Goal: Feedback & Contribution: Leave review/rating

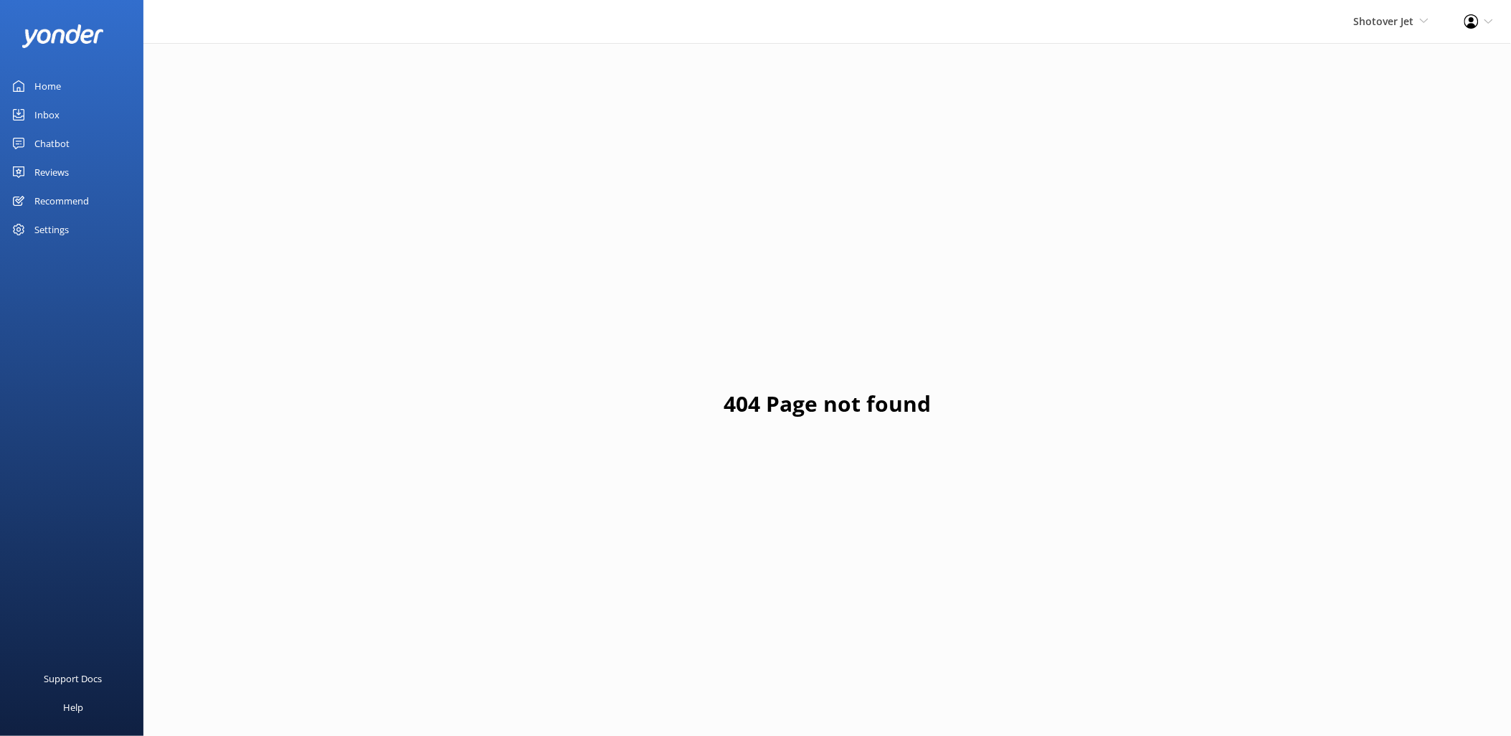
click at [762, 285] on div "404 Page not found" at bounding box center [826, 411] width 1367 height 736
click at [58, 77] on div "Home" at bounding box center [47, 86] width 27 height 29
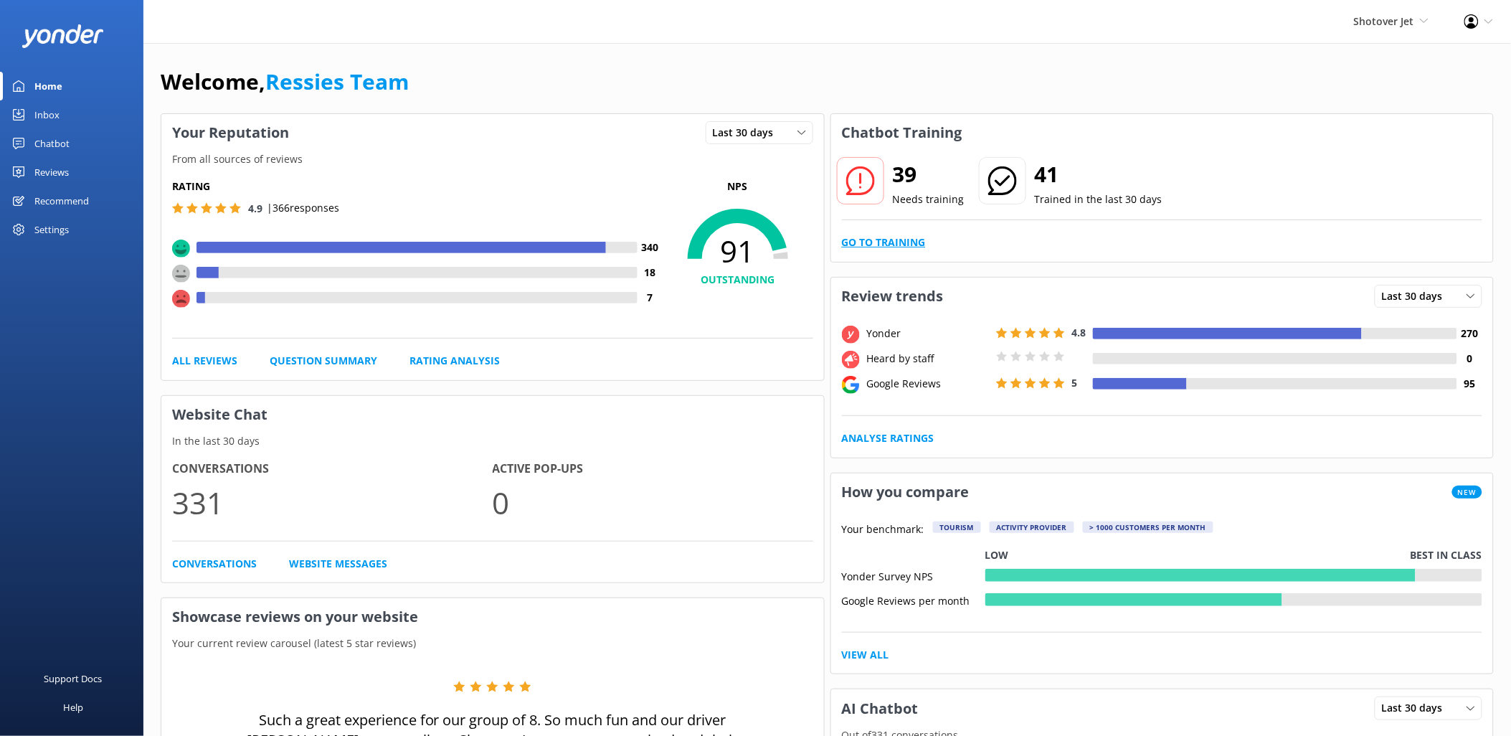
click at [878, 240] on link "Go to Training" at bounding box center [884, 242] width 84 height 16
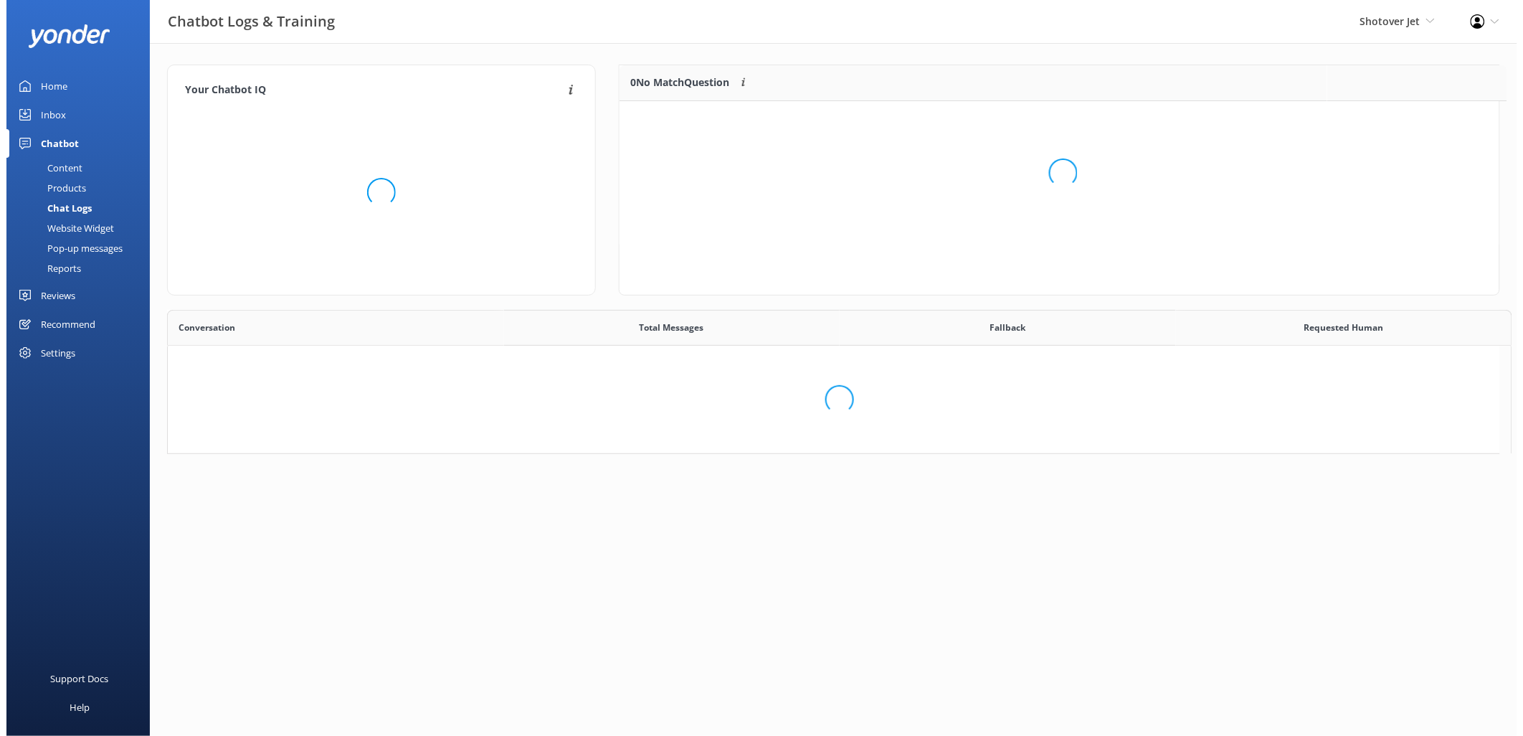
scroll to position [12, 12]
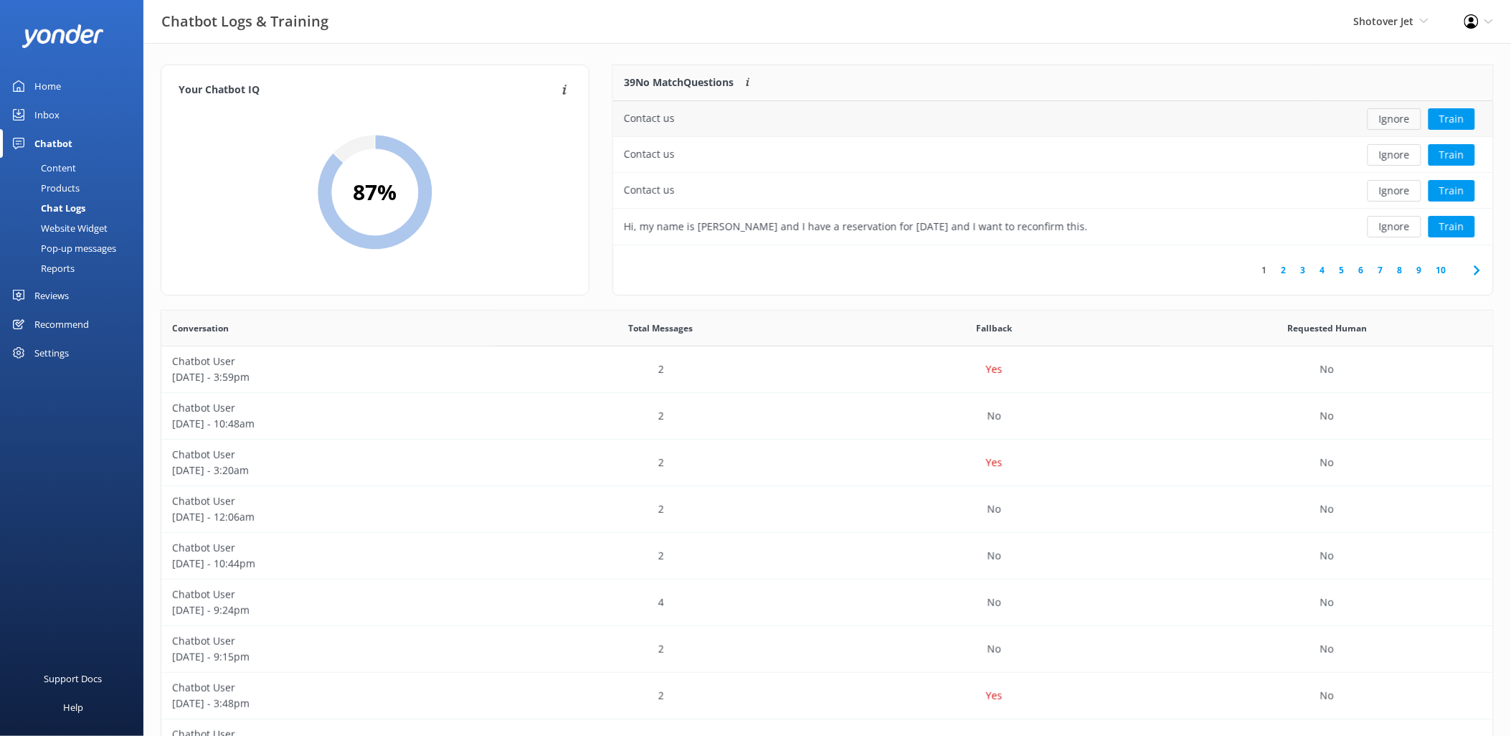
click at [1398, 120] on button "Ignore" at bounding box center [1394, 119] width 54 height 22
click at [1401, 122] on button "Ignore" at bounding box center [1394, 119] width 54 height 22
drag, startPoint x: 1401, startPoint y: 122, endPoint x: 1149, endPoint y: 307, distance: 312.4
click at [1149, 307] on div "36 No Match Questions Customers sometimes ask questions that don't fully match …" at bounding box center [1053, 187] width 904 height 245
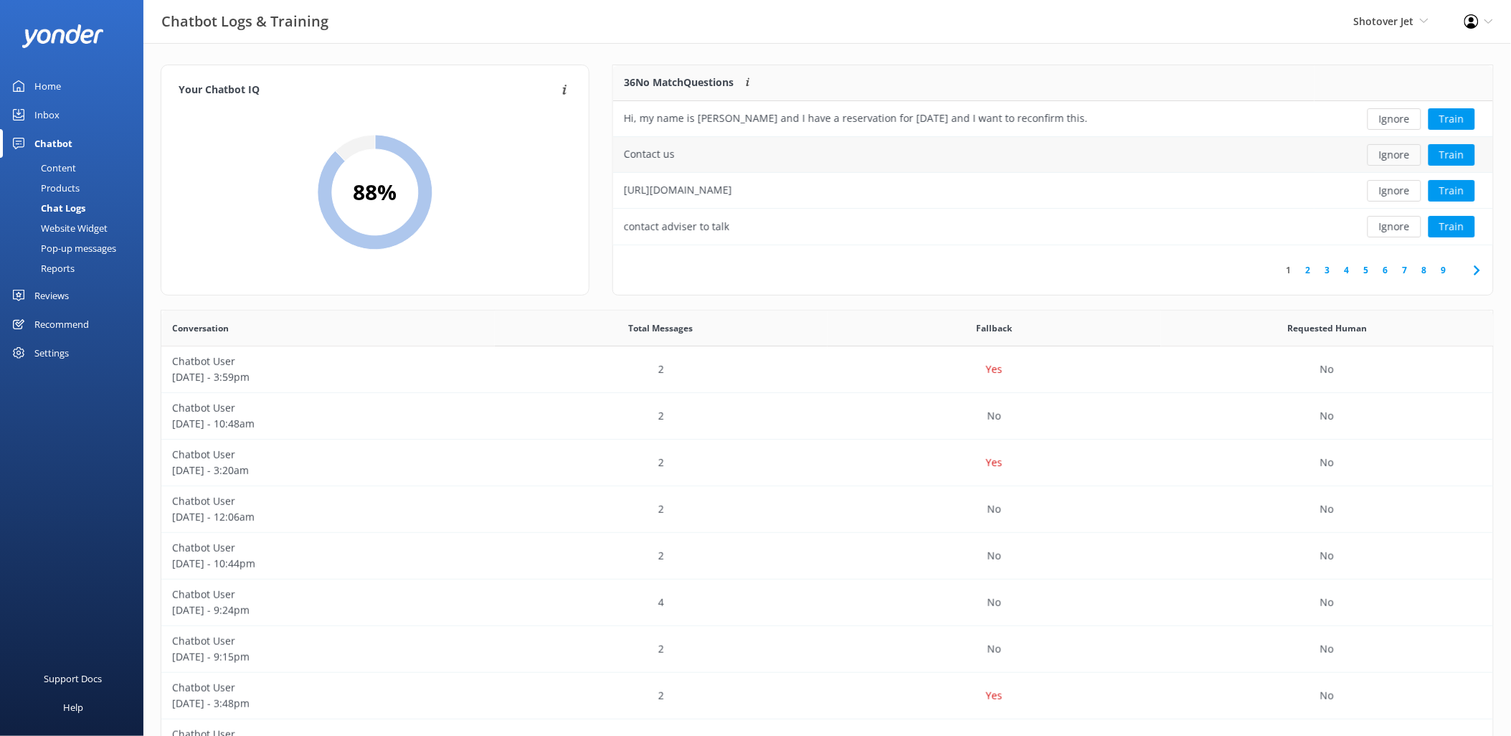
click at [1408, 161] on button "Ignore" at bounding box center [1394, 155] width 54 height 22
click at [1401, 161] on button "Ignore" at bounding box center [1394, 155] width 54 height 22
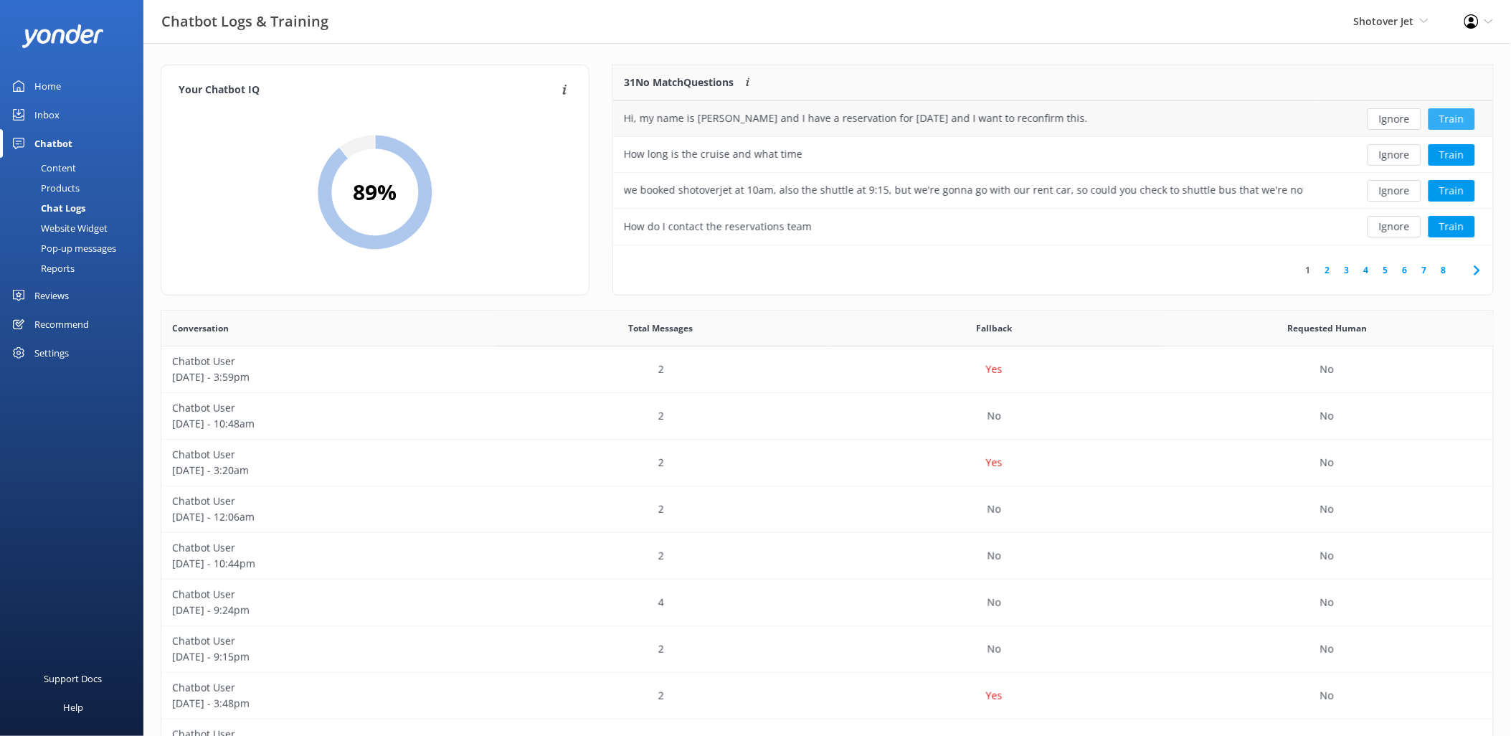
click at [1458, 113] on button "Train" at bounding box center [1451, 119] width 47 height 22
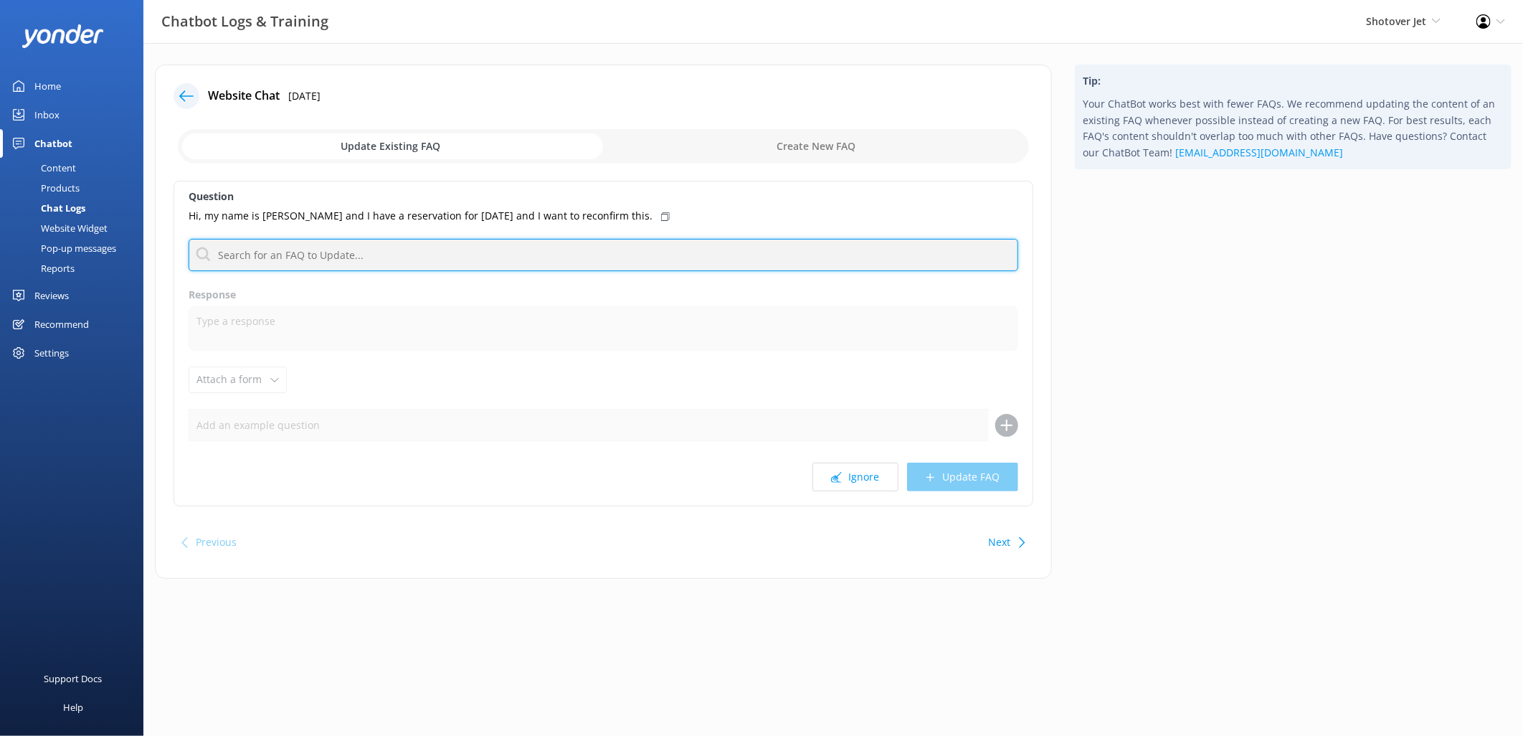
click at [313, 247] on input "text" at bounding box center [604, 255] width 830 height 32
type input "contact"
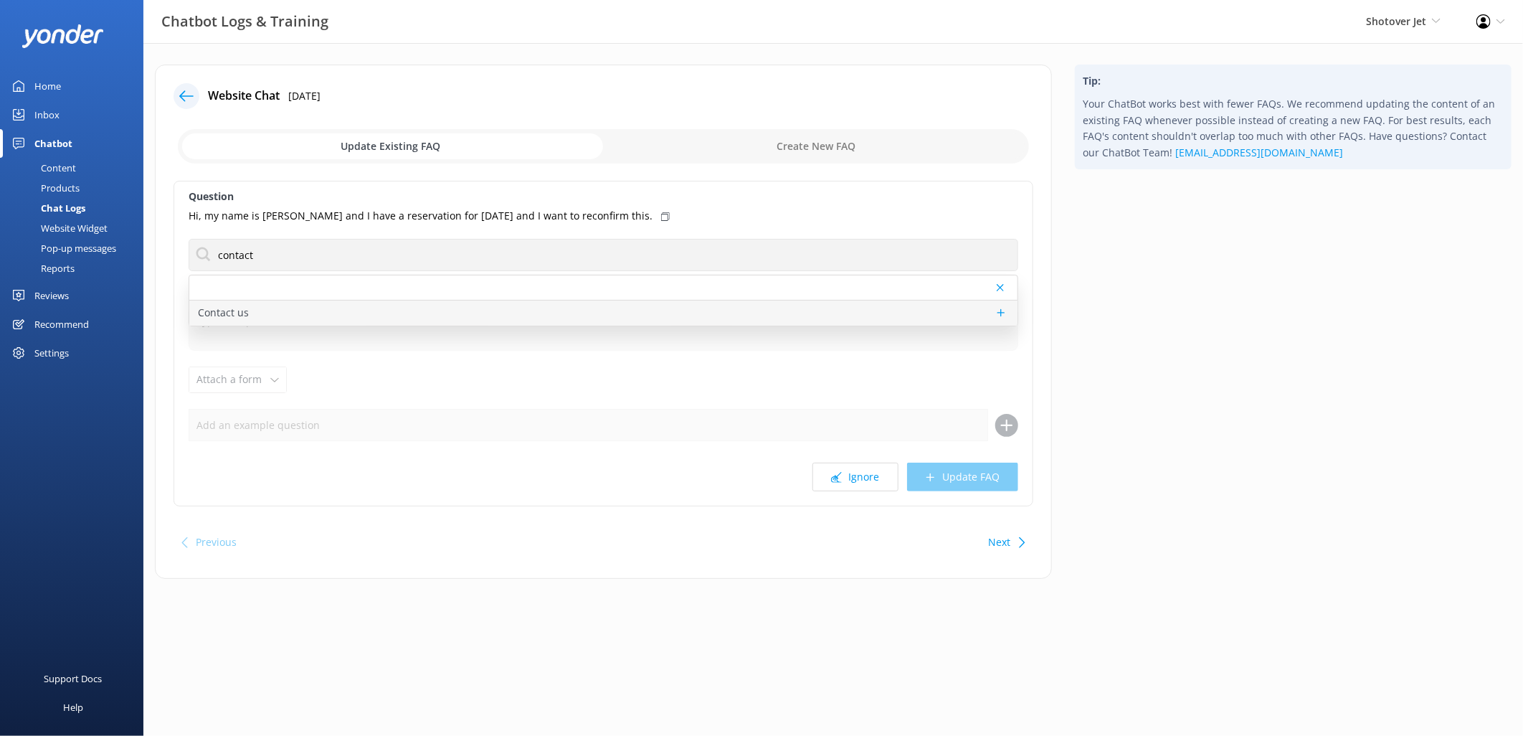
click at [246, 318] on p "Contact us" at bounding box center [223, 313] width 51 height 16
type textarea "You can contact the Shotover Jet team at [PHONE_NUMBER] (International), 0800 7…"
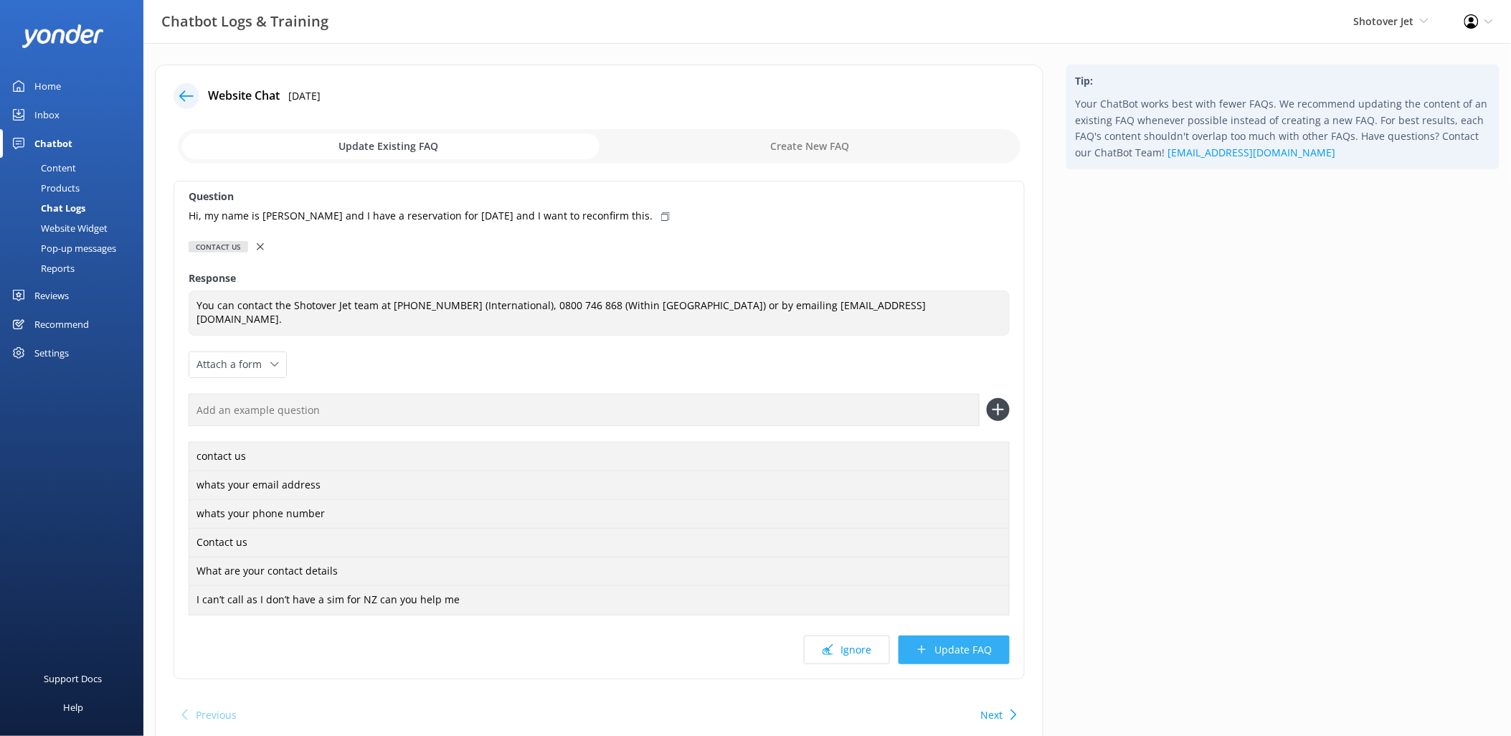
click at [956, 648] on button "Update FAQ" at bounding box center [953, 649] width 111 height 29
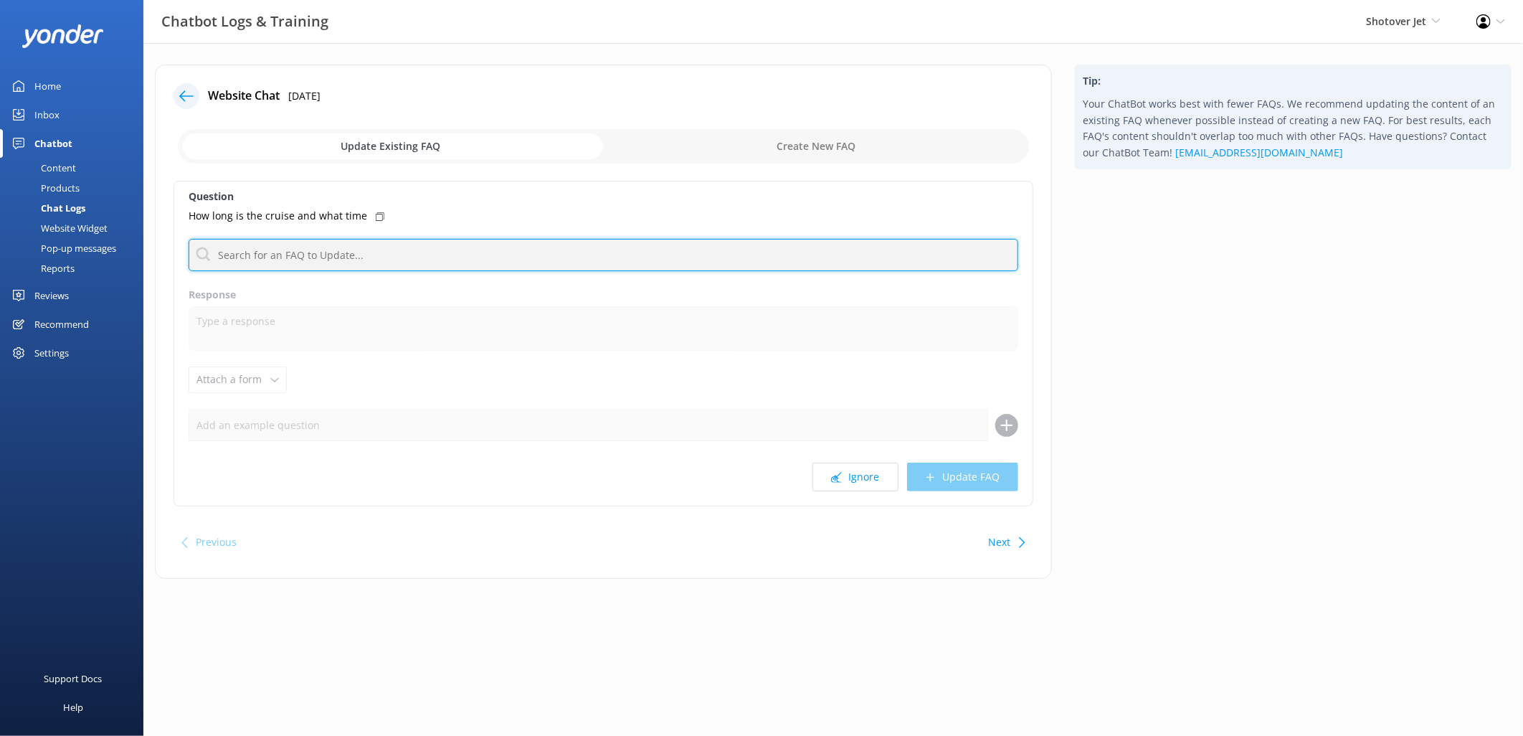
click at [361, 262] on input "text" at bounding box center [604, 255] width 830 height 32
click at [283, 245] on input "text" at bounding box center [604, 255] width 830 height 32
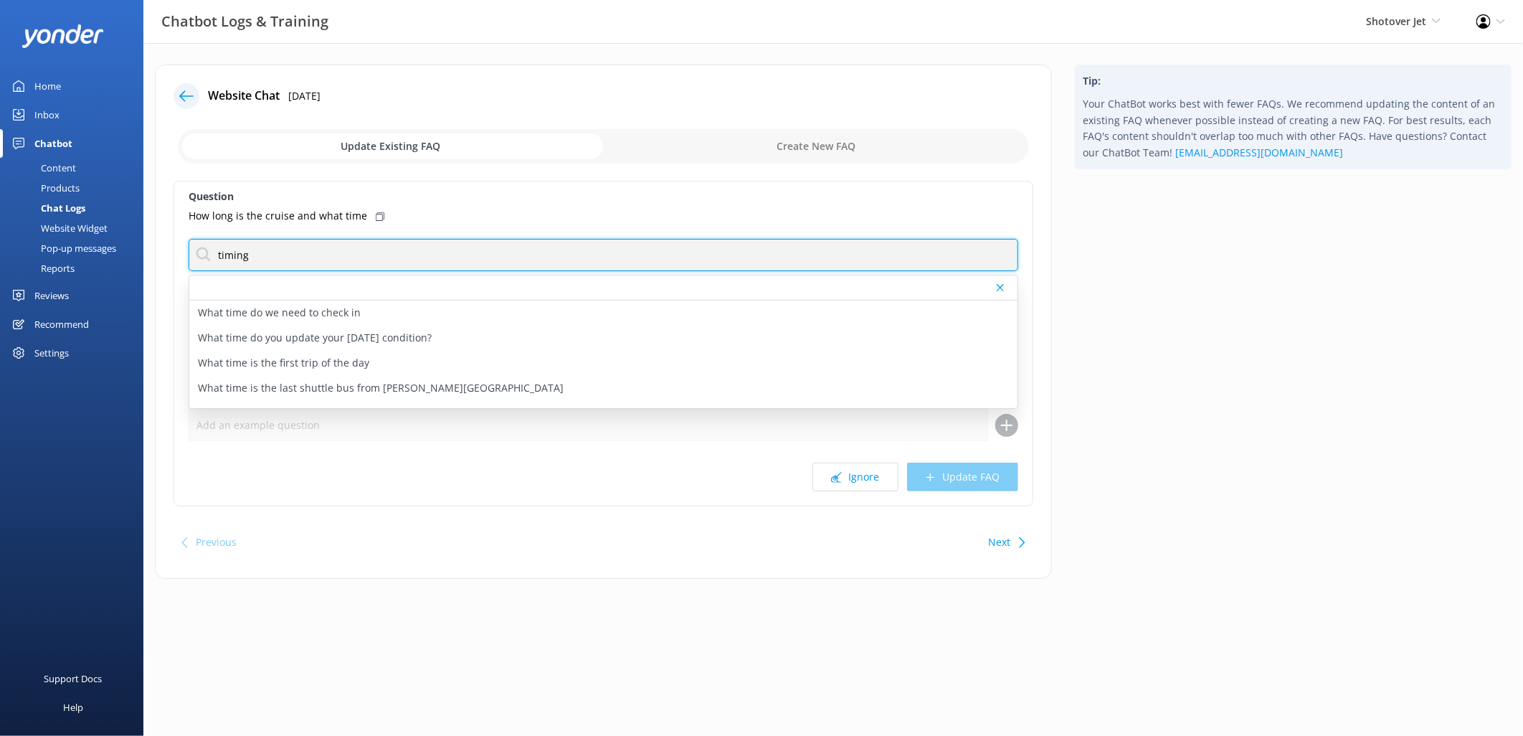
drag, startPoint x: 275, startPoint y: 246, endPoint x: 213, endPoint y: 250, distance: 61.8
click at [213, 250] on input "timing" at bounding box center [604, 255] width 830 height 32
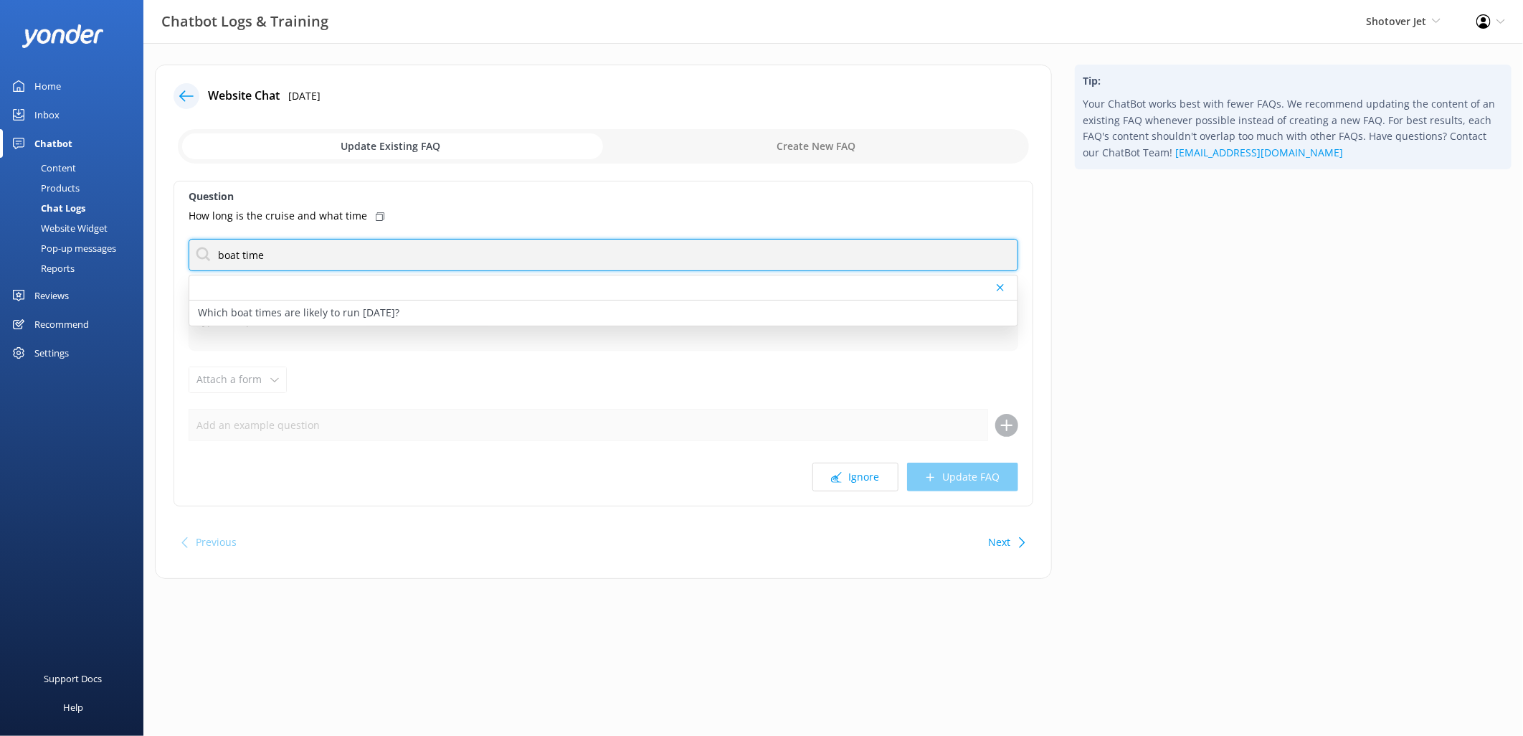
drag, startPoint x: 384, startPoint y: 259, endPoint x: 178, endPoint y: 255, distance: 206.5
click at [178, 255] on div "Question How long is the cruise and what time boat time Which boat times are li…" at bounding box center [604, 344] width 860 height 326
type input "boat time"
click at [983, 166] on div "Update Existing FAQ Create New FAQ" at bounding box center [604, 146] width 860 height 43
click at [856, 489] on button "Ignore" at bounding box center [855, 477] width 86 height 29
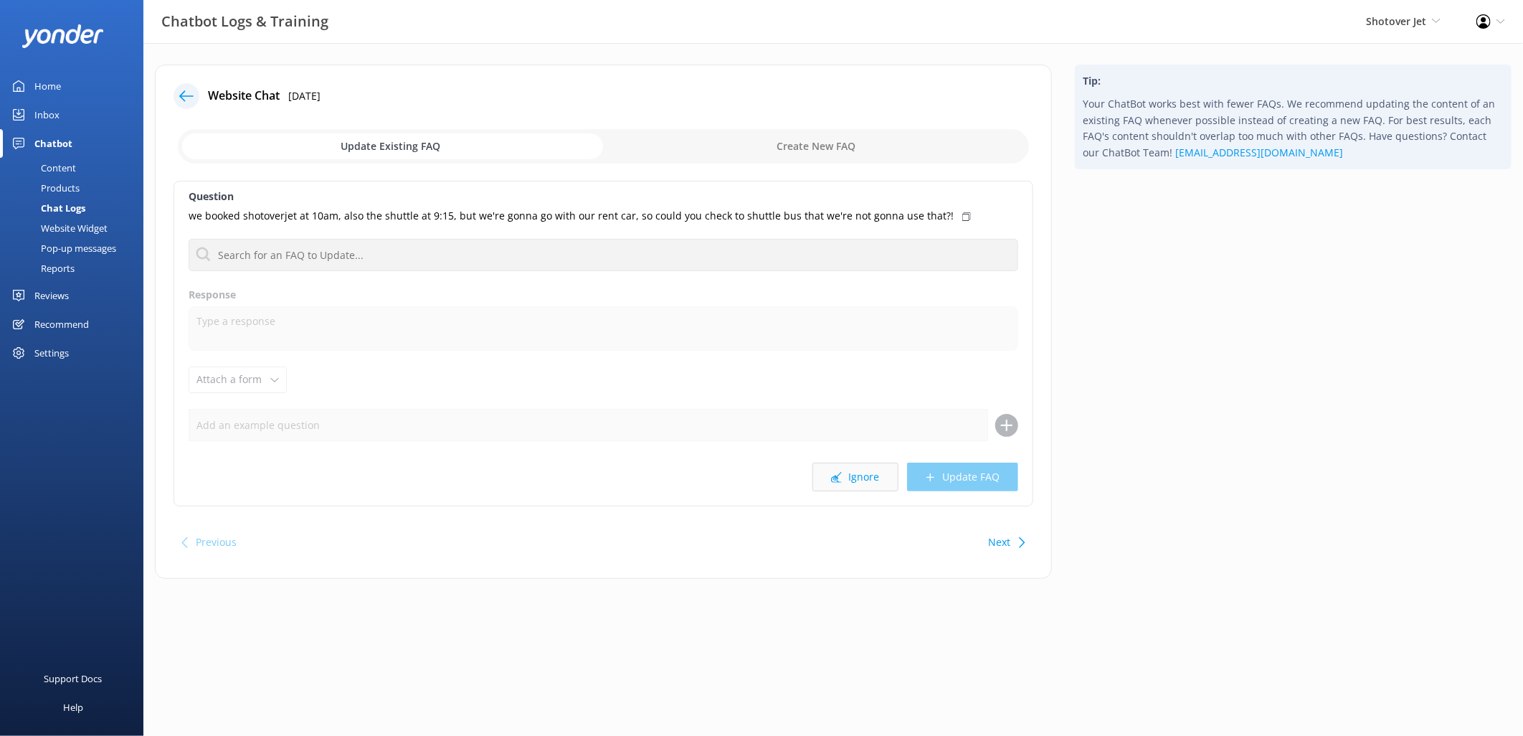
click at [850, 477] on button "Ignore" at bounding box center [855, 477] width 86 height 29
click at [842, 474] on icon at bounding box center [836, 477] width 11 height 11
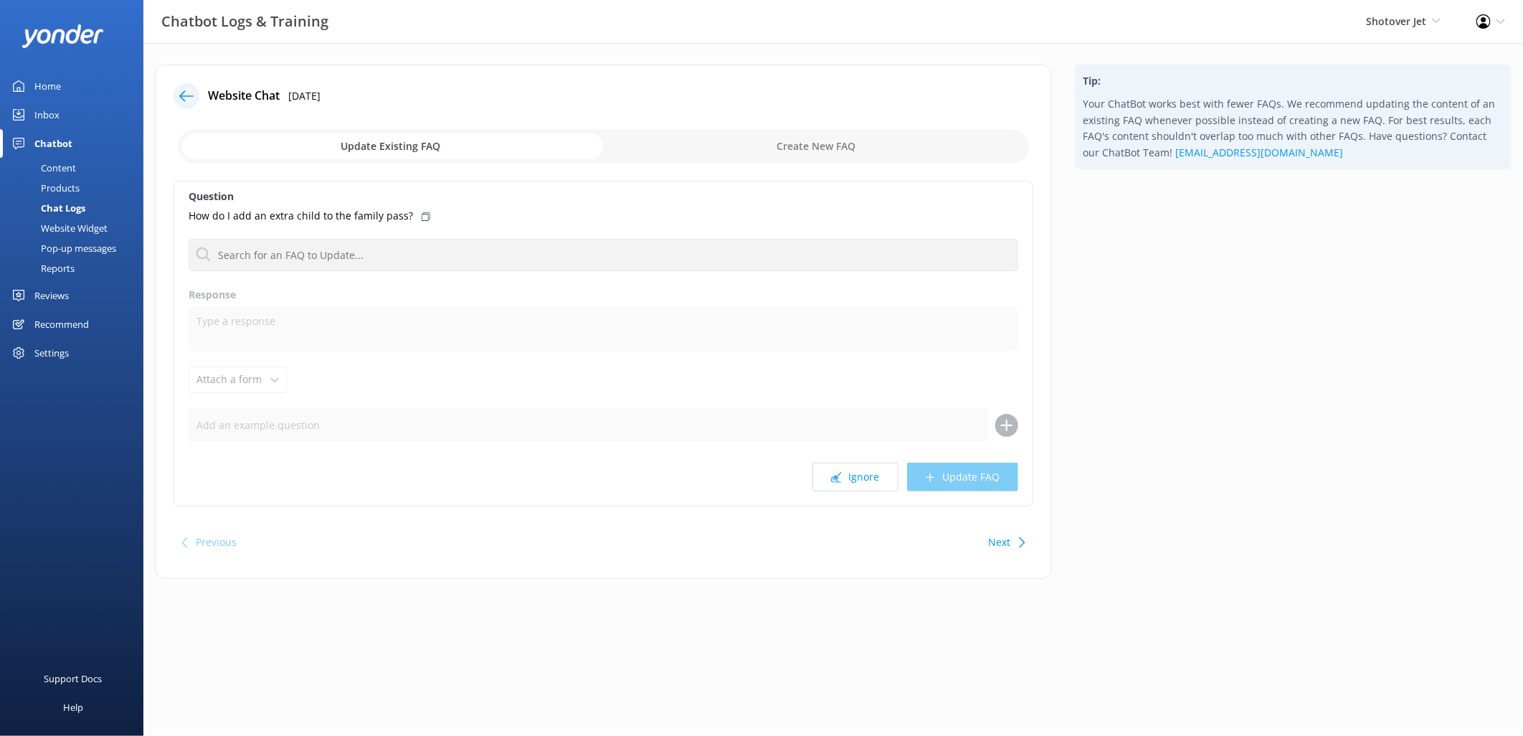
click at [454, 235] on div "Question How do I add an extra child to the family pass? Which boat times are l…" at bounding box center [604, 344] width 860 height 326
click at [800, 137] on input "checkbox" at bounding box center [603, 146] width 851 height 34
checkbox input "true"
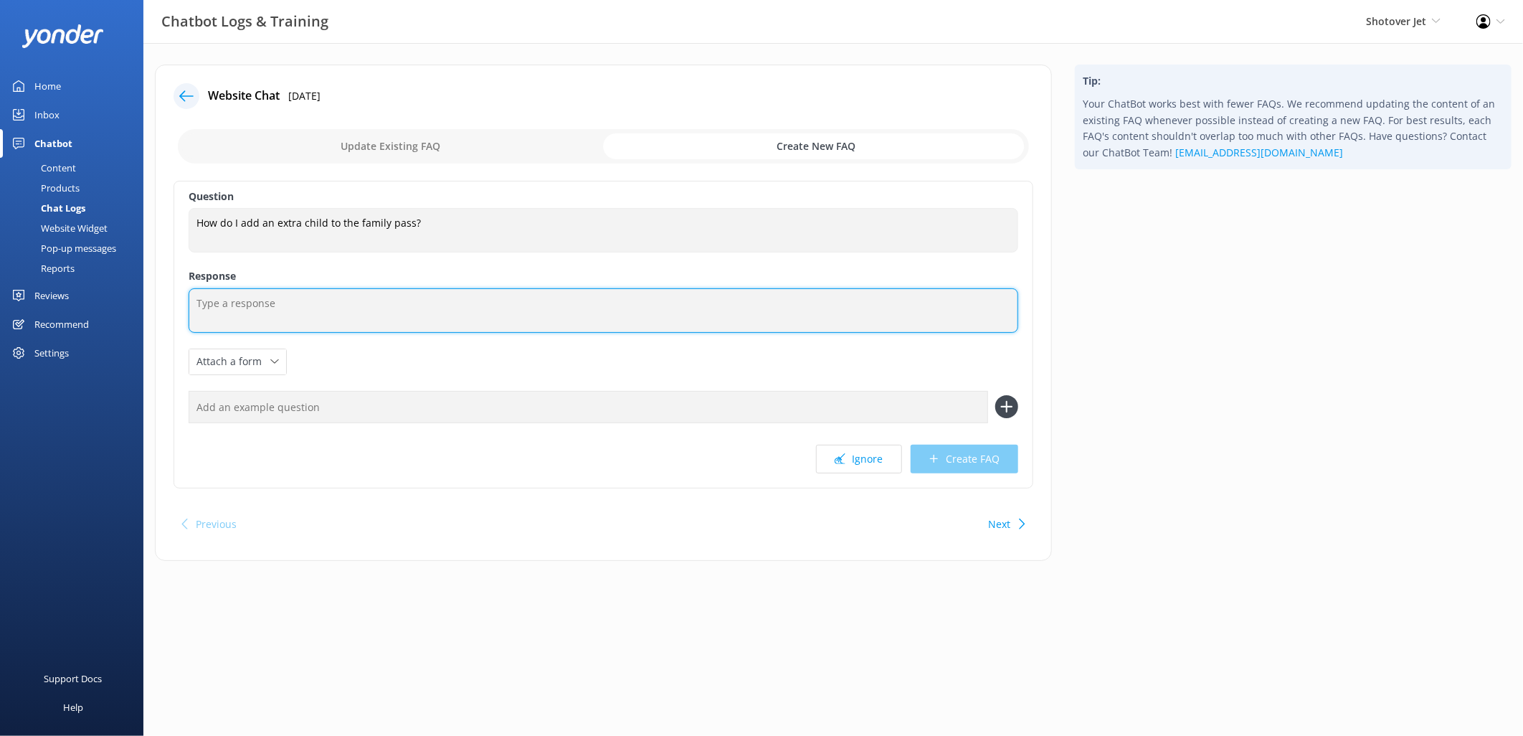
click at [385, 321] on textarea at bounding box center [604, 310] width 830 height 44
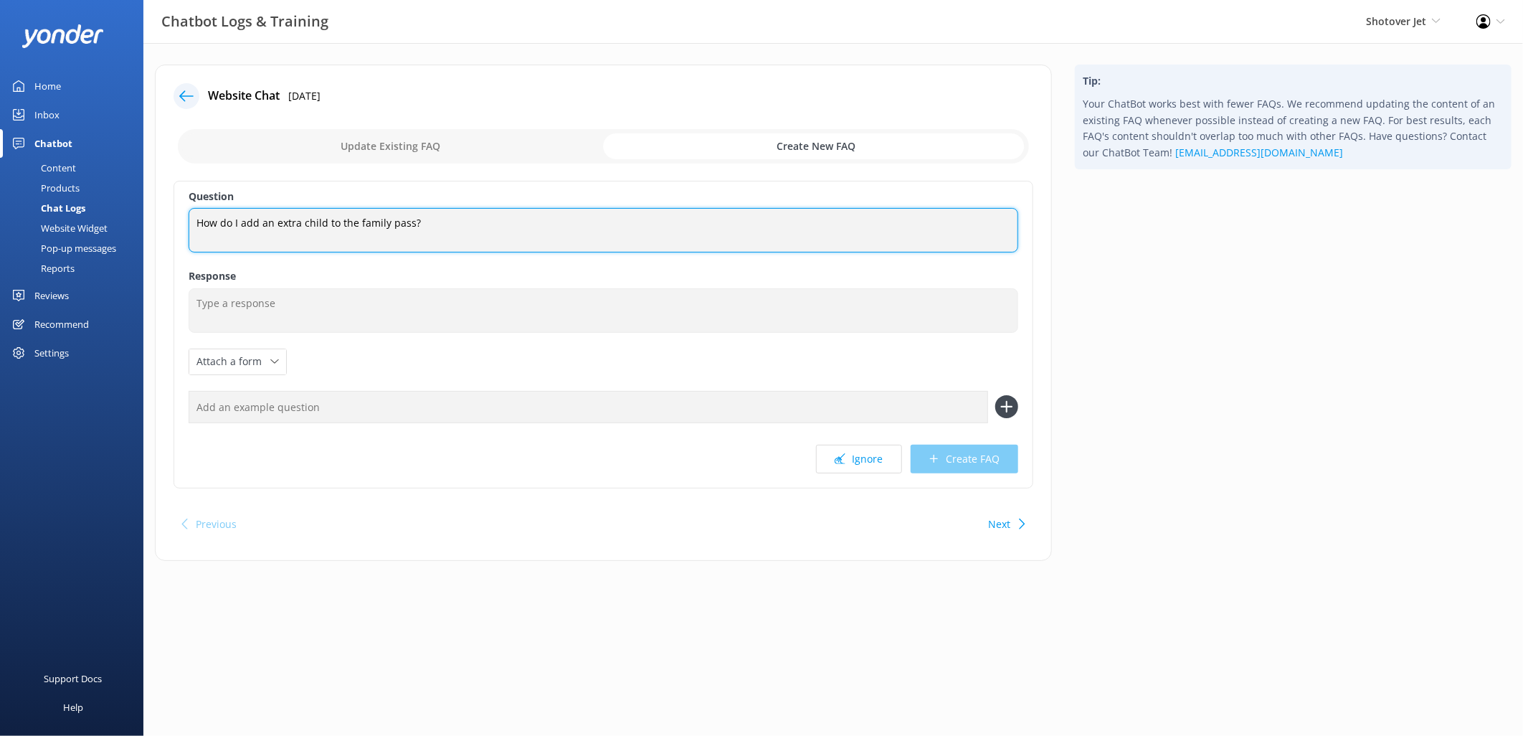
drag, startPoint x: 445, startPoint y: 224, endPoint x: 158, endPoint y: 223, distance: 286.8
click at [158, 223] on div "Website Chat [DATE] Update Existing FAQ Create New FAQ Question How do I add an…" at bounding box center [603, 313] width 897 height 496
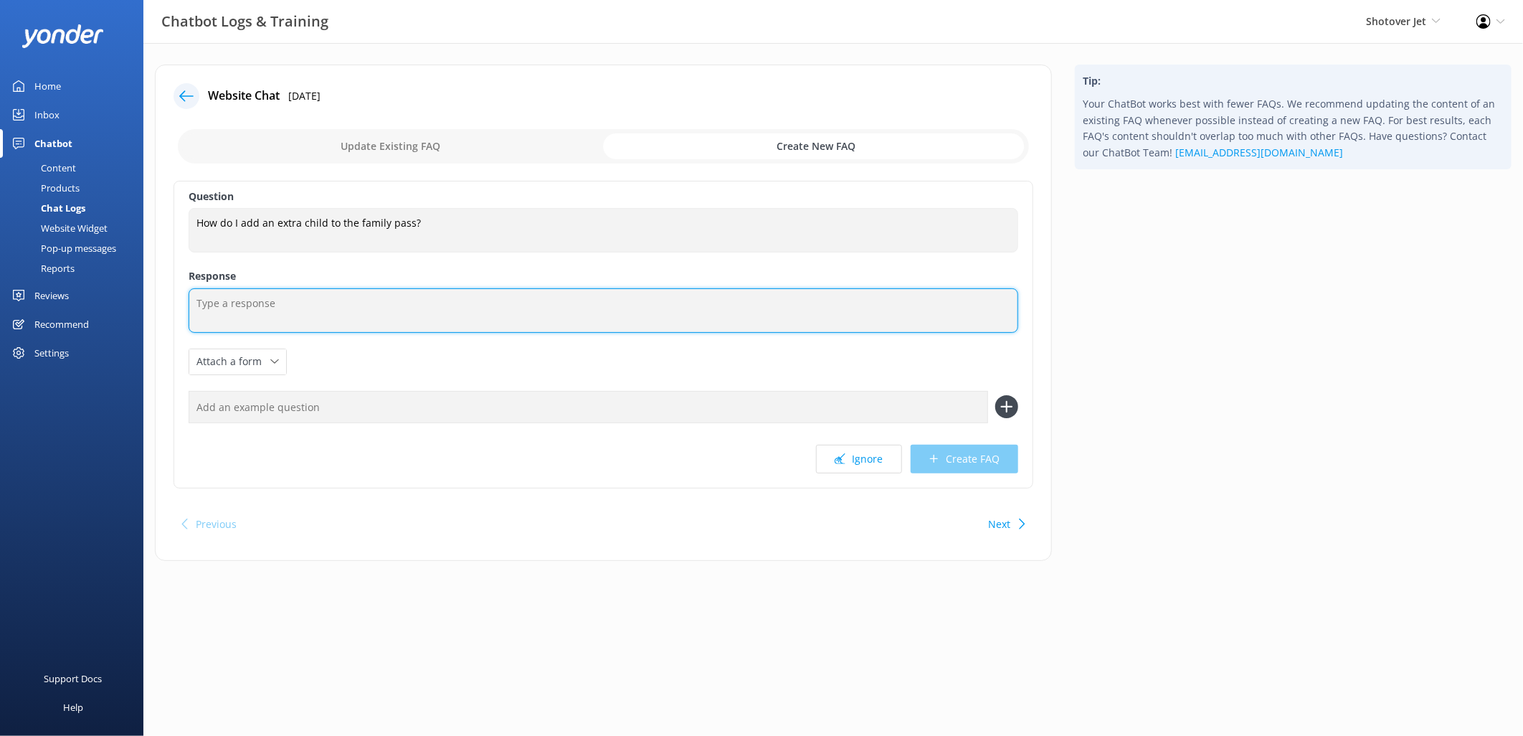
click at [438, 307] on textarea at bounding box center [604, 310] width 830 height 44
paste textarea "To add an extra child to a family pass, you just purchase the family pass and t…"
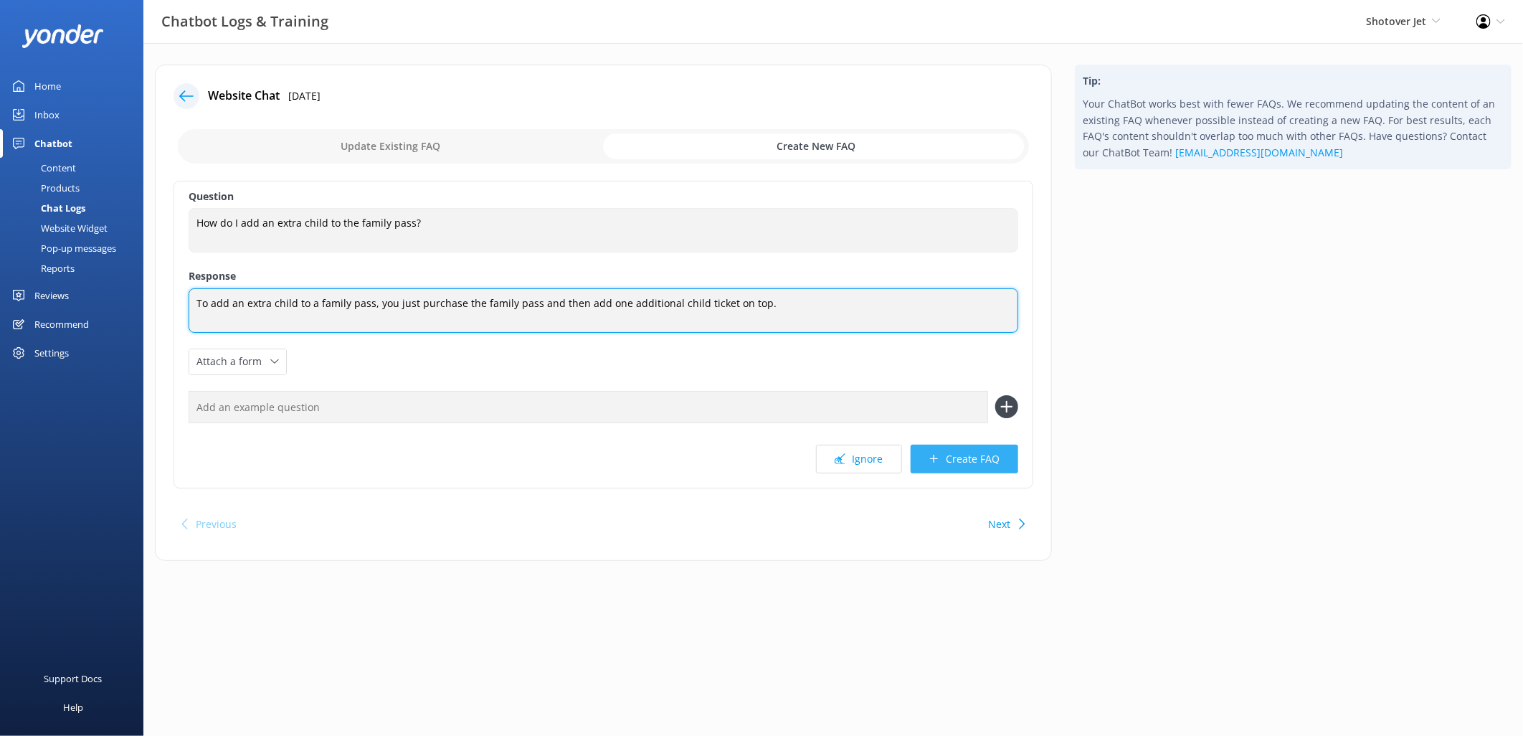
type textarea "To add an extra child to a family pass, you just purchase the family pass and t…"
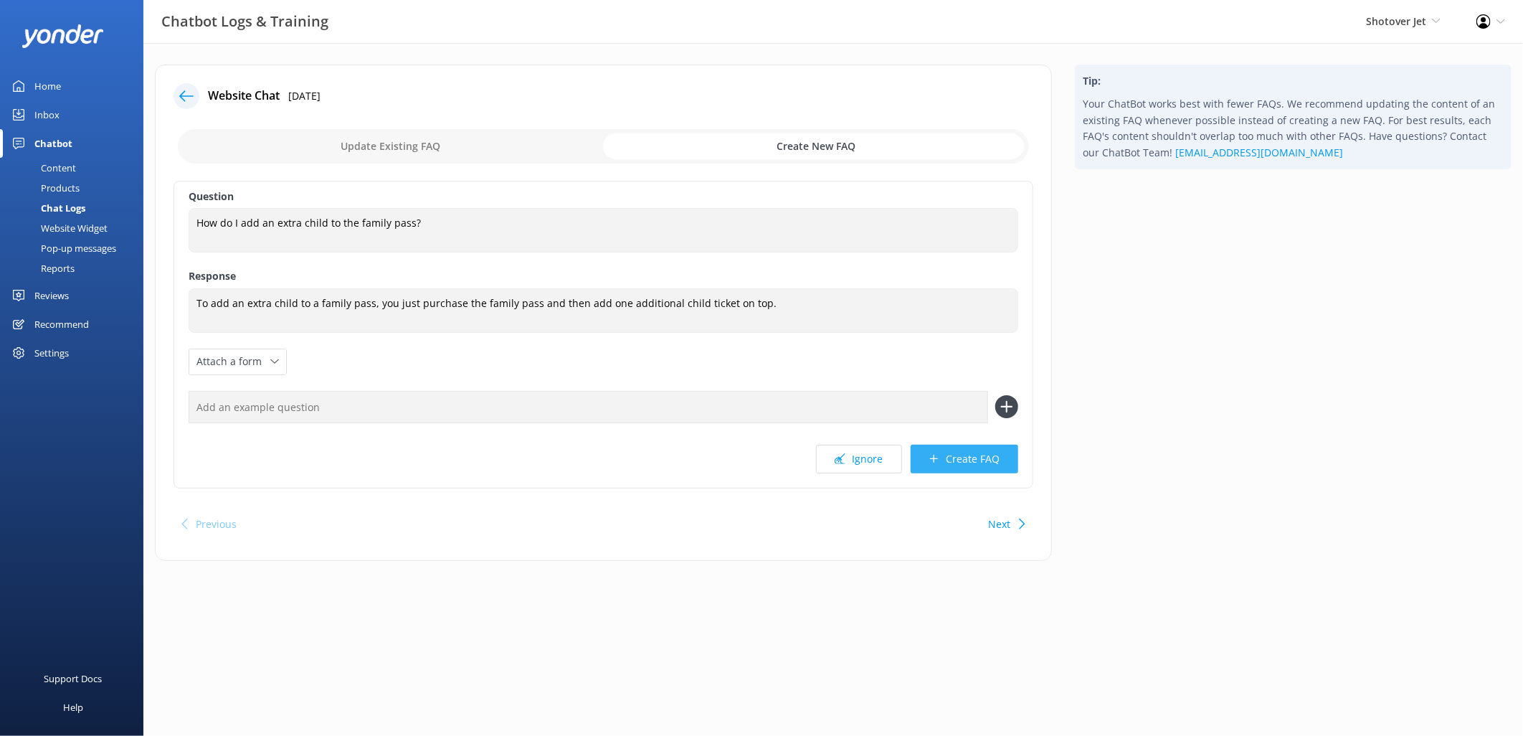
click at [959, 449] on button "Create FAQ" at bounding box center [965, 459] width 108 height 29
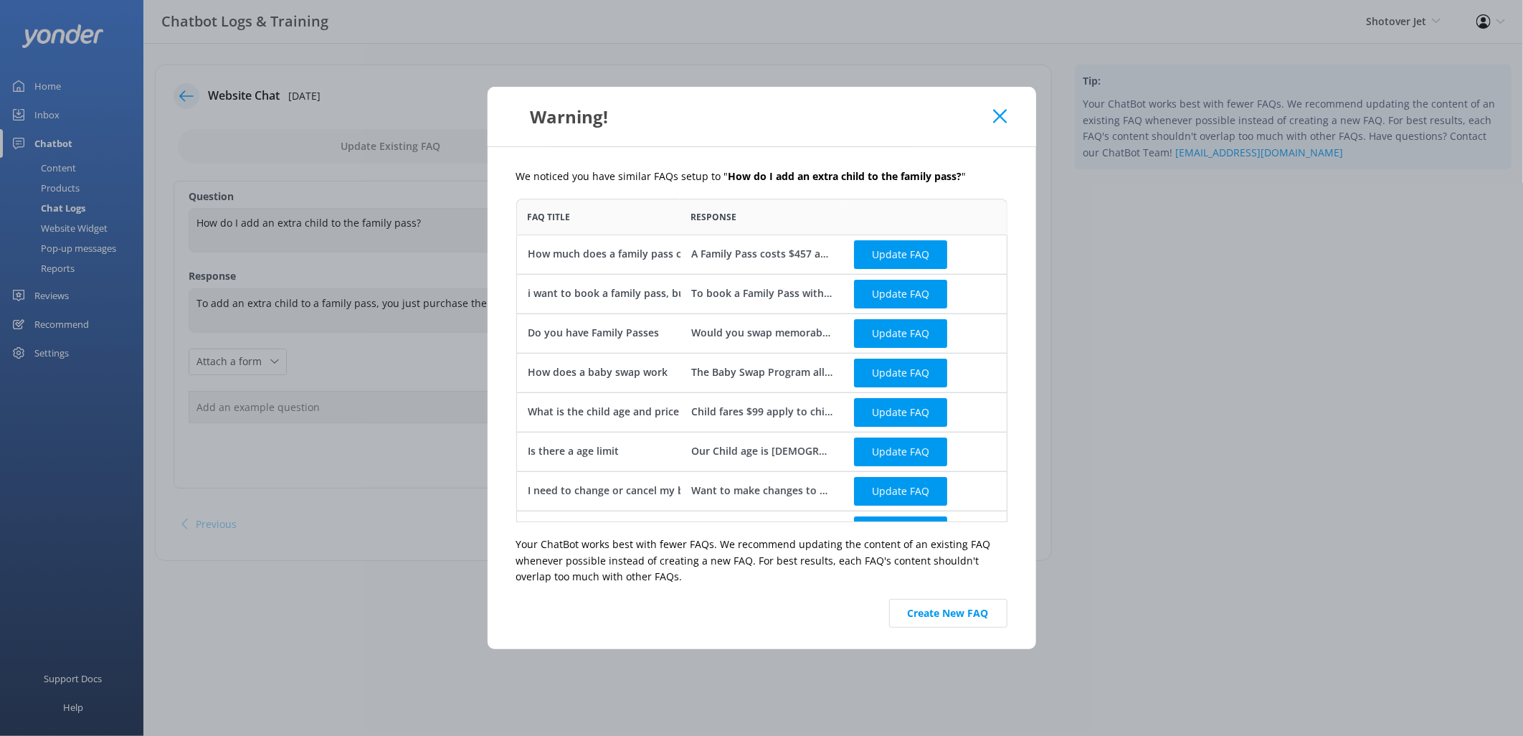
scroll to position [311, 478]
click at [950, 615] on button "Create New FAQ" at bounding box center [948, 613] width 118 height 29
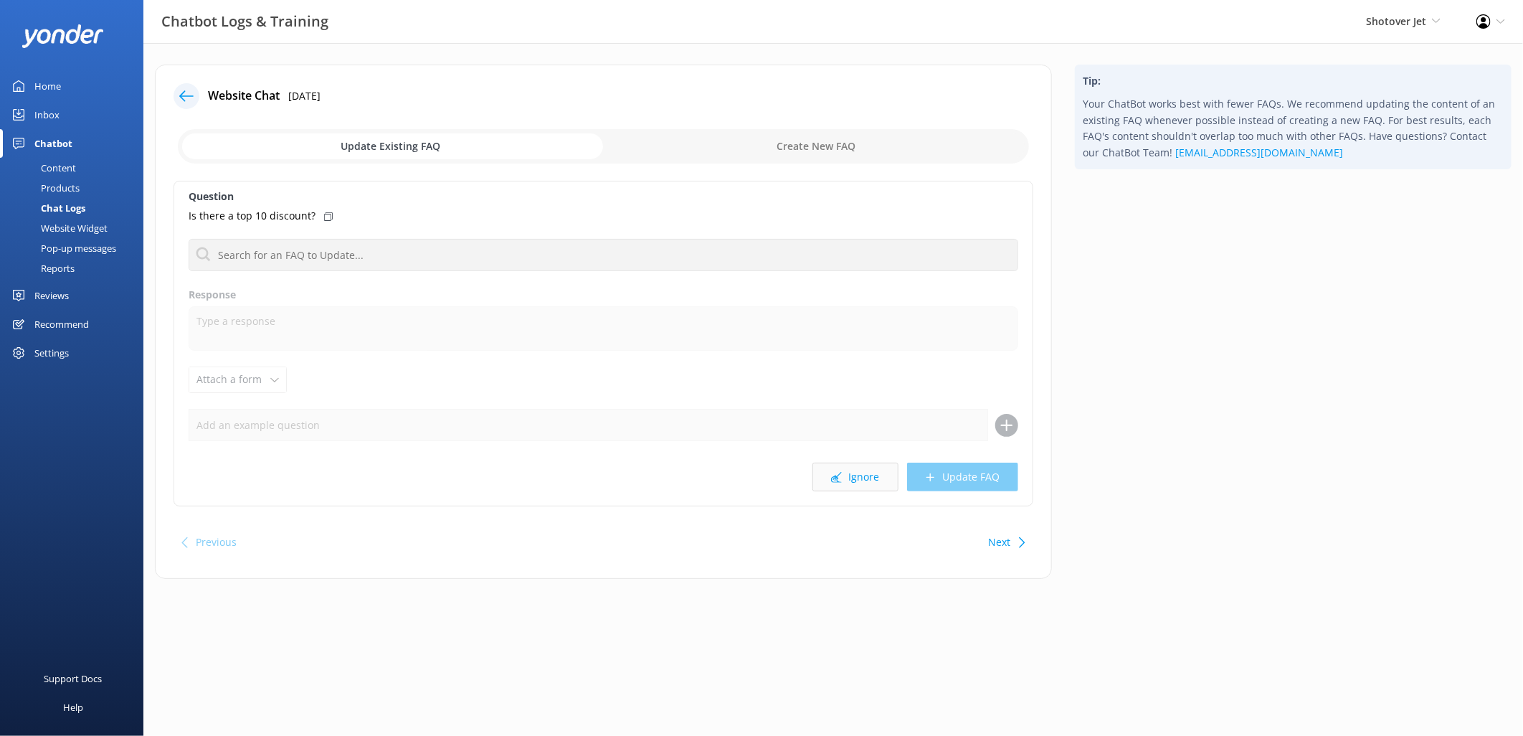
click at [871, 483] on button "Ignore" at bounding box center [855, 477] width 86 height 29
click at [830, 478] on button "Ignore" at bounding box center [855, 477] width 86 height 29
click at [777, 138] on input "checkbox" at bounding box center [603, 146] width 851 height 34
checkbox input "true"
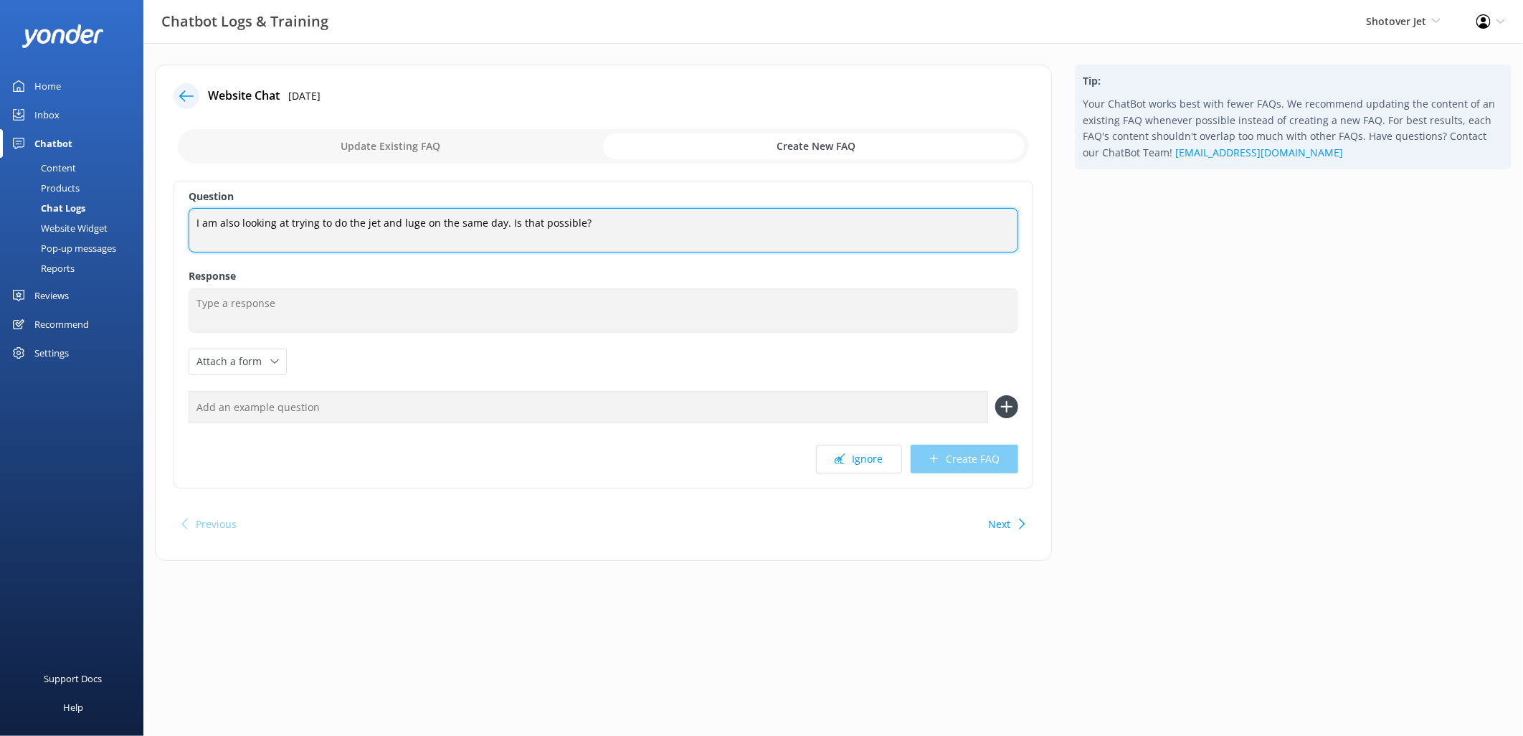
drag, startPoint x: 604, startPoint y: 224, endPoint x: 161, endPoint y: 238, distance: 442.6
click at [161, 238] on div "Website Chat [DATE] Update Existing FAQ Create New FAQ Question I am also looki…" at bounding box center [603, 313] width 897 height 496
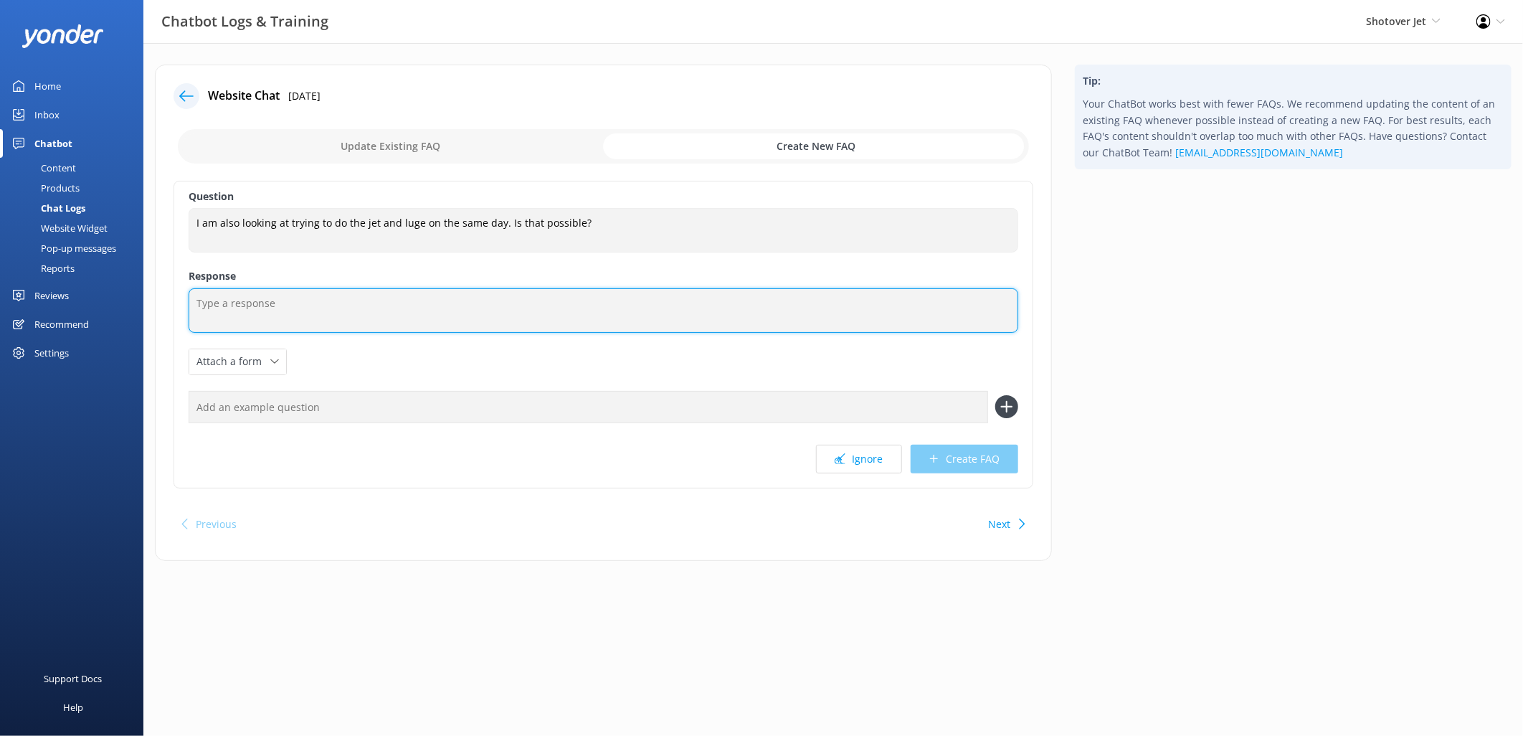
click at [551, 310] on textarea at bounding box center [604, 310] width 830 height 44
paste textarea "Yes, you can do both the Jet and the Luge on the same day. Lots of visitors com…"
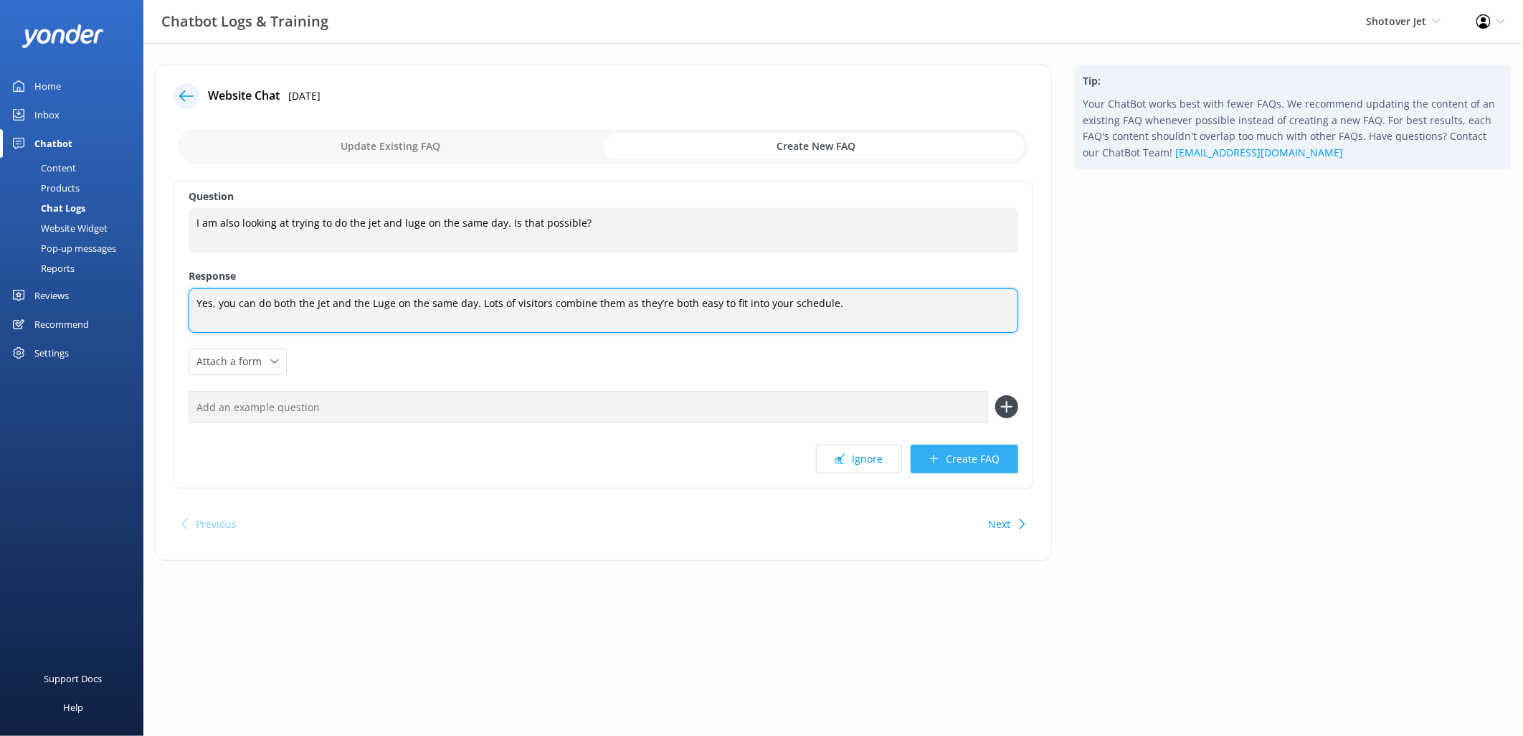
type textarea "Yes, you can do both the Jet and the Luge on the same day. Lots of visitors com…"
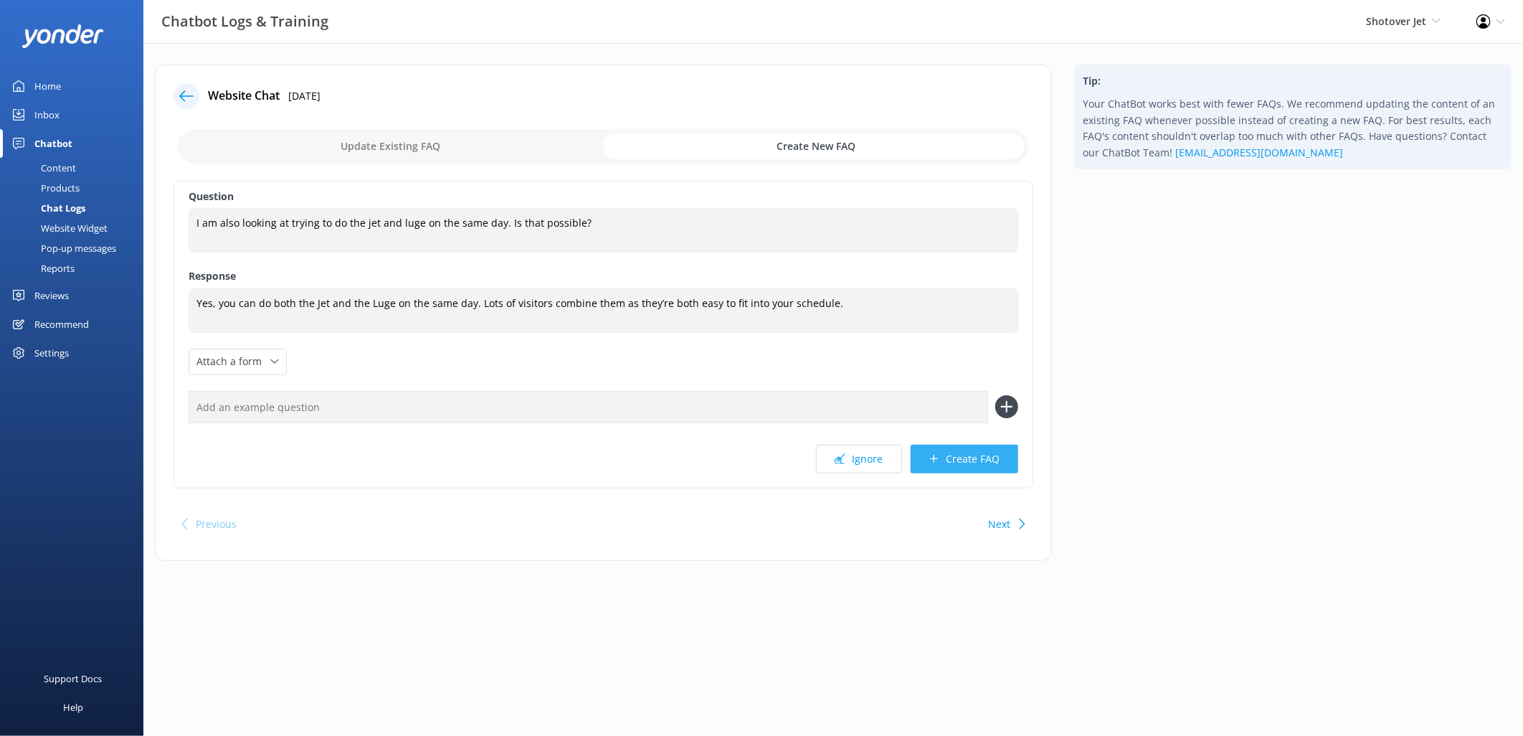
click at [973, 460] on button "Create FAQ" at bounding box center [965, 459] width 108 height 29
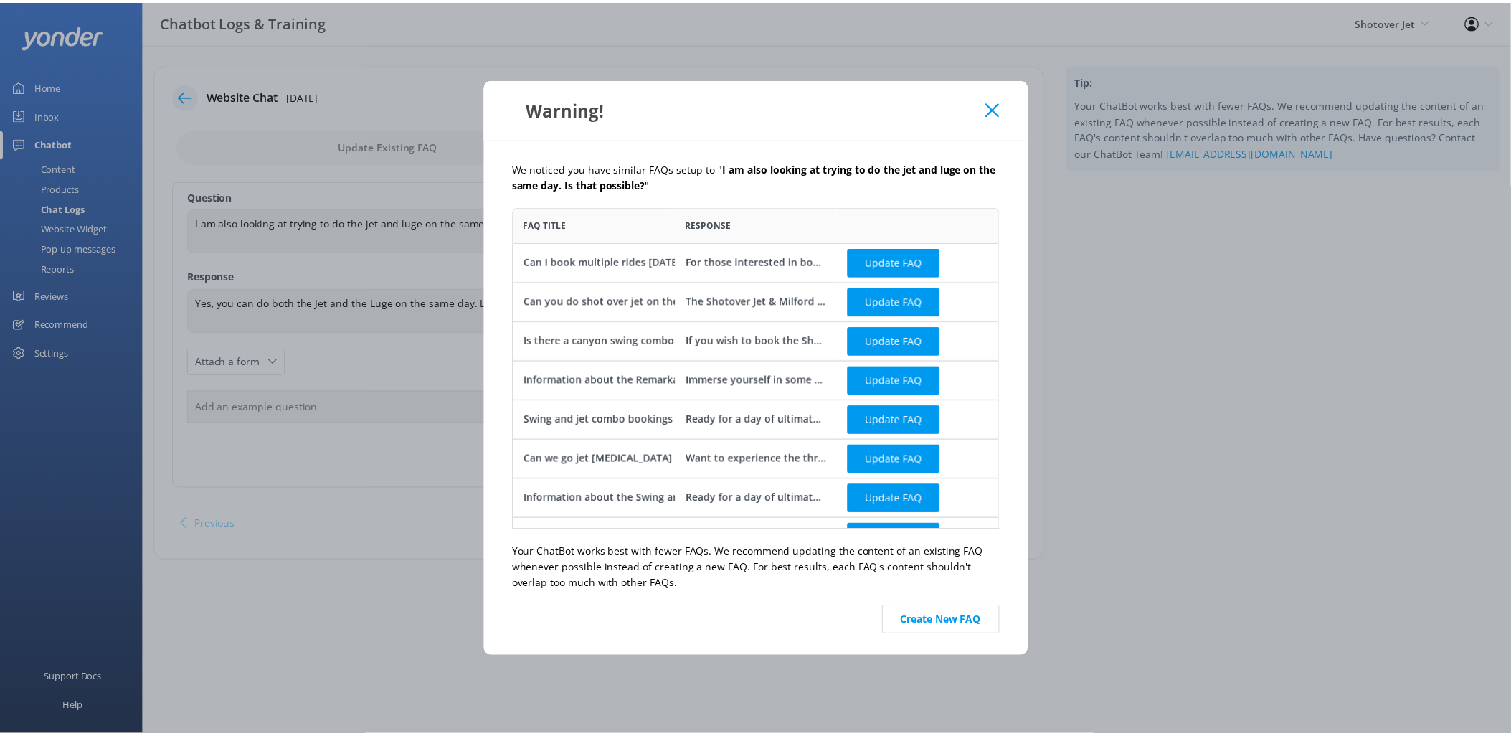
scroll to position [311, 478]
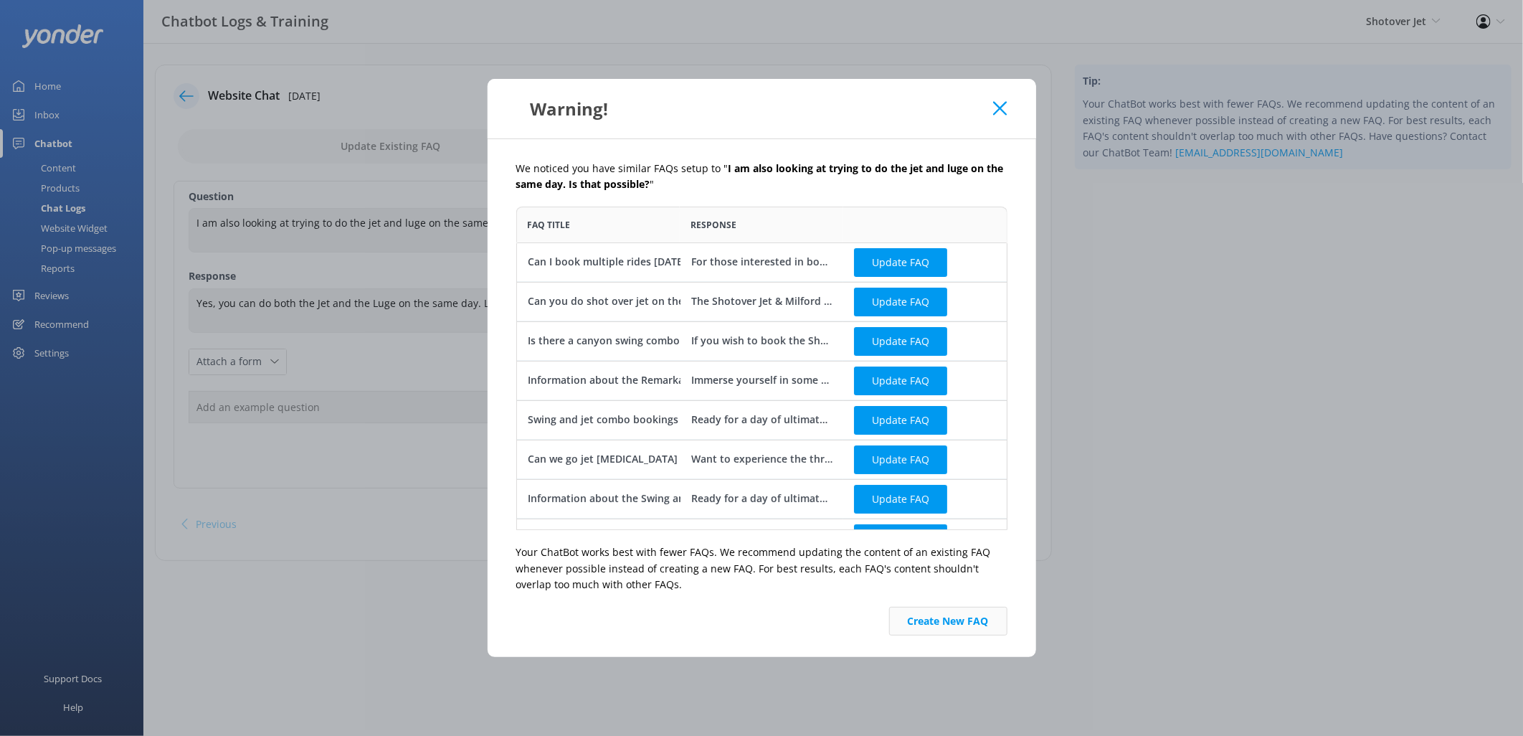
click at [952, 620] on button "Create New FAQ" at bounding box center [948, 621] width 118 height 29
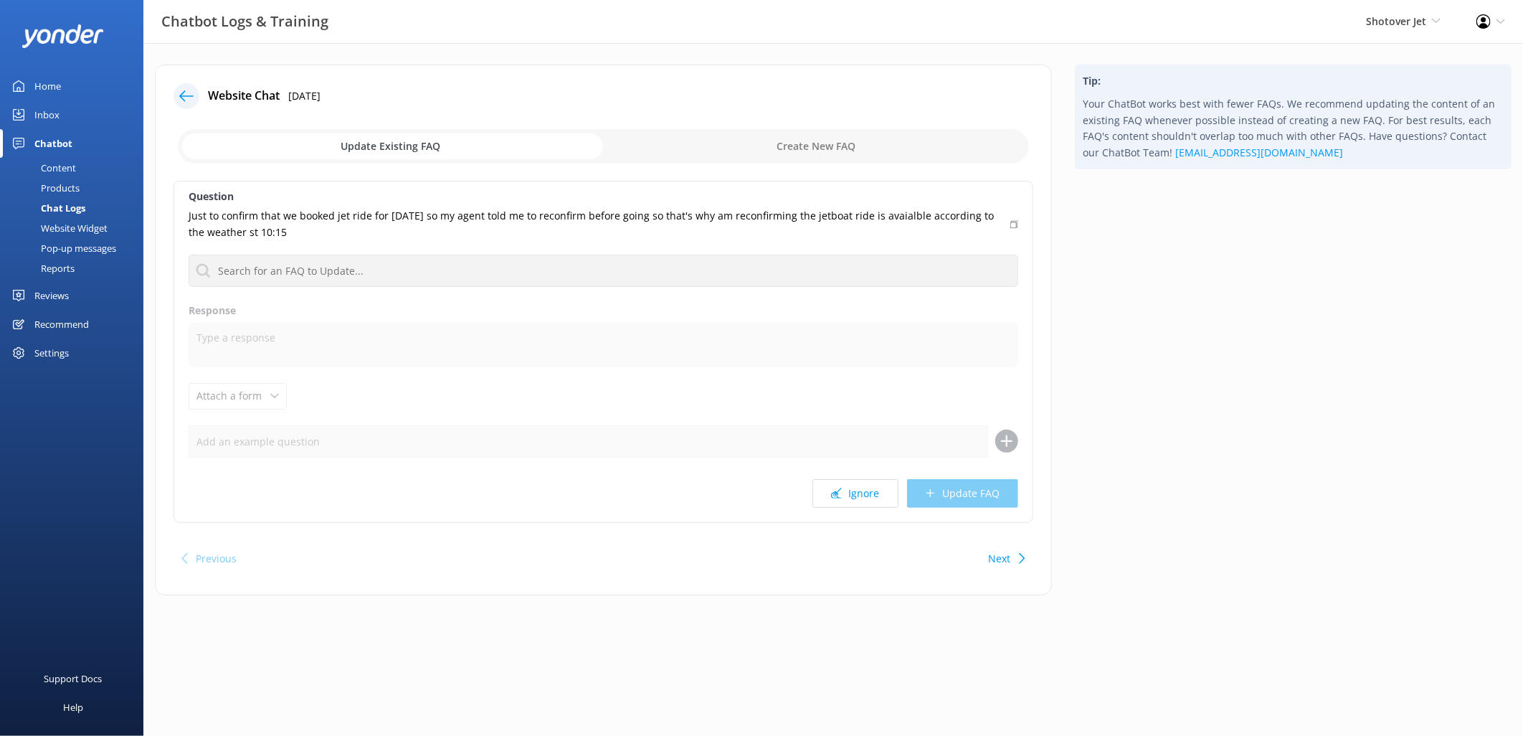
click at [799, 146] on input "checkbox" at bounding box center [603, 146] width 851 height 34
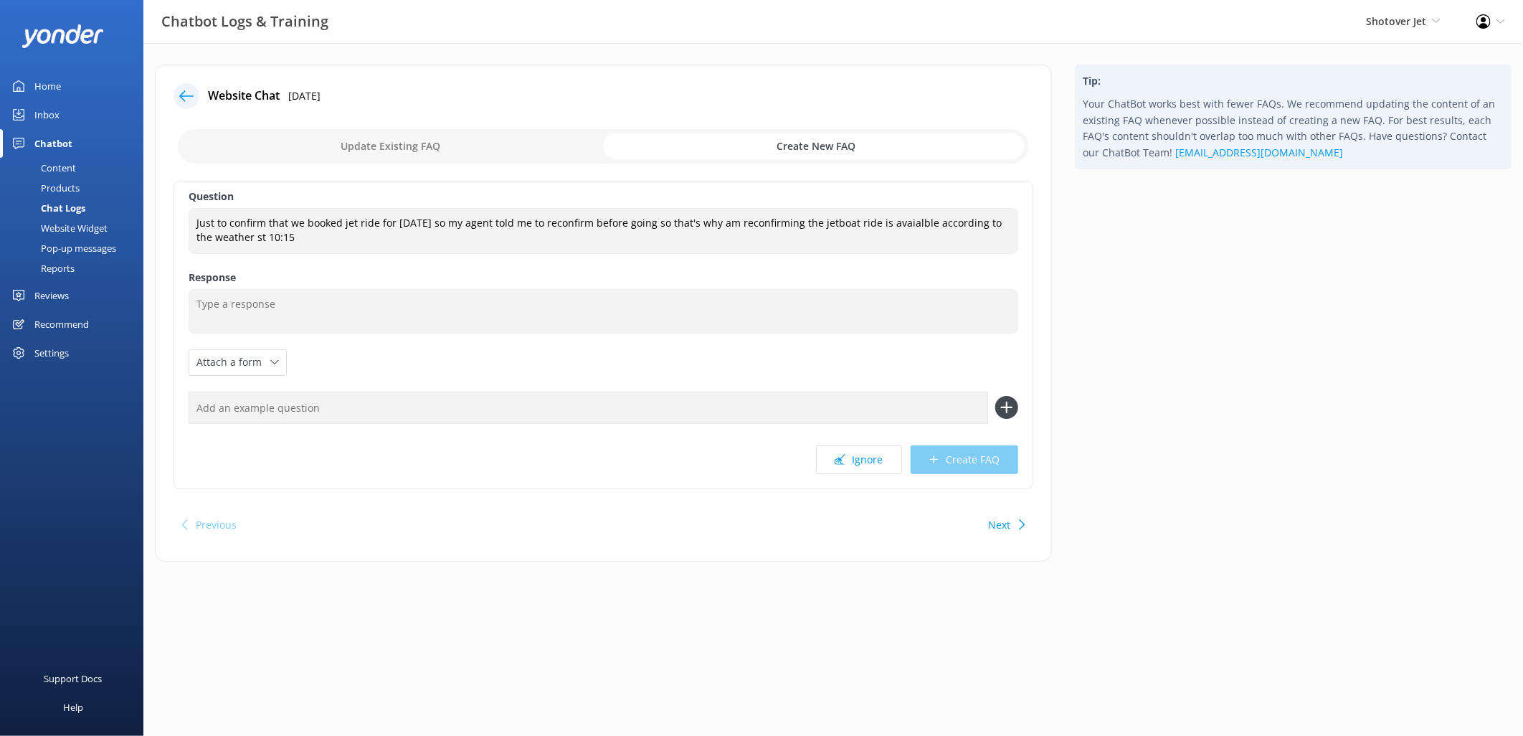
click at [425, 148] on input "checkbox" at bounding box center [603, 146] width 851 height 34
checkbox input "false"
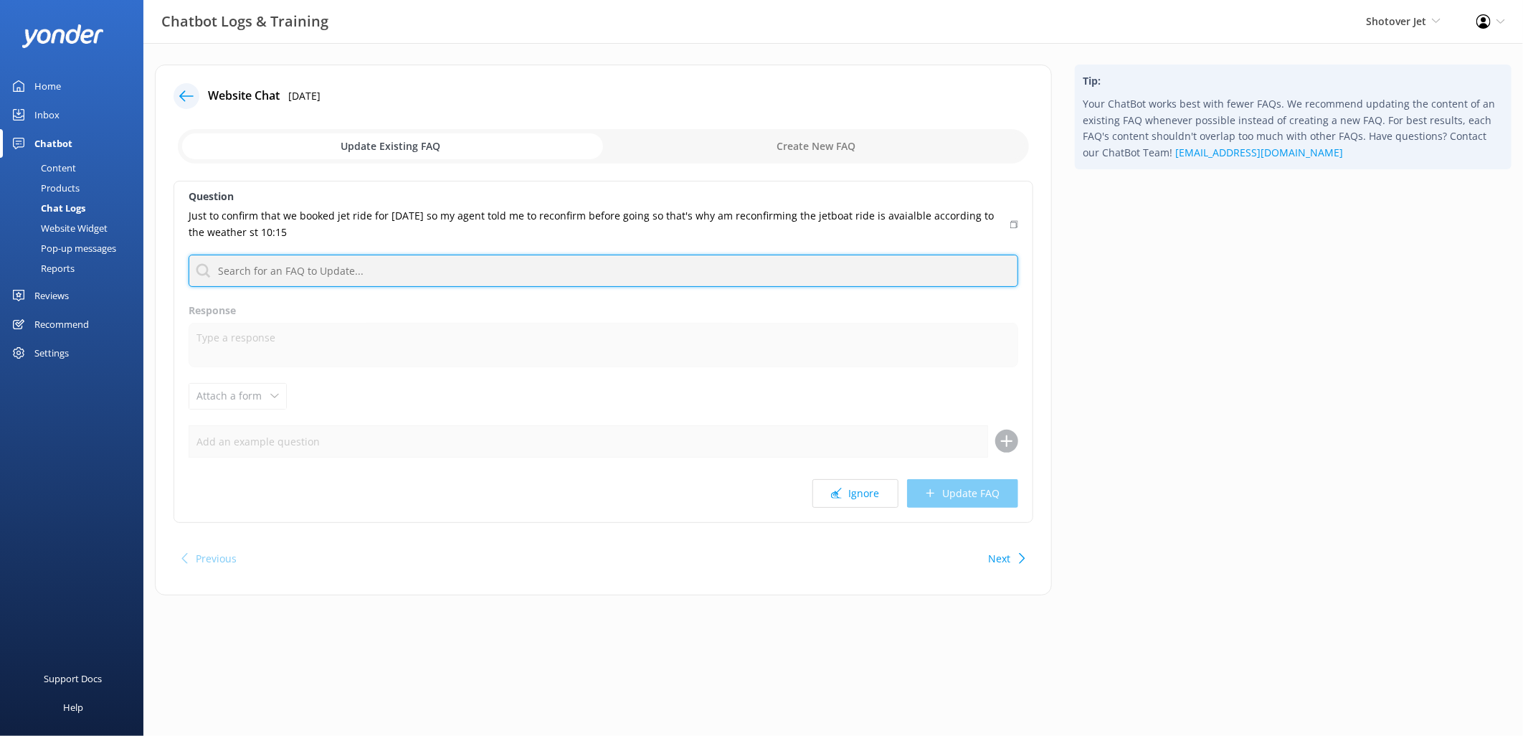
click at [906, 272] on input "text" at bounding box center [604, 271] width 830 height 32
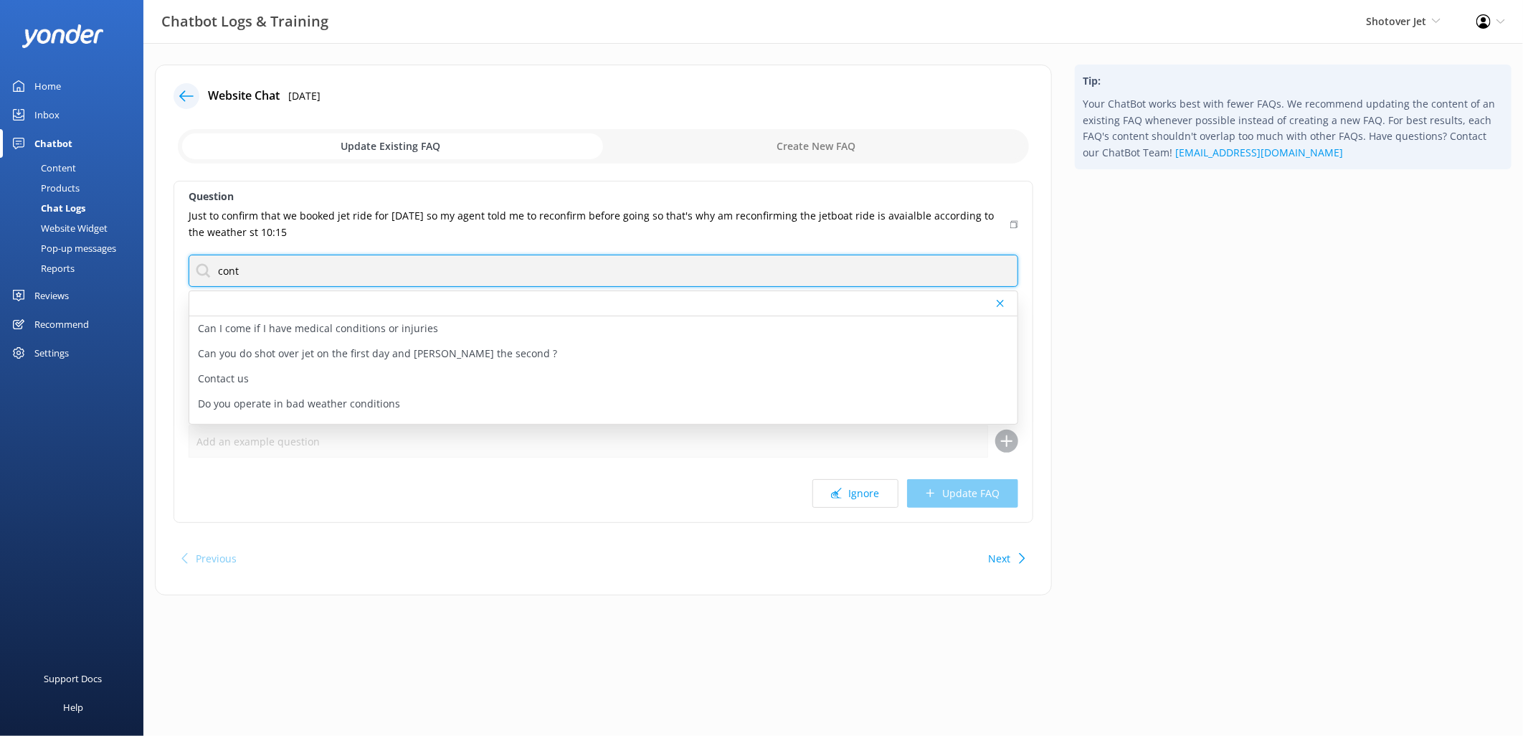
type input "contact"
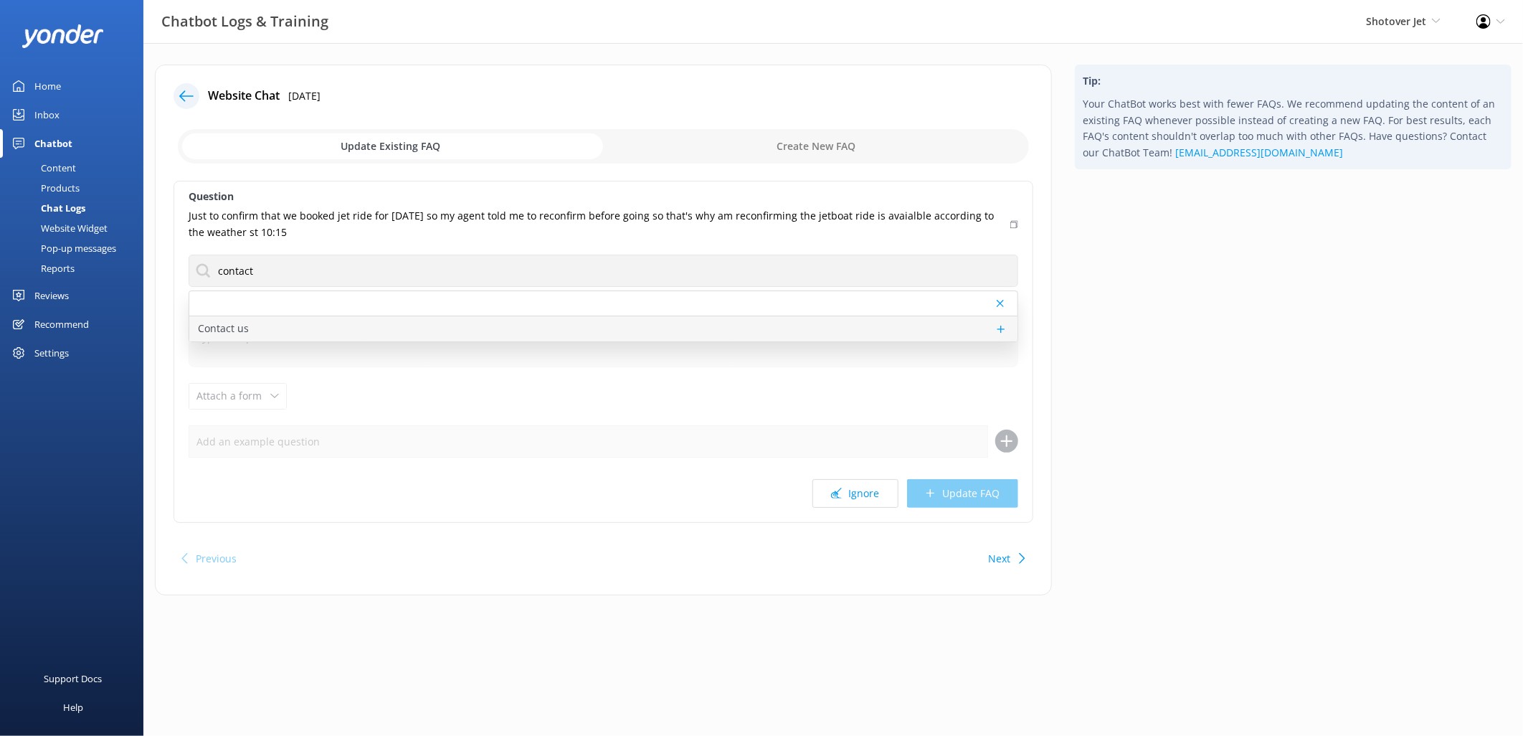
click at [314, 338] on div "Contact us" at bounding box center [603, 328] width 828 height 25
type textarea "You can contact the Shotover Jet team at [PHONE_NUMBER] (International), 0800 7…"
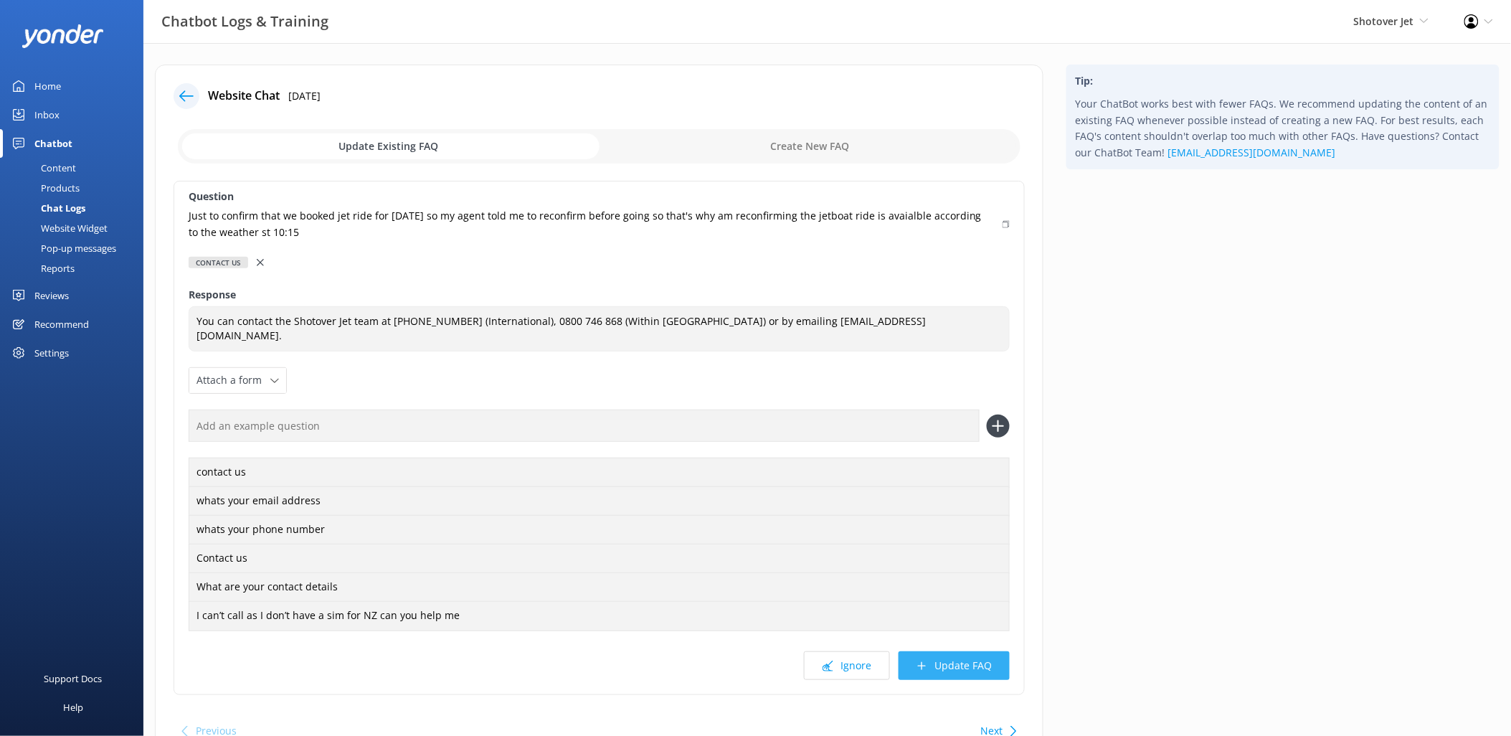
click at [949, 669] on button "Update FAQ" at bounding box center [953, 665] width 111 height 29
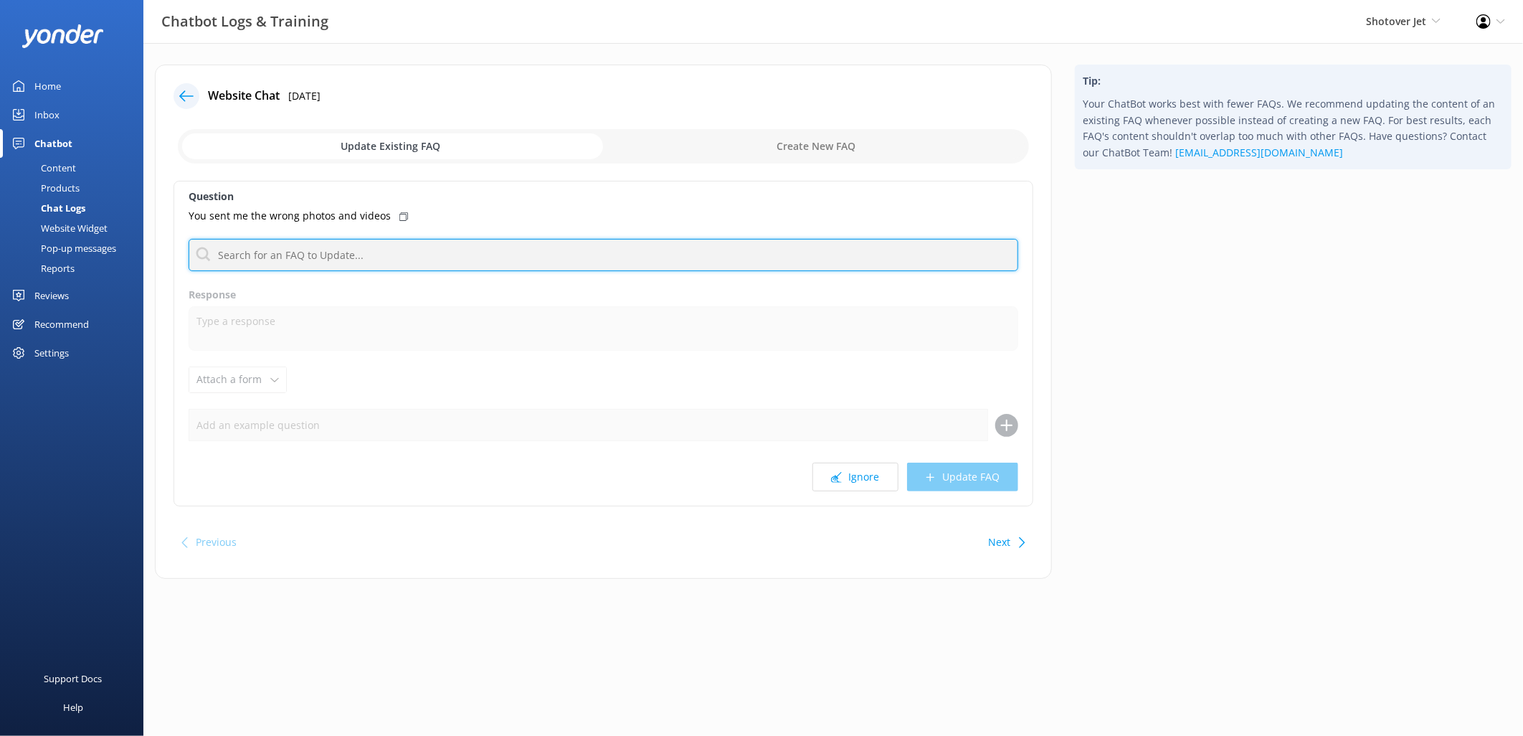
click at [377, 255] on input "text" at bounding box center [604, 255] width 830 height 32
type input "contact"
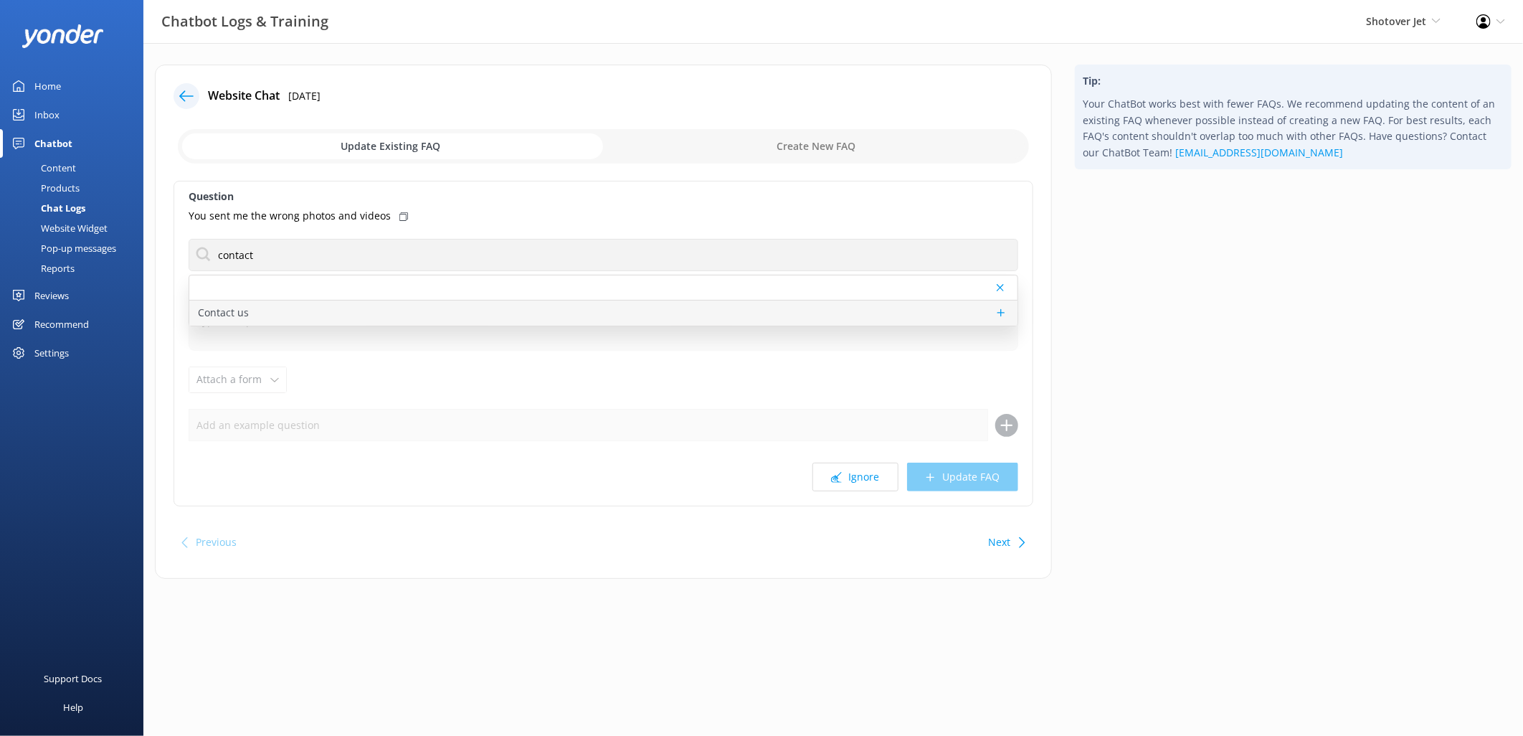
click at [281, 318] on div "Contact us" at bounding box center [603, 312] width 828 height 25
type textarea "You can contact the Shotover Jet team at [PHONE_NUMBER] (International), 0800 7…"
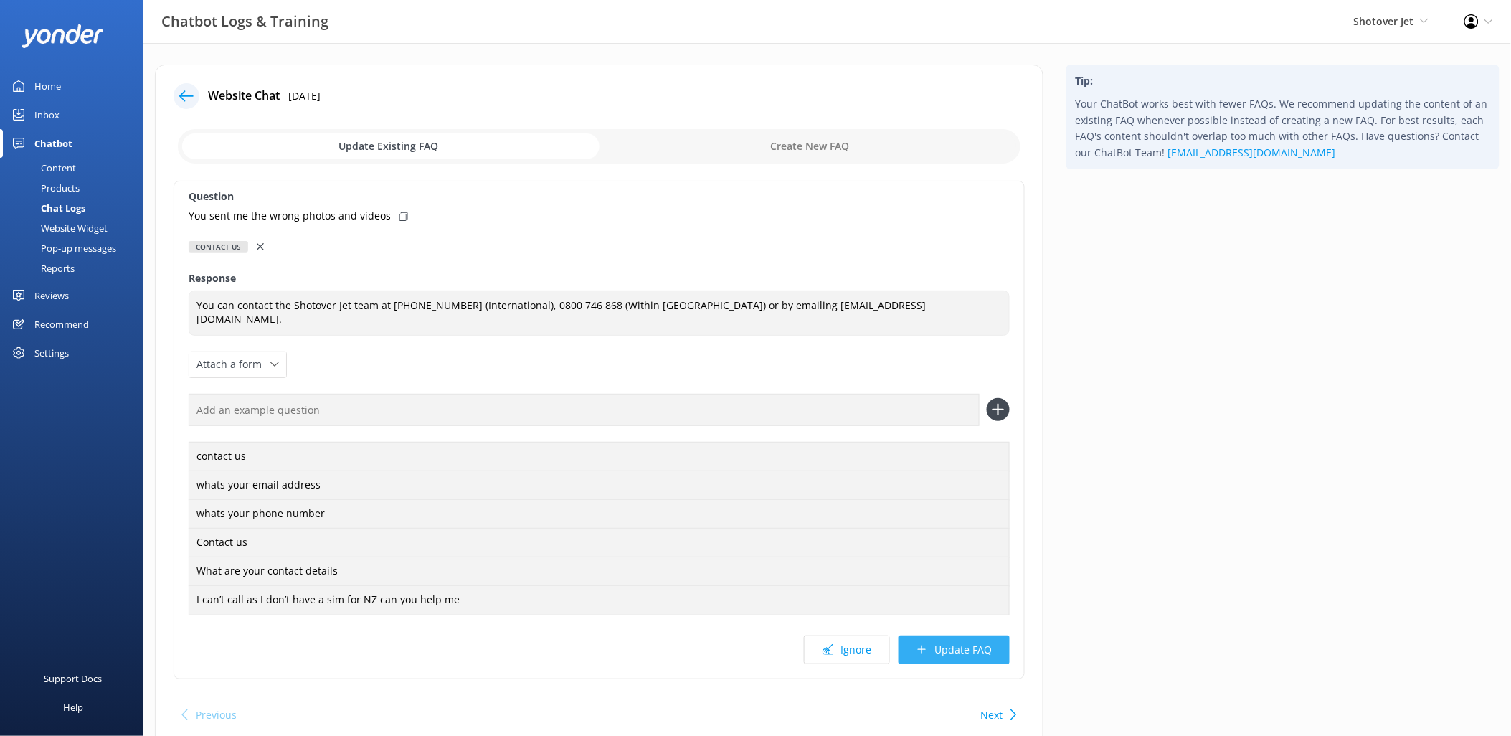
click at [940, 648] on button "Update FAQ" at bounding box center [953, 649] width 111 height 29
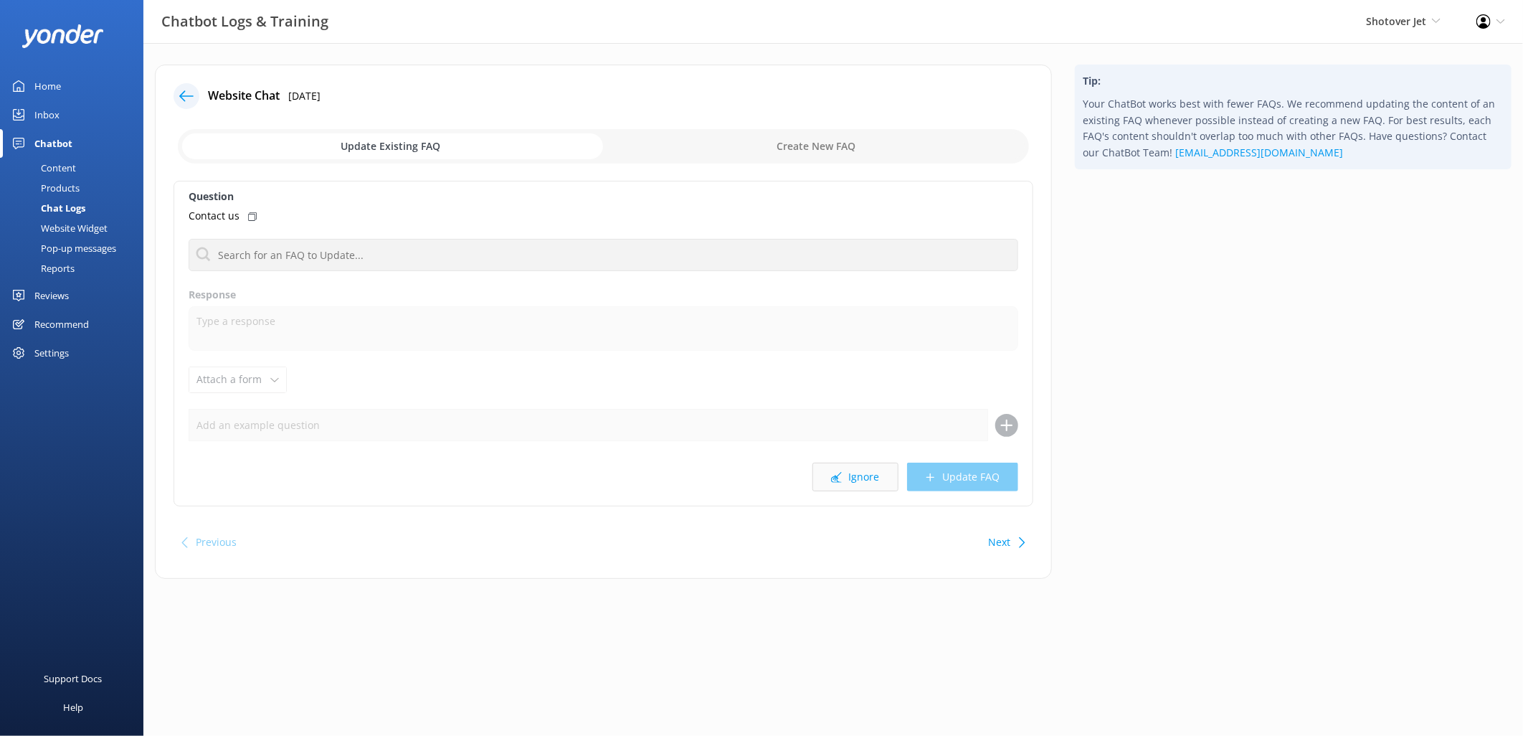
click at [852, 478] on button "Ignore" at bounding box center [855, 477] width 86 height 29
click at [850, 475] on button "Ignore" at bounding box center [855, 477] width 86 height 29
click at [850, 474] on button "Ignore" at bounding box center [855, 477] width 86 height 29
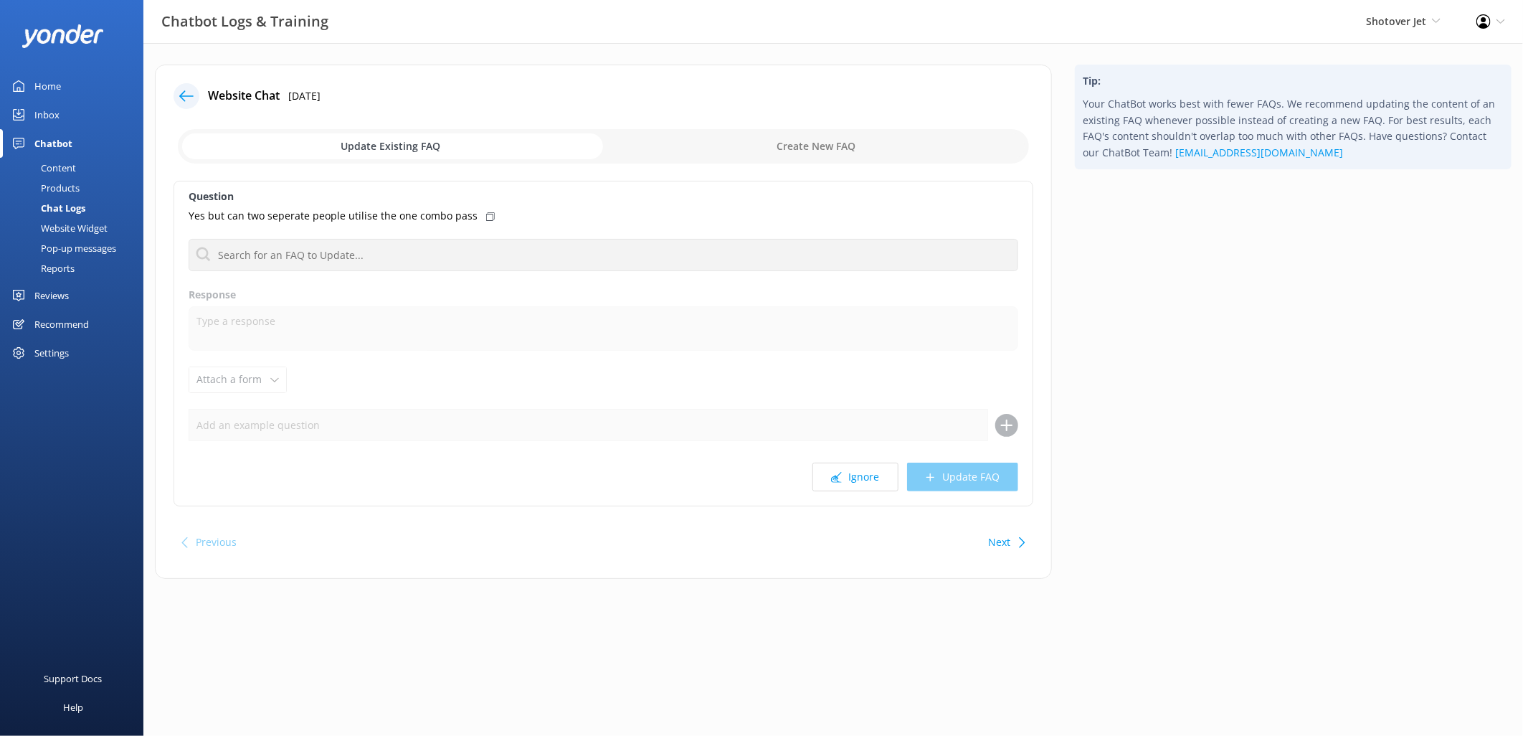
click at [850, 474] on button "Ignore" at bounding box center [855, 477] width 86 height 29
click at [420, 241] on input "text" at bounding box center [604, 255] width 830 height 32
type input "contact"
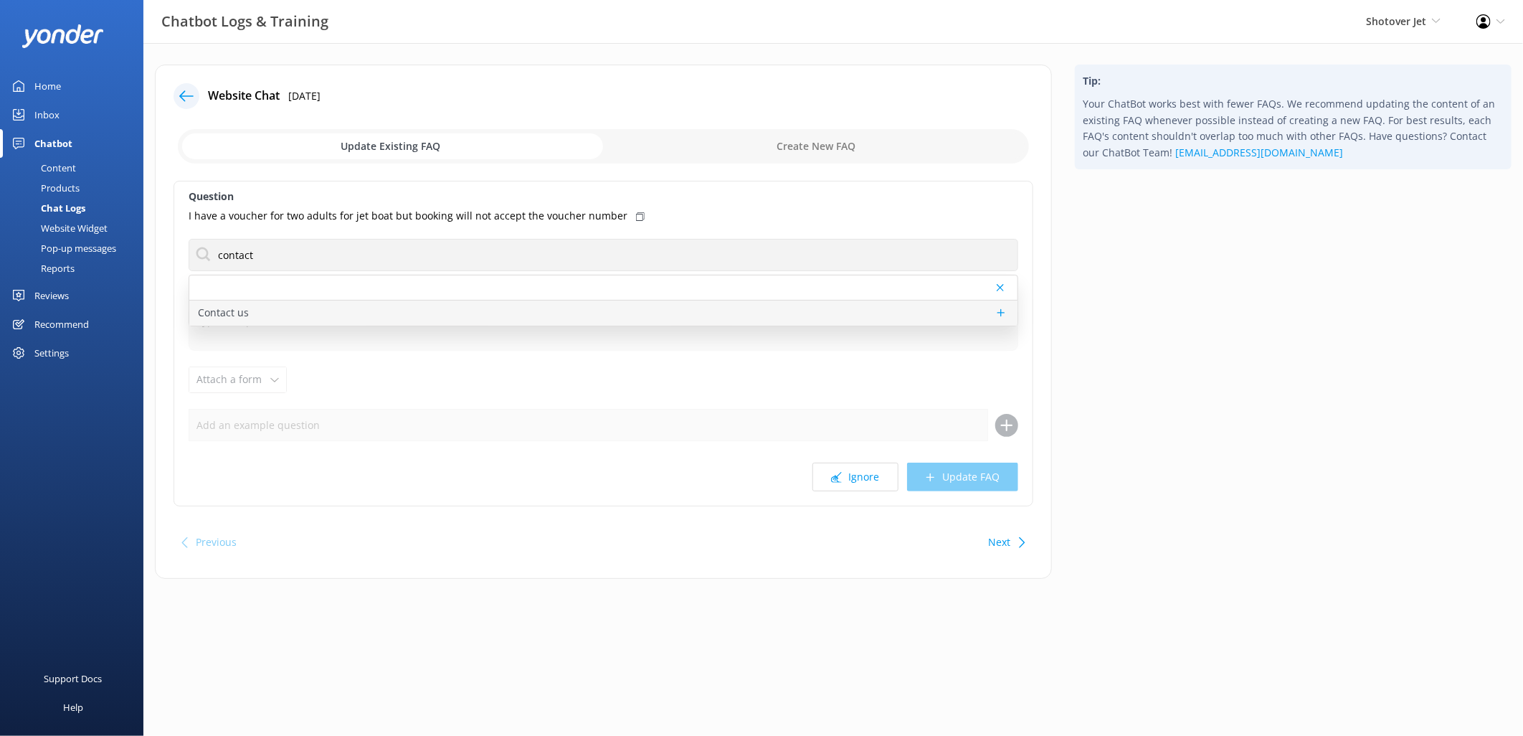
click at [314, 311] on div "Contact us" at bounding box center [603, 312] width 828 height 25
type textarea "You can contact the Shotover Jet team at [PHONE_NUMBER] (International), 0800 7…"
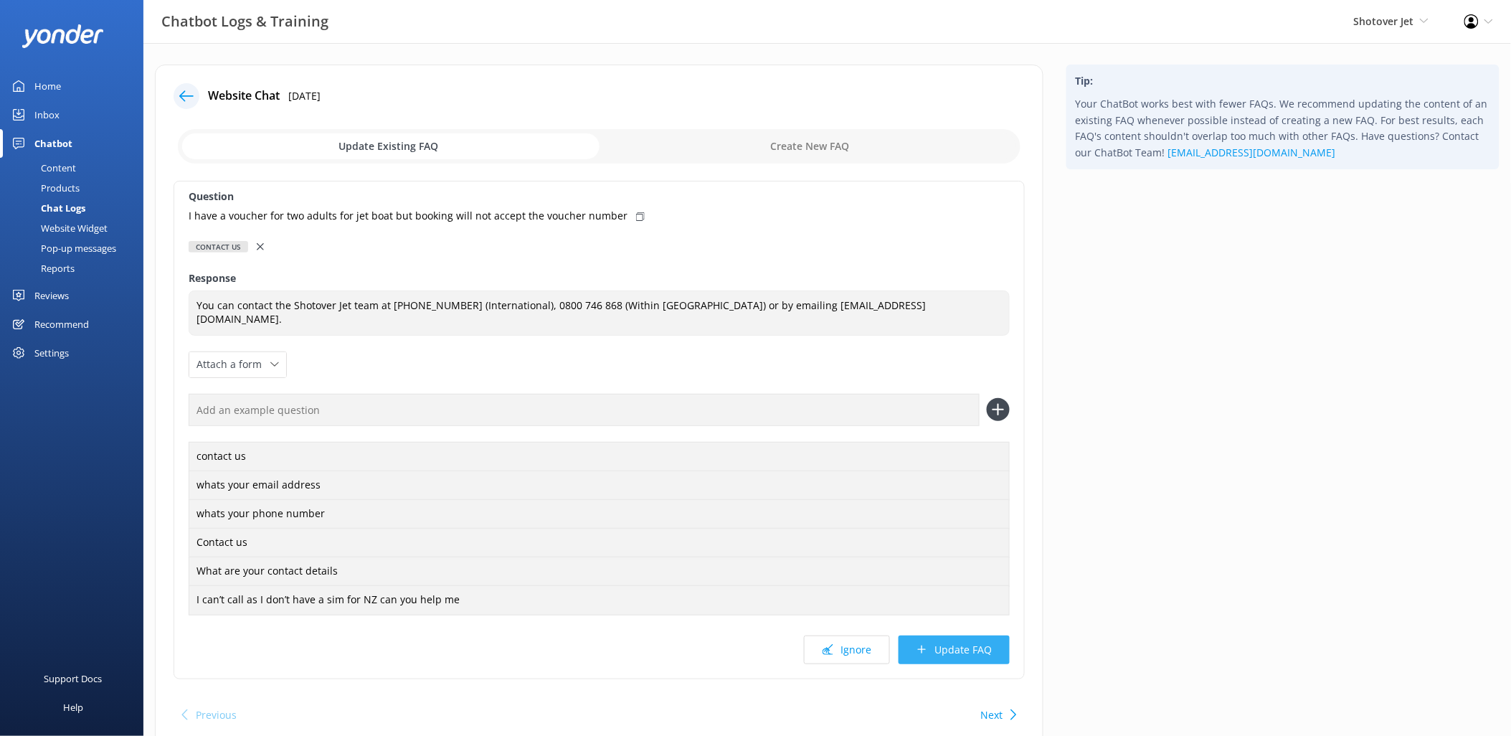
click at [963, 650] on button "Update FAQ" at bounding box center [953, 649] width 111 height 29
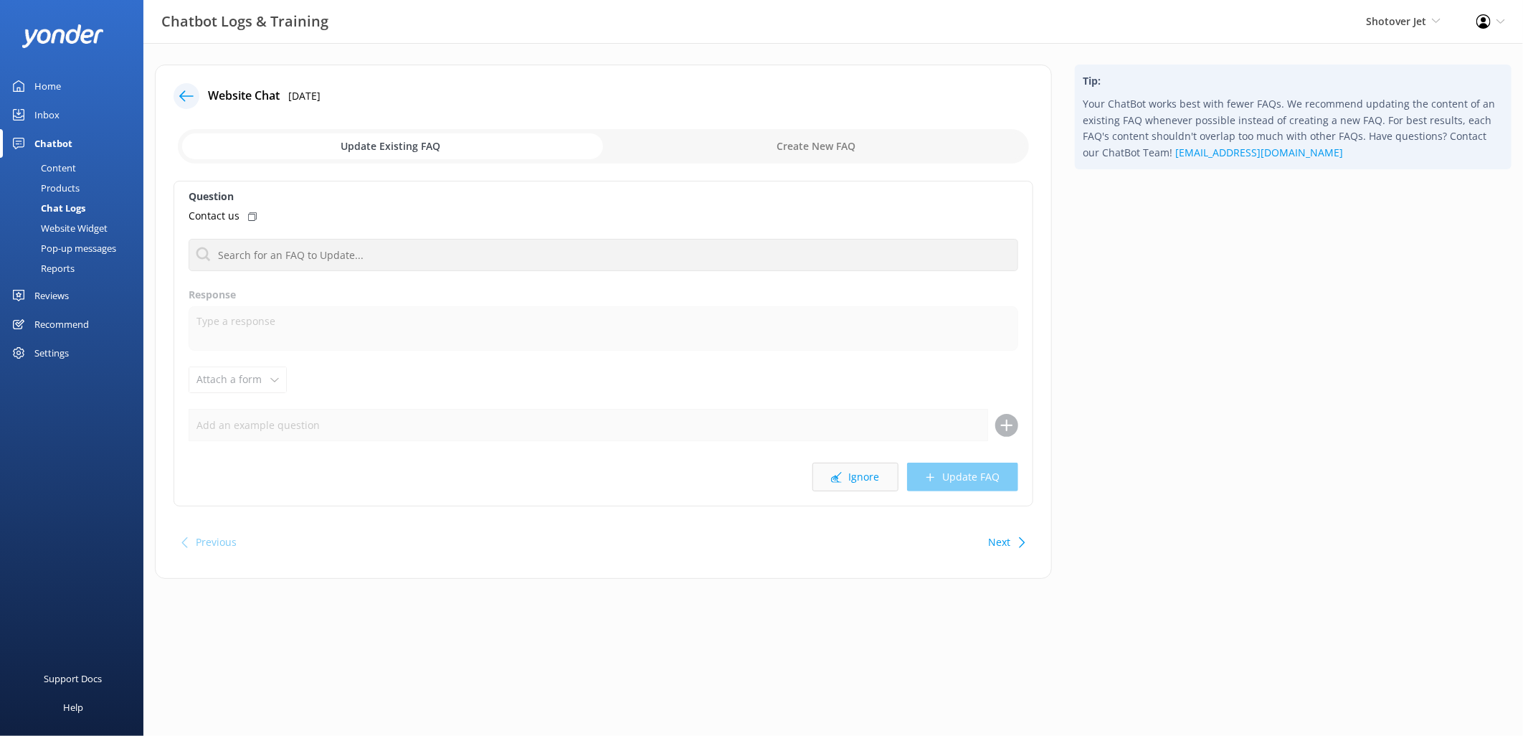
click at [862, 481] on button "Ignore" at bounding box center [855, 477] width 86 height 29
click at [313, 264] on input "text" at bounding box center [604, 255] width 830 height 32
type input "contact"
click at [296, 313] on div "Contact us" at bounding box center [603, 312] width 828 height 25
type textarea "You can contact the Shotover Jet team at [PHONE_NUMBER] (International), 0800 7…"
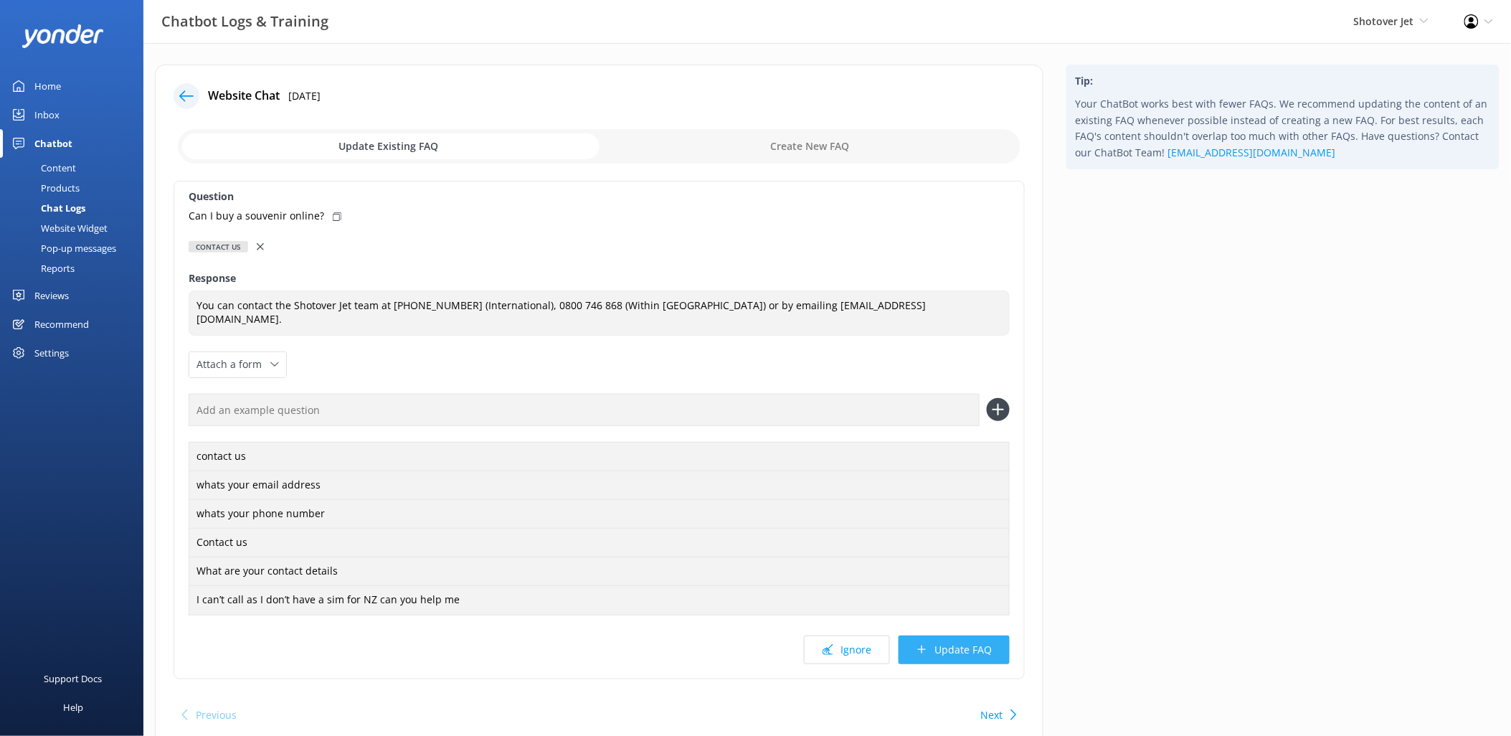
click at [973, 660] on button "Update FAQ" at bounding box center [953, 649] width 111 height 29
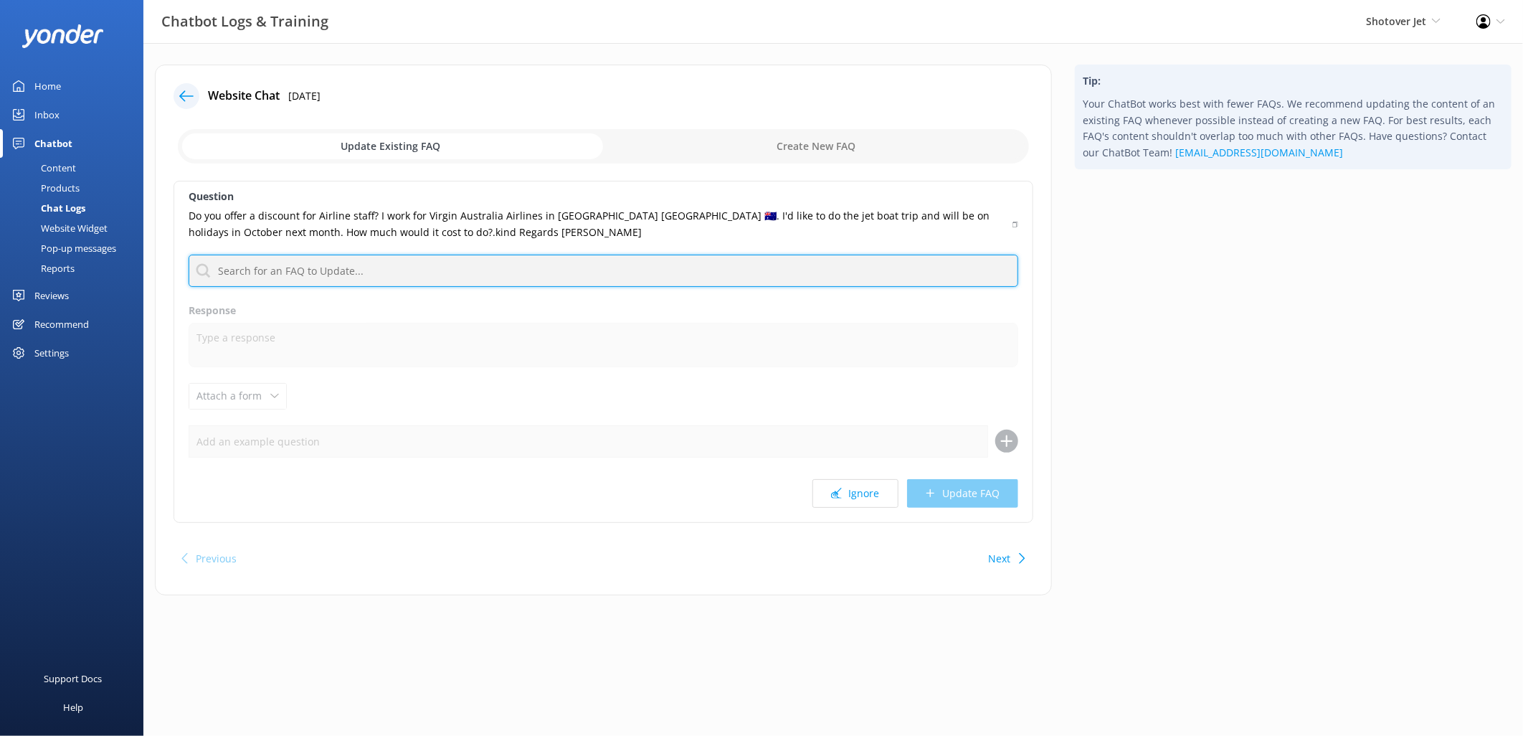
click at [672, 275] on input "text" at bounding box center [604, 271] width 830 height 32
type input "contact"
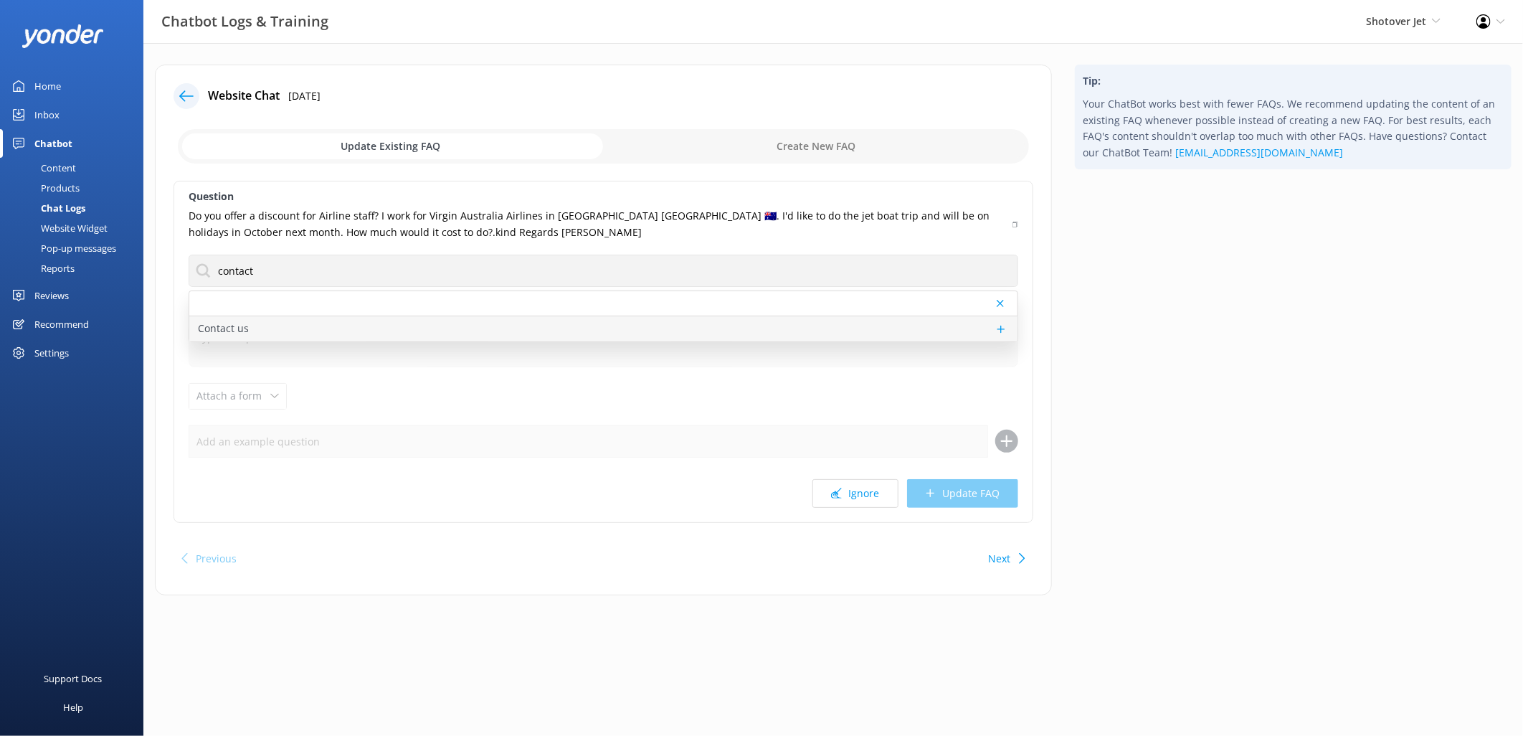
click at [338, 332] on div "Contact us" at bounding box center [603, 328] width 828 height 25
type textarea "You can contact the Shotover Jet team at [PHONE_NUMBER] (International), 0800 7…"
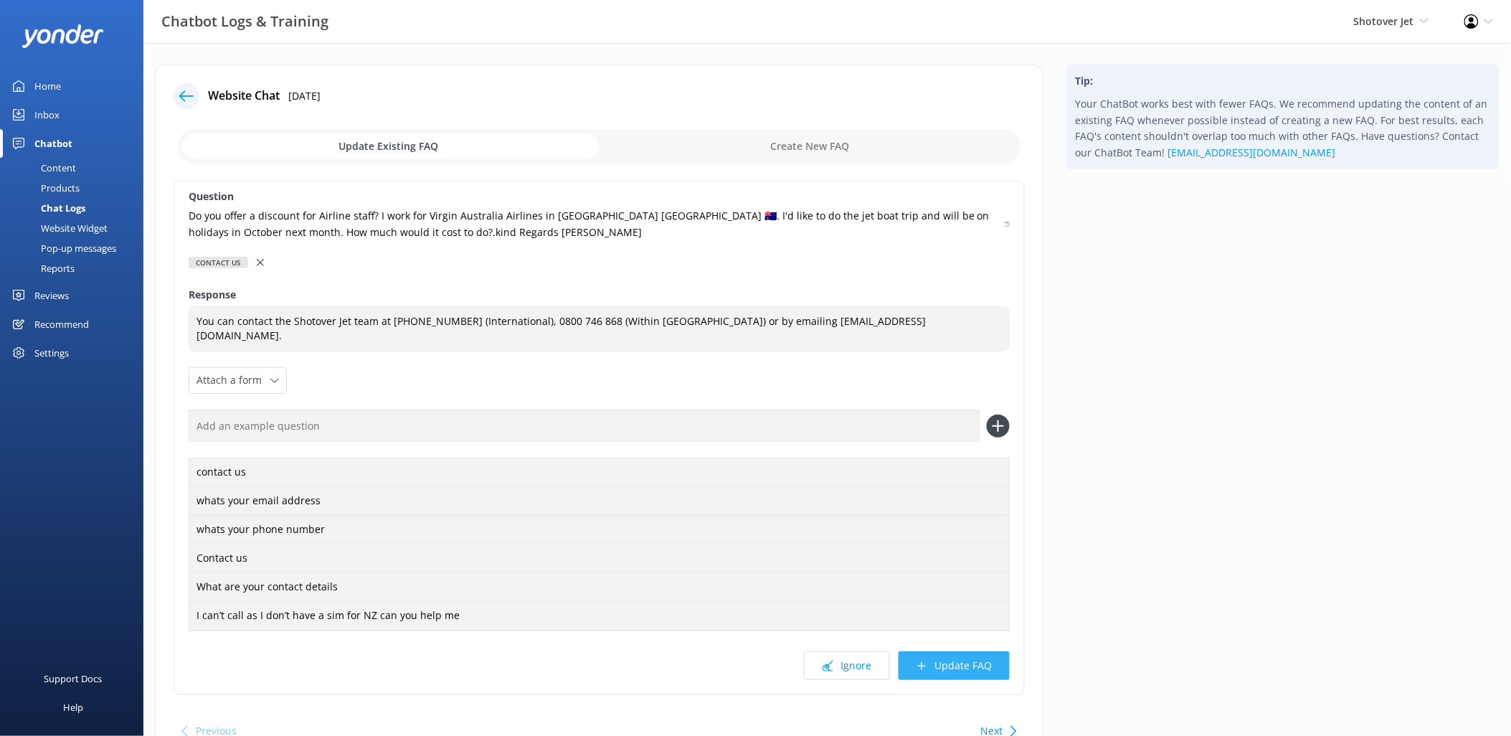
click at [927, 663] on icon at bounding box center [921, 665] width 11 height 11
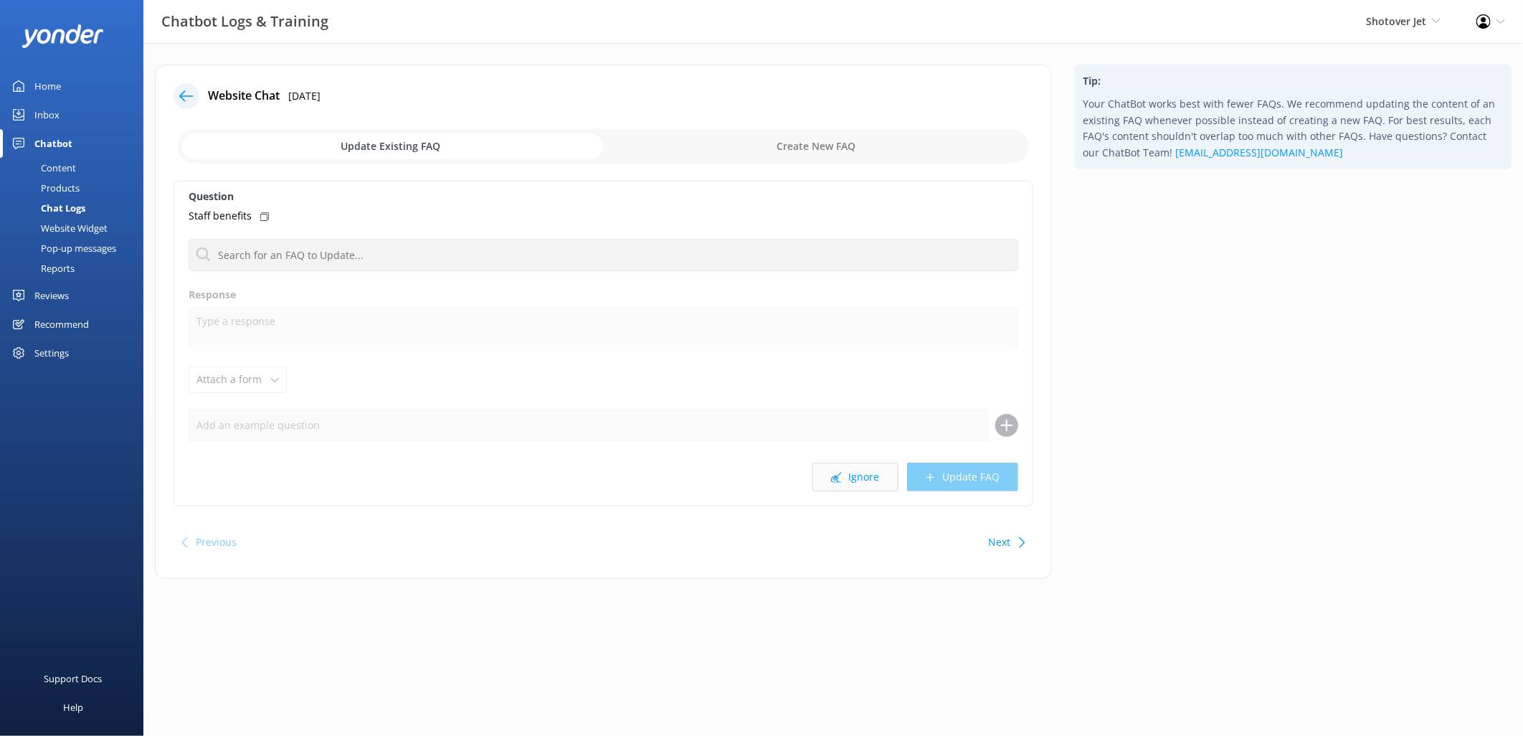
click at [855, 489] on button "Ignore" at bounding box center [855, 477] width 86 height 29
drag, startPoint x: 862, startPoint y: 478, endPoint x: 219, endPoint y: 275, distance: 674.5
click at [175, 295] on div "Question Do you have measurements for the 4xl life jacket? Contact us Response …" at bounding box center [604, 344] width 860 height 326
click at [251, 256] on input "text" at bounding box center [604, 255] width 830 height 32
type input "contact"
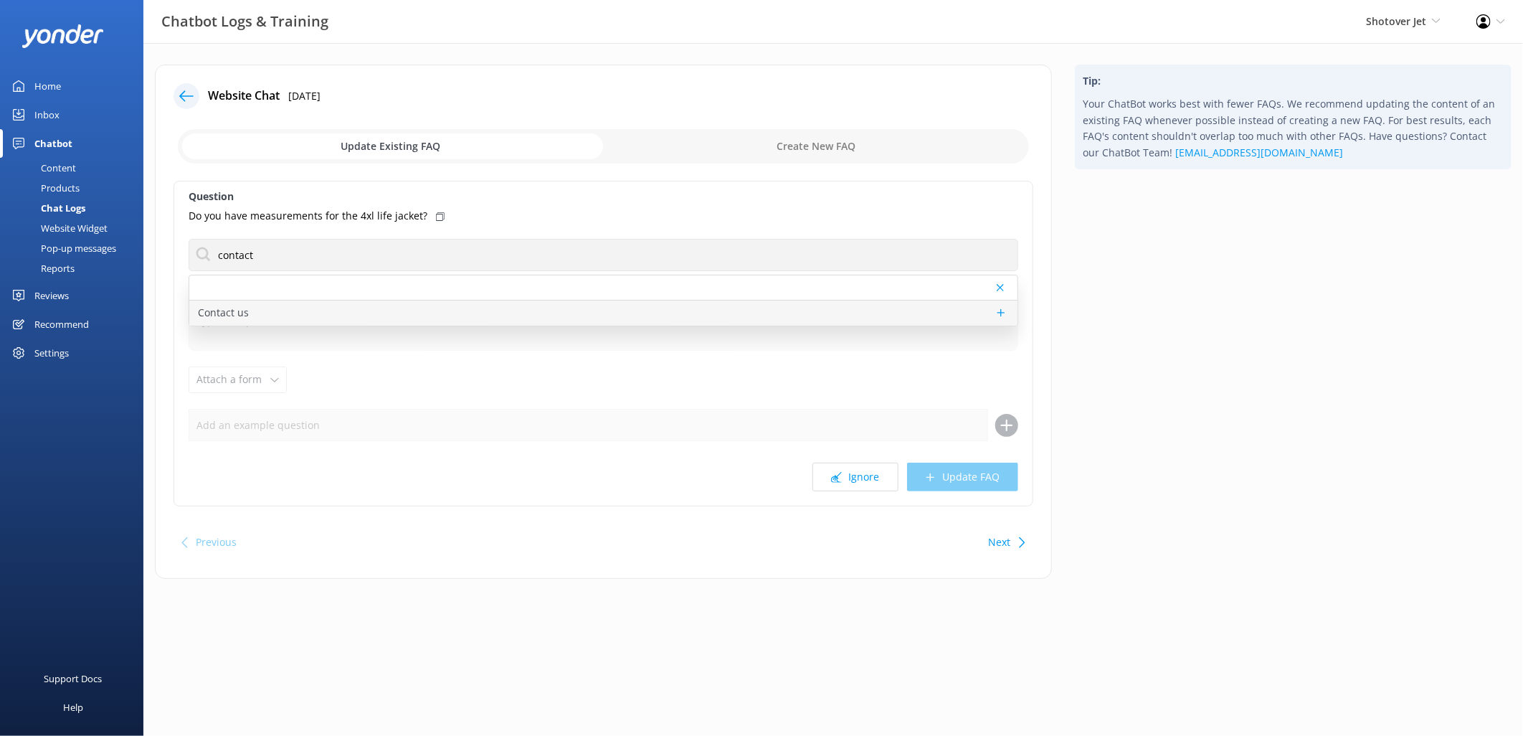
click at [317, 319] on div "Contact us" at bounding box center [603, 312] width 828 height 25
type textarea "You can contact the Shotover Jet team at [PHONE_NUMBER] (International), 0800 7…"
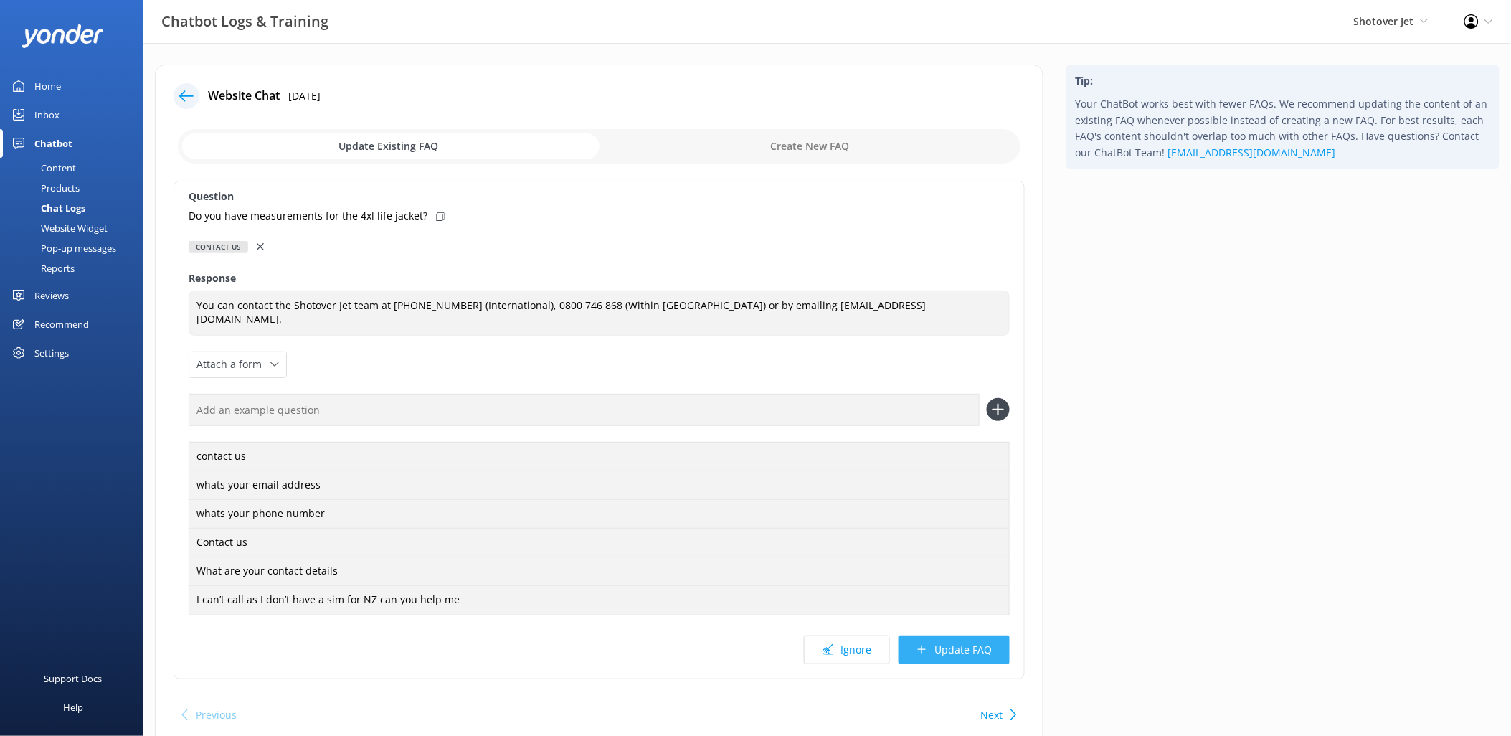
click at [976, 657] on button "Update FAQ" at bounding box center [953, 649] width 111 height 29
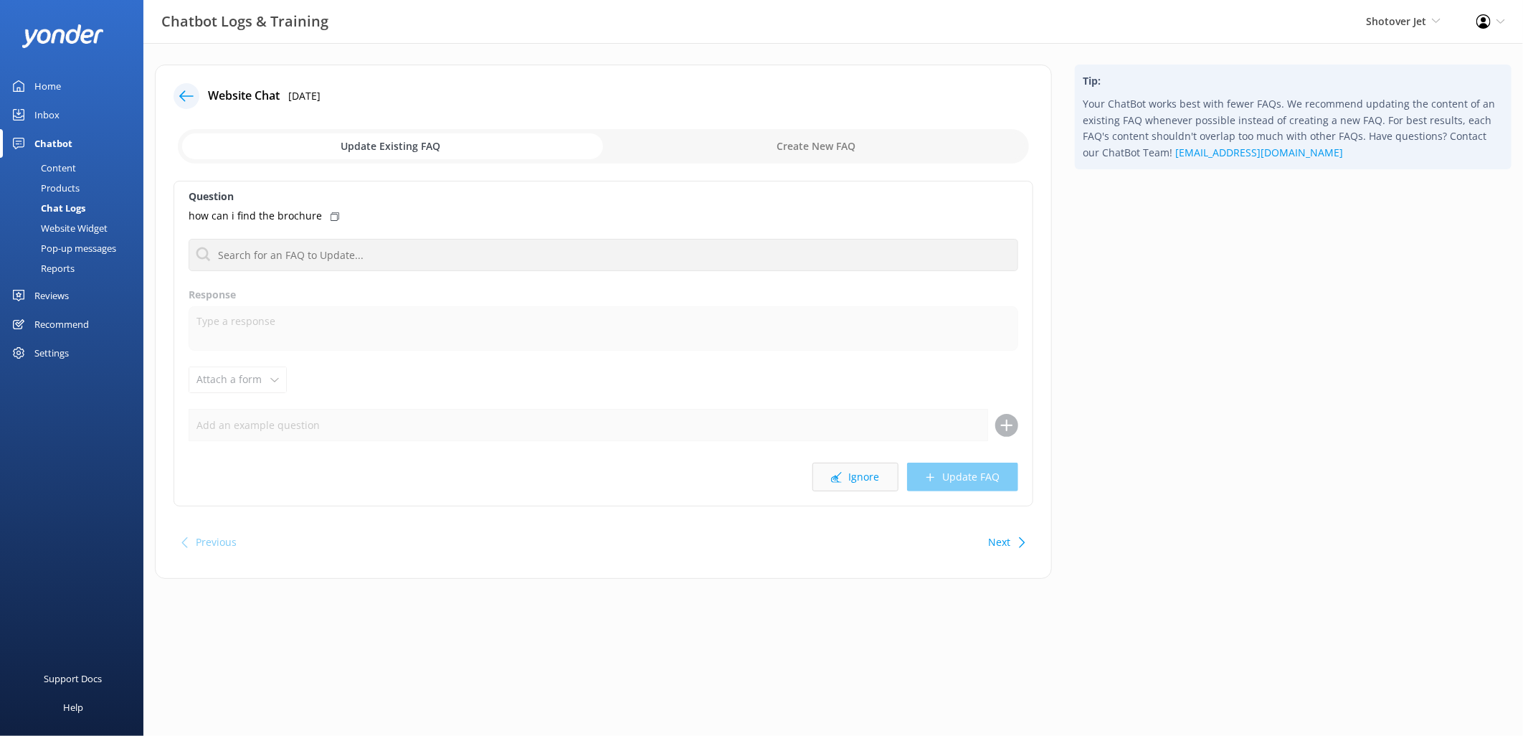
click at [855, 480] on button "Ignore" at bounding box center [855, 477] width 86 height 29
click at [491, 254] on input "text" at bounding box center [604, 255] width 830 height 32
type input "contact"
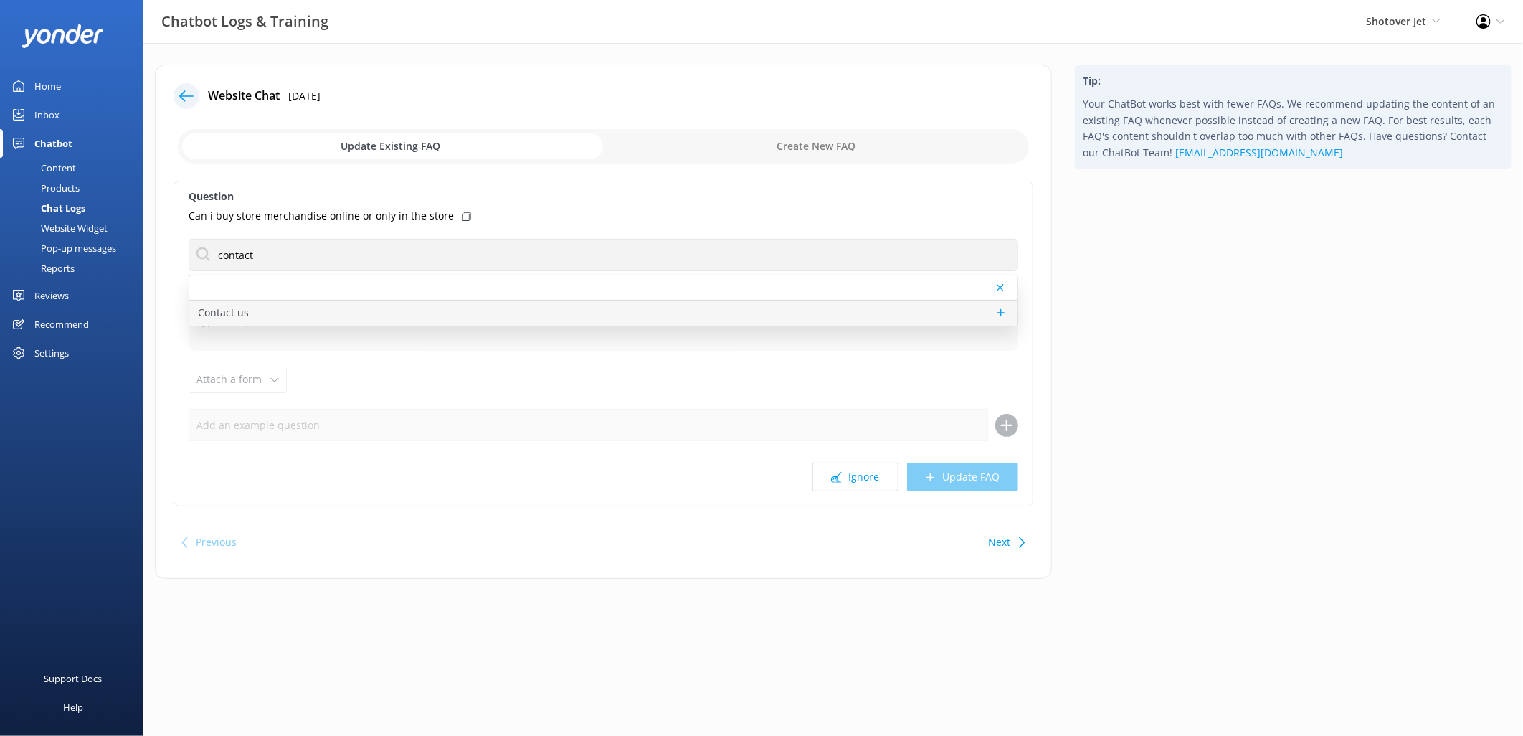
click at [354, 311] on div "Contact us" at bounding box center [603, 312] width 828 height 25
type textarea "You can contact the Shotover Jet team at [PHONE_NUMBER] (International), 0800 7…"
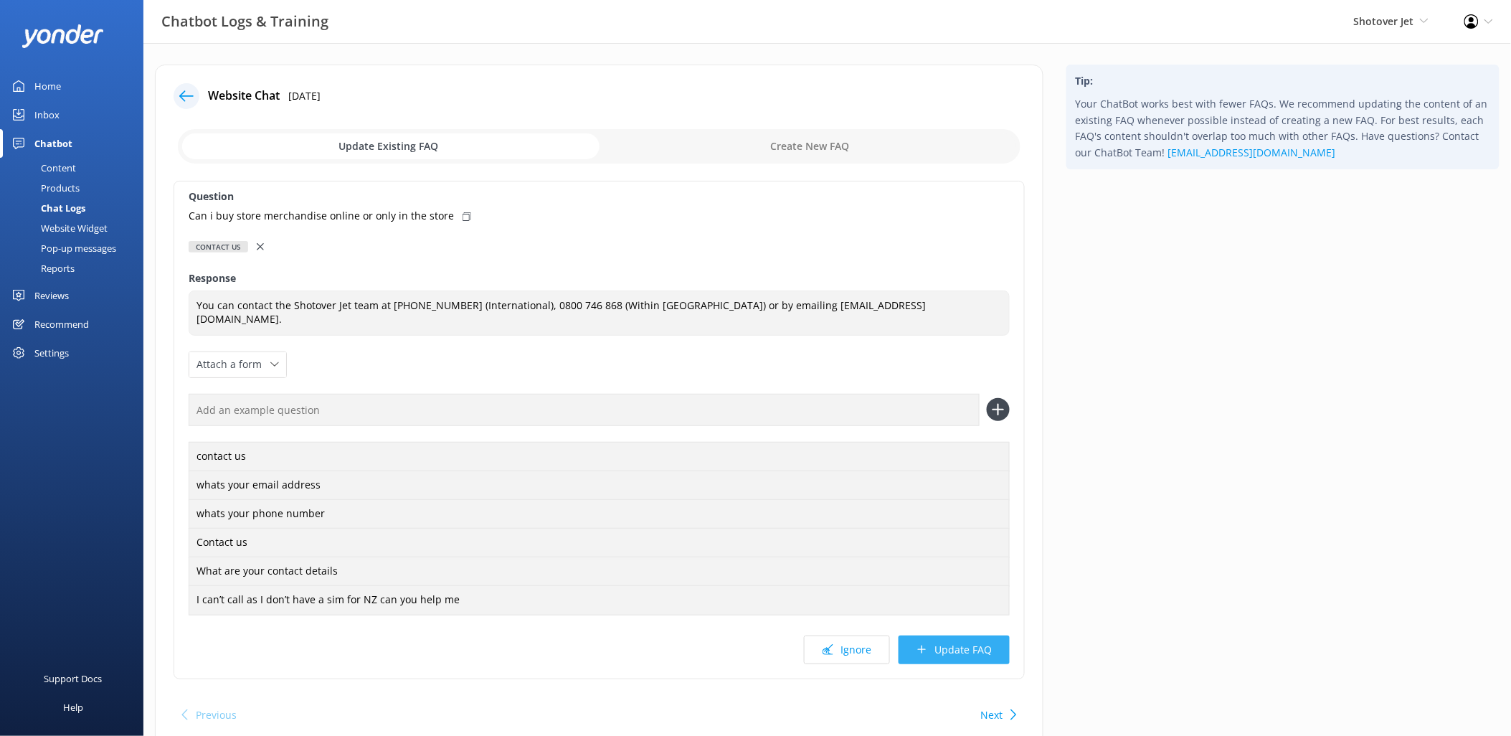
click at [973, 649] on button "Update FAQ" at bounding box center [953, 649] width 111 height 29
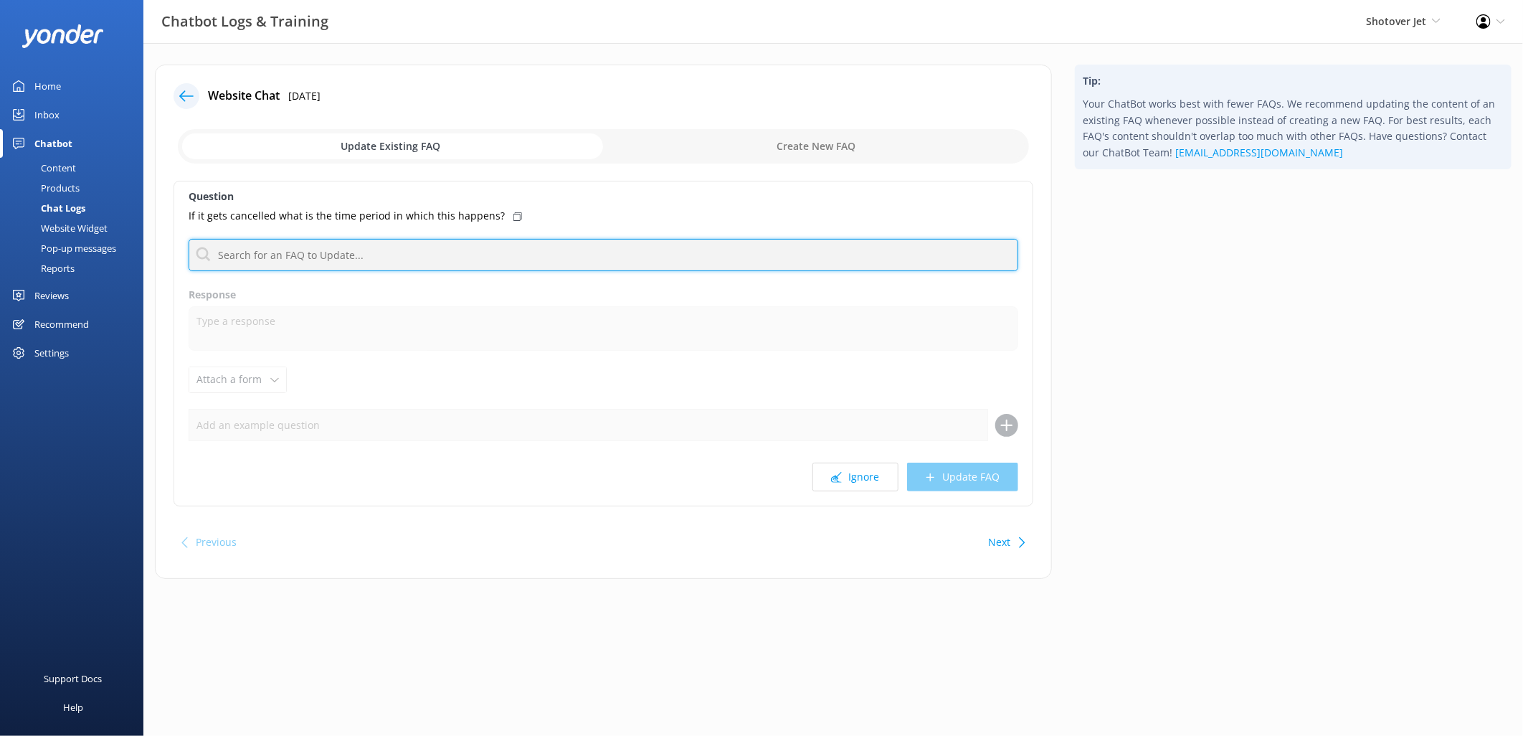
click at [371, 256] on input "text" at bounding box center [604, 255] width 830 height 32
click at [375, 246] on input "text" at bounding box center [604, 255] width 830 height 32
click at [879, 478] on button "Ignore" at bounding box center [855, 477] width 86 height 29
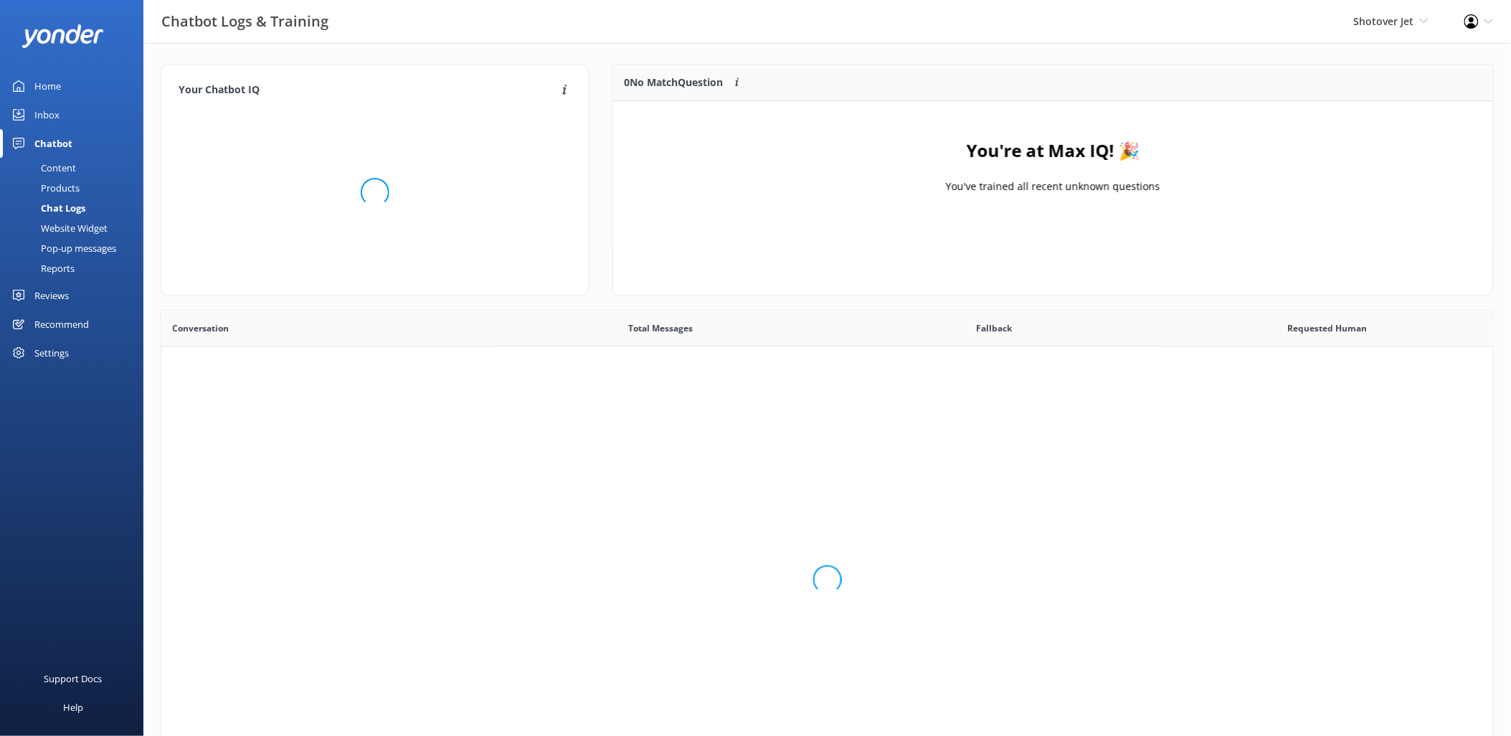
scroll to position [490, 1320]
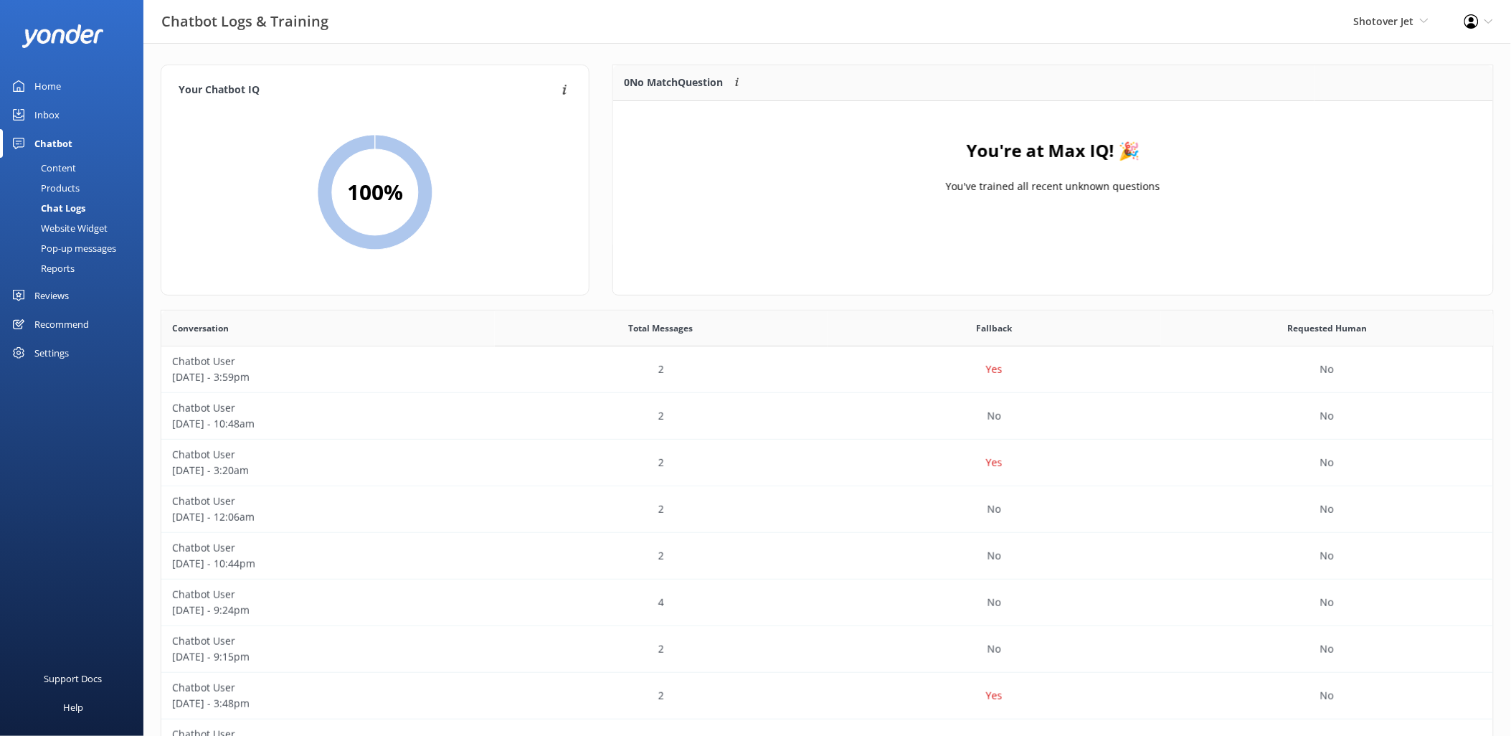
click at [891, 252] on div "0 No Match Question Customers sometimes ask questions that don't fully match an…" at bounding box center [1052, 180] width 881 height 231
click at [65, 87] on link "Home" at bounding box center [71, 86] width 143 height 29
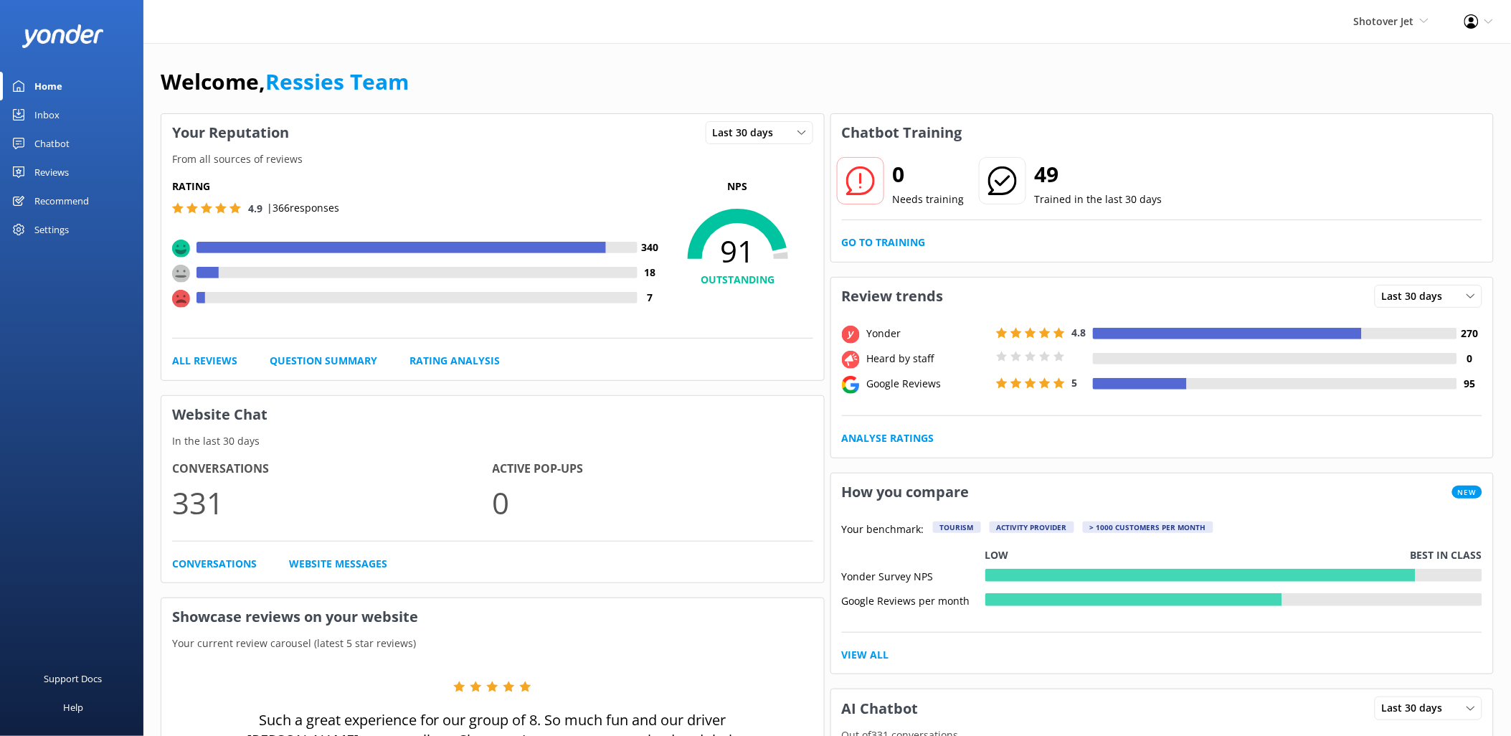
click at [51, 176] on div "Reviews" at bounding box center [51, 172] width 34 height 29
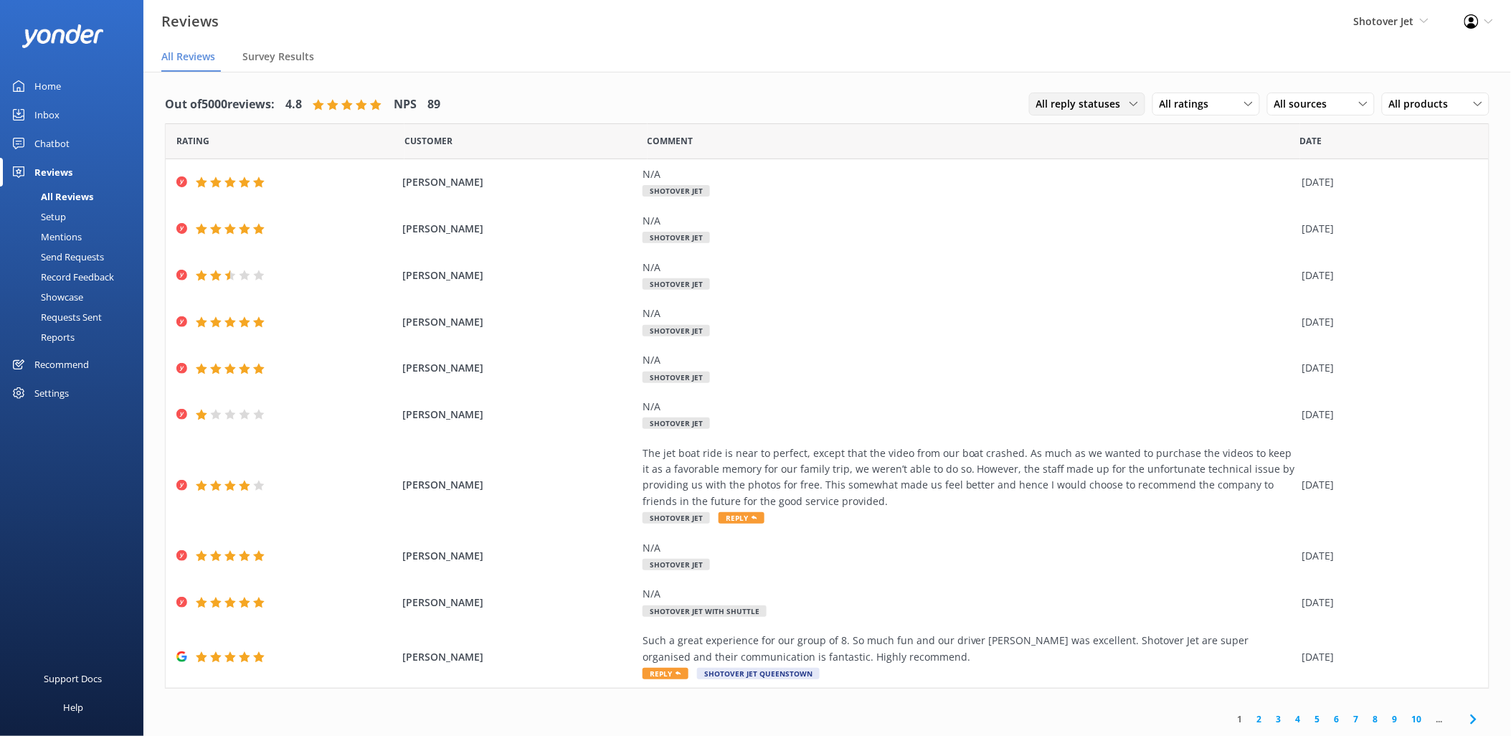
click at [1091, 95] on div "All reply statuses All reply statuses Needs a reply Does not need reply" at bounding box center [1087, 104] width 116 height 23
click at [1085, 163] on div "Needs a reply" at bounding box center [1064, 163] width 55 height 14
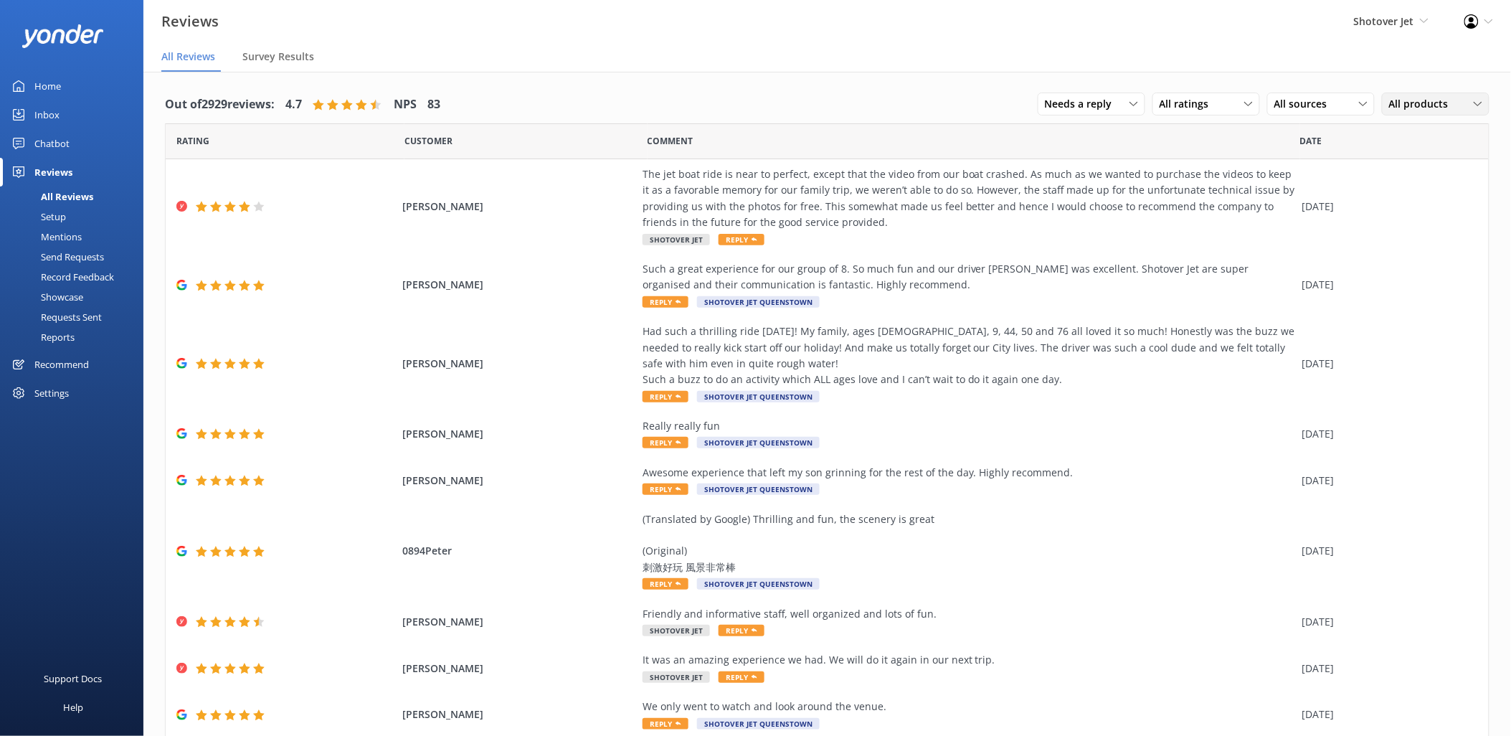
click at [1421, 111] on span "All products" at bounding box center [1423, 104] width 68 height 16
click at [1294, 105] on span "All sources" at bounding box center [1305, 104] width 62 height 16
click at [1291, 214] on div "Google reviews" at bounding box center [1330, 221] width 84 height 14
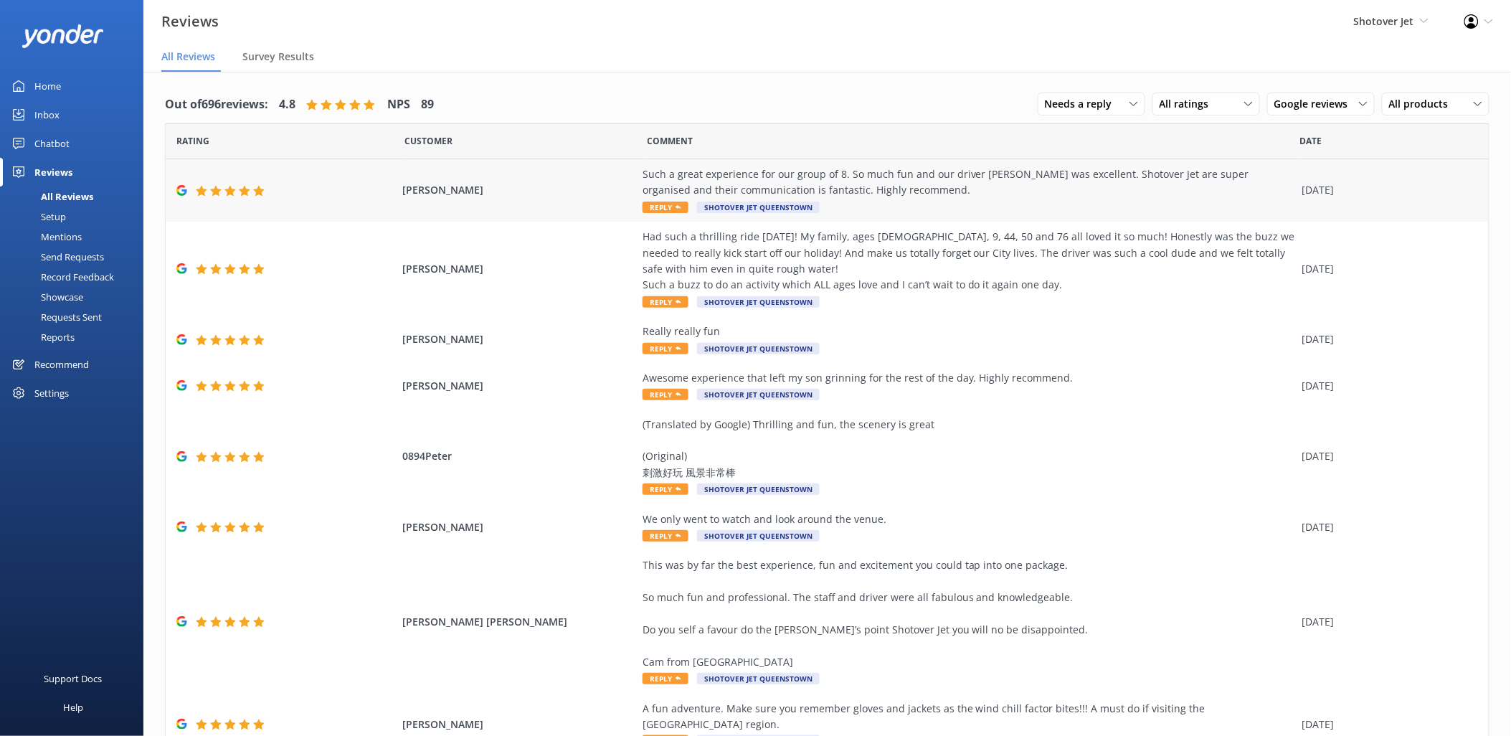
click at [713, 203] on span "Shotover Jet Queenstown" at bounding box center [758, 206] width 123 height 11
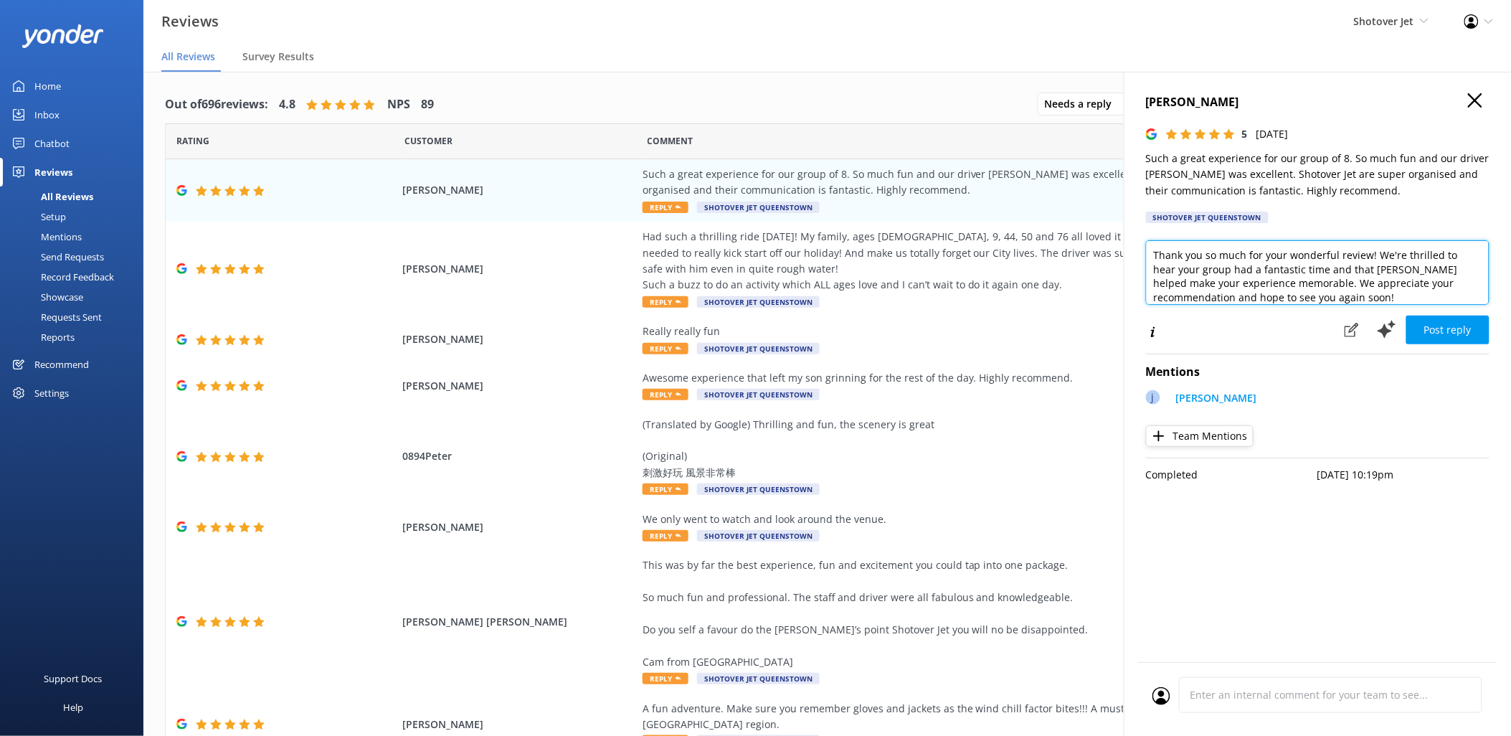
click at [1325, 299] on textarea "Thank you so much for your wonderful review! We're thrilled to hear your group …" at bounding box center [1317, 272] width 343 height 65
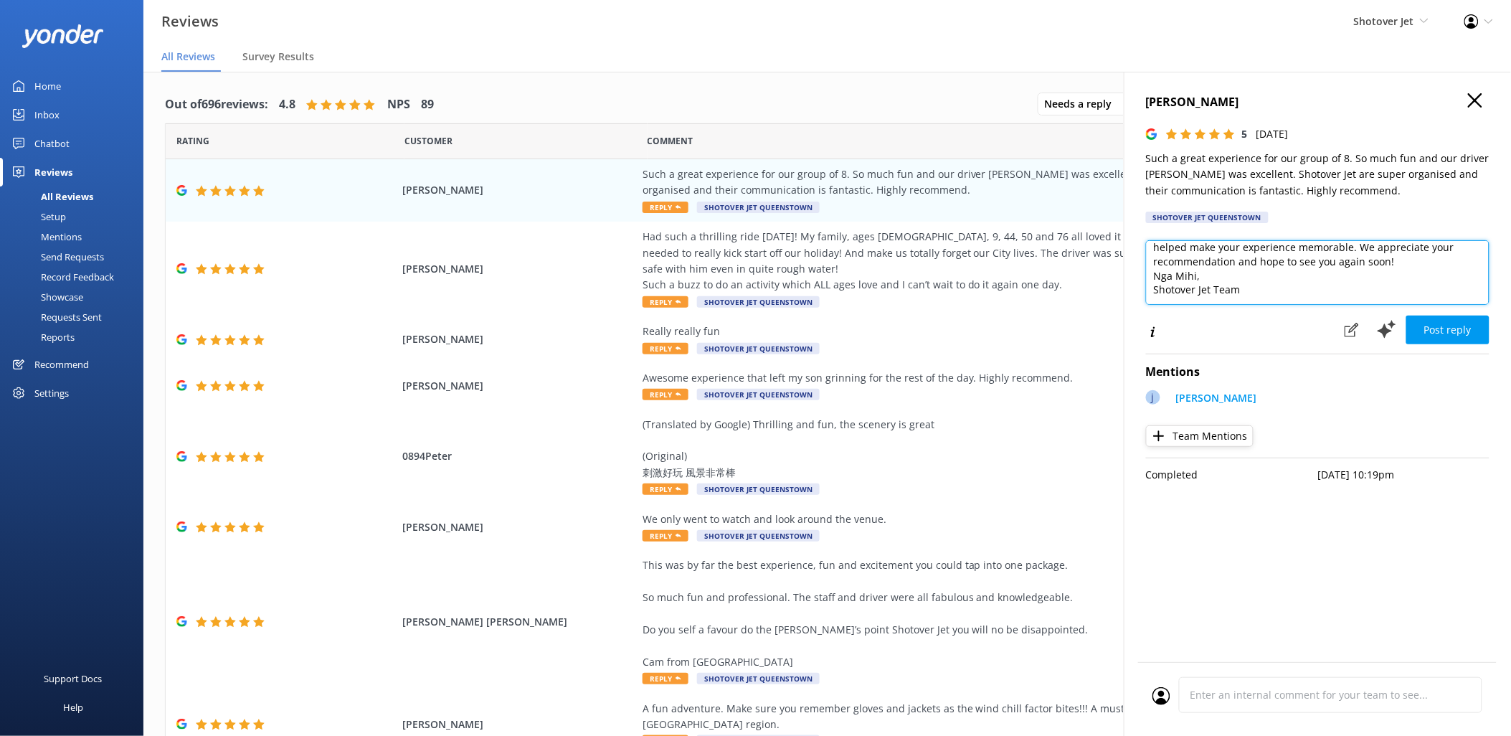
drag, startPoint x: 1248, startPoint y: 298, endPoint x: 1146, endPoint y: 278, distance: 103.8
click at [1146, 278] on textarea "Thank you so much for your wonderful review! We're thrilled to hear your group …" at bounding box center [1317, 272] width 343 height 65
click at [1316, 298] on textarea "Thank you so much for your wonderful review! We're thrilled to hear your group …" at bounding box center [1317, 272] width 343 height 65
type textarea "Thank you so much for your wonderful review! We're thrilled to hear your group …"
click at [1445, 328] on button "Post reply" at bounding box center [1447, 330] width 83 height 29
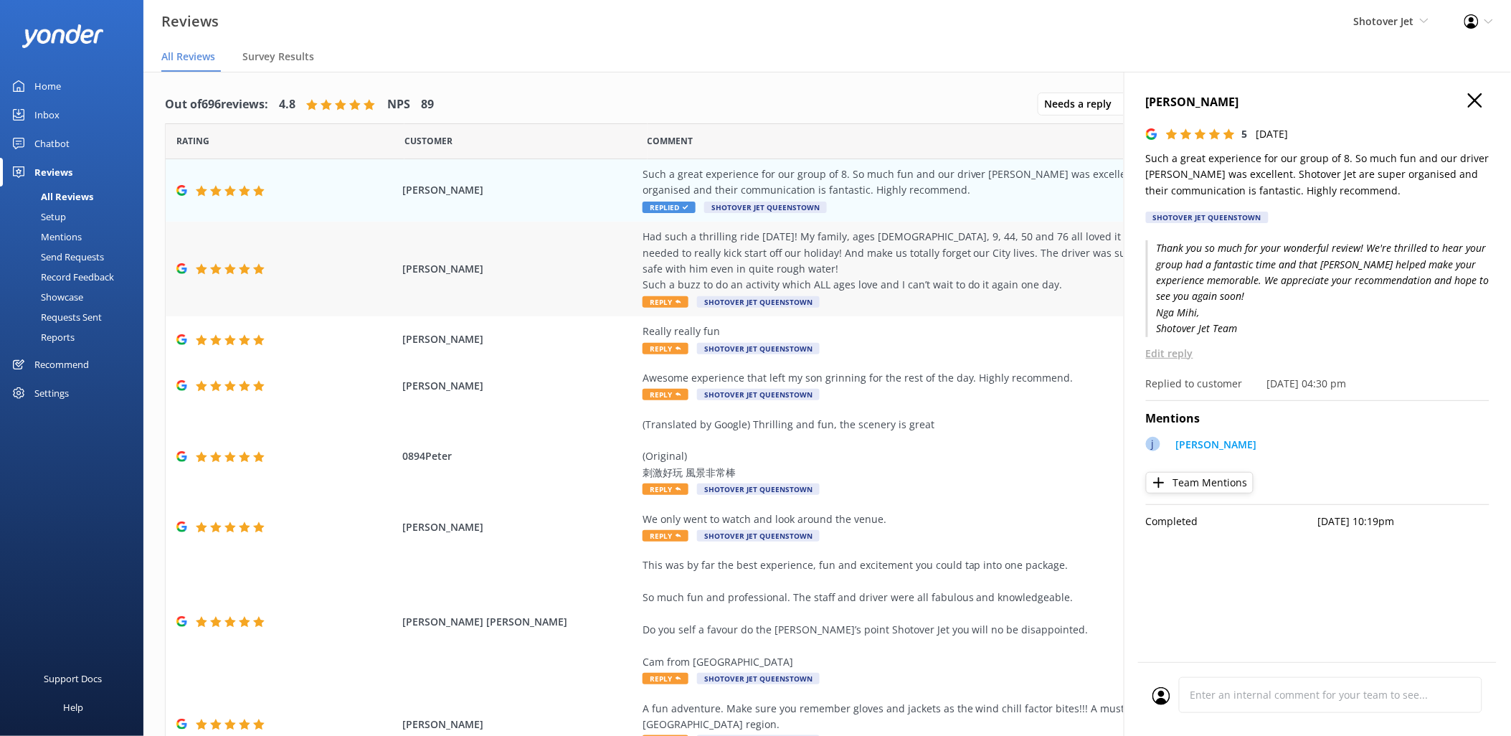
click at [893, 265] on div "Had such a thrilling ride [DATE]! My family, ages [DEMOGRAPHIC_DATA], 9, 44, 50…" at bounding box center [969, 261] width 653 height 65
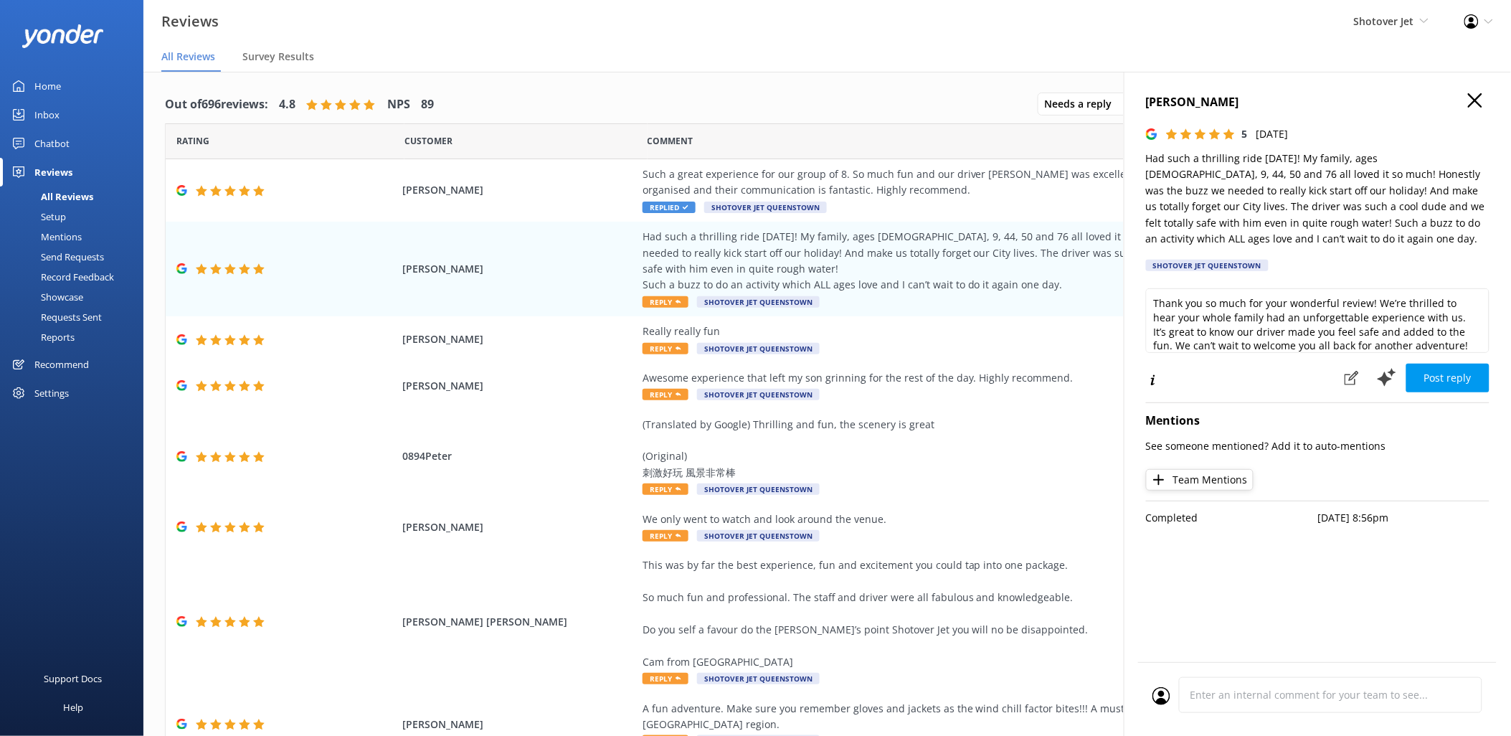
scroll to position [7, 0]
click at [1461, 338] on textarea "Thank you so much for your wonderful review! We’re thrilled to hear your whole …" at bounding box center [1317, 320] width 343 height 65
paste textarea "[PERSON_NAME], Shotover Jet Team"
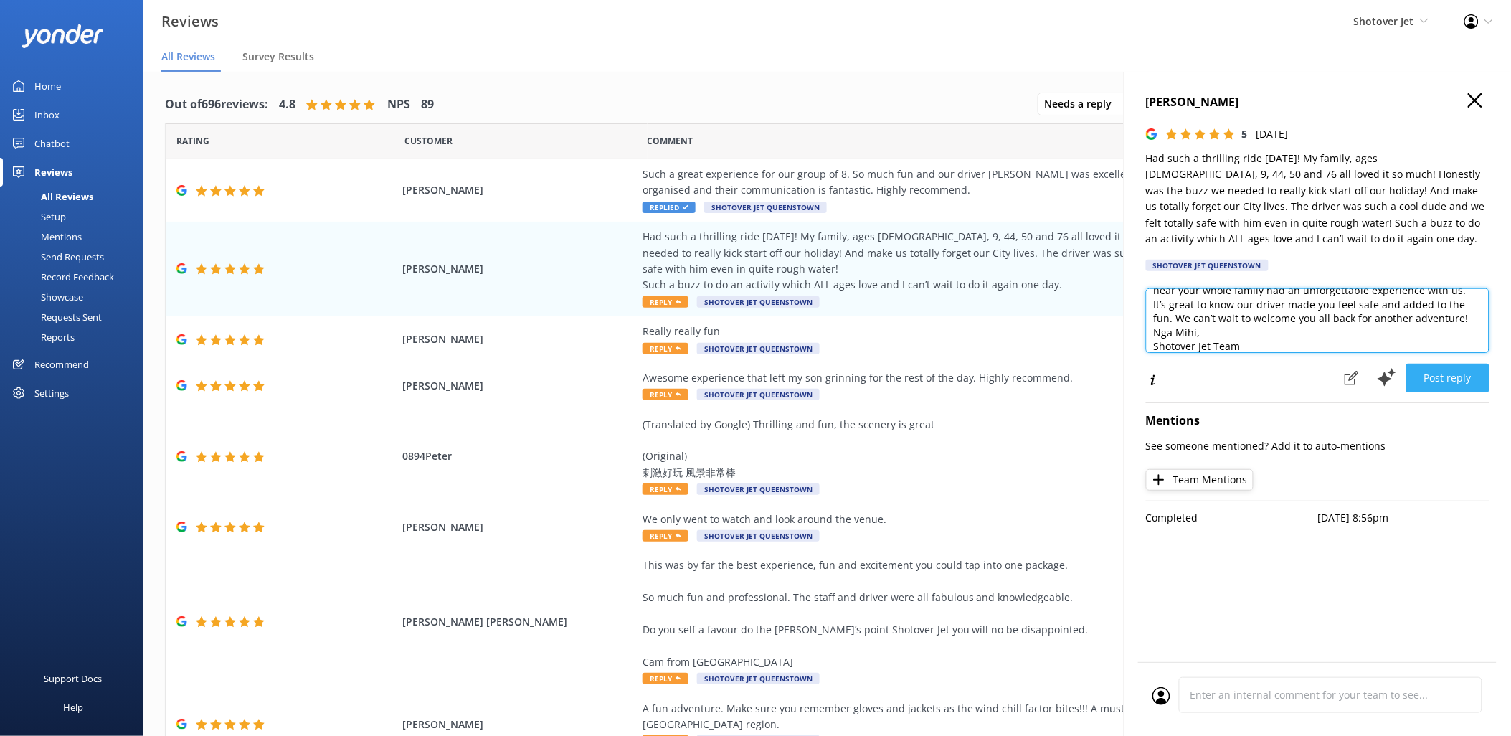
type textarea "Thank you so much for your wonderful review! We’re thrilled to hear your whole …"
click at [1461, 374] on button "Post reply" at bounding box center [1447, 378] width 83 height 29
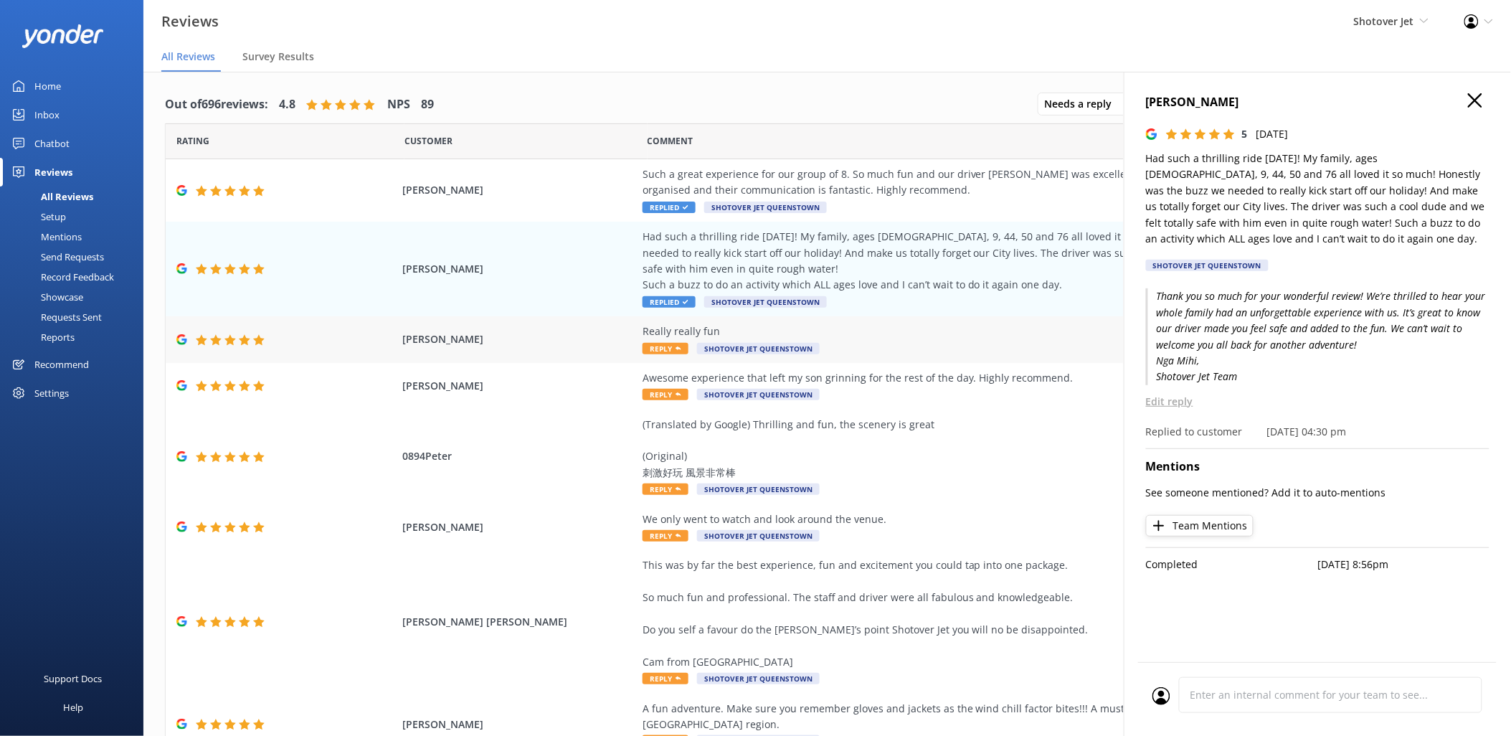
click at [883, 352] on div "Really really fun Reply Shotover Jet [GEOGRAPHIC_DATA]" at bounding box center [969, 339] width 653 height 32
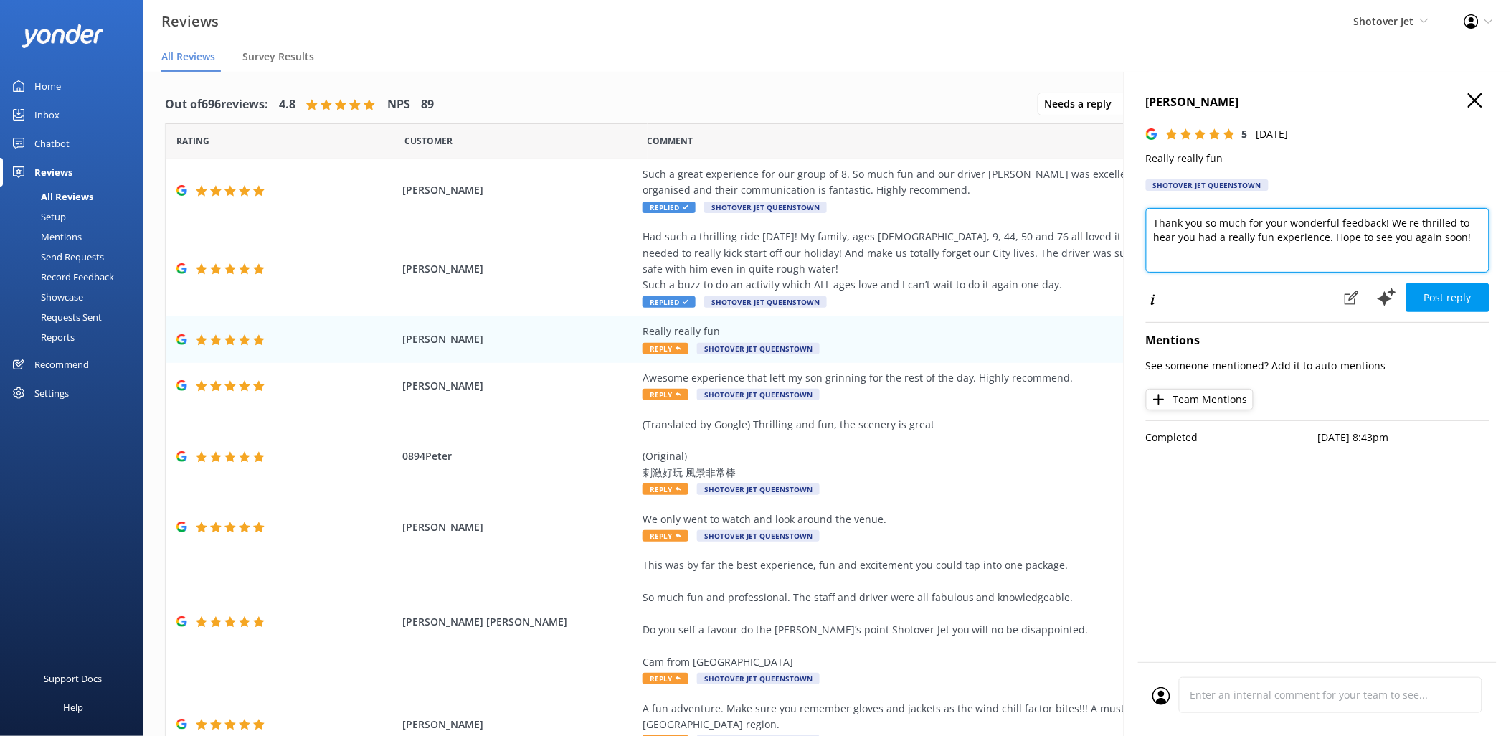
click at [1479, 241] on textarea "Thank you so much for your wonderful feedback! We're thrilled to hear you had a…" at bounding box center [1317, 240] width 343 height 65
paste textarea "[PERSON_NAME], Shotover Jet Team"
type textarea "Thank you so much for your wonderful feedback! We're thrilled to hear you had a…"
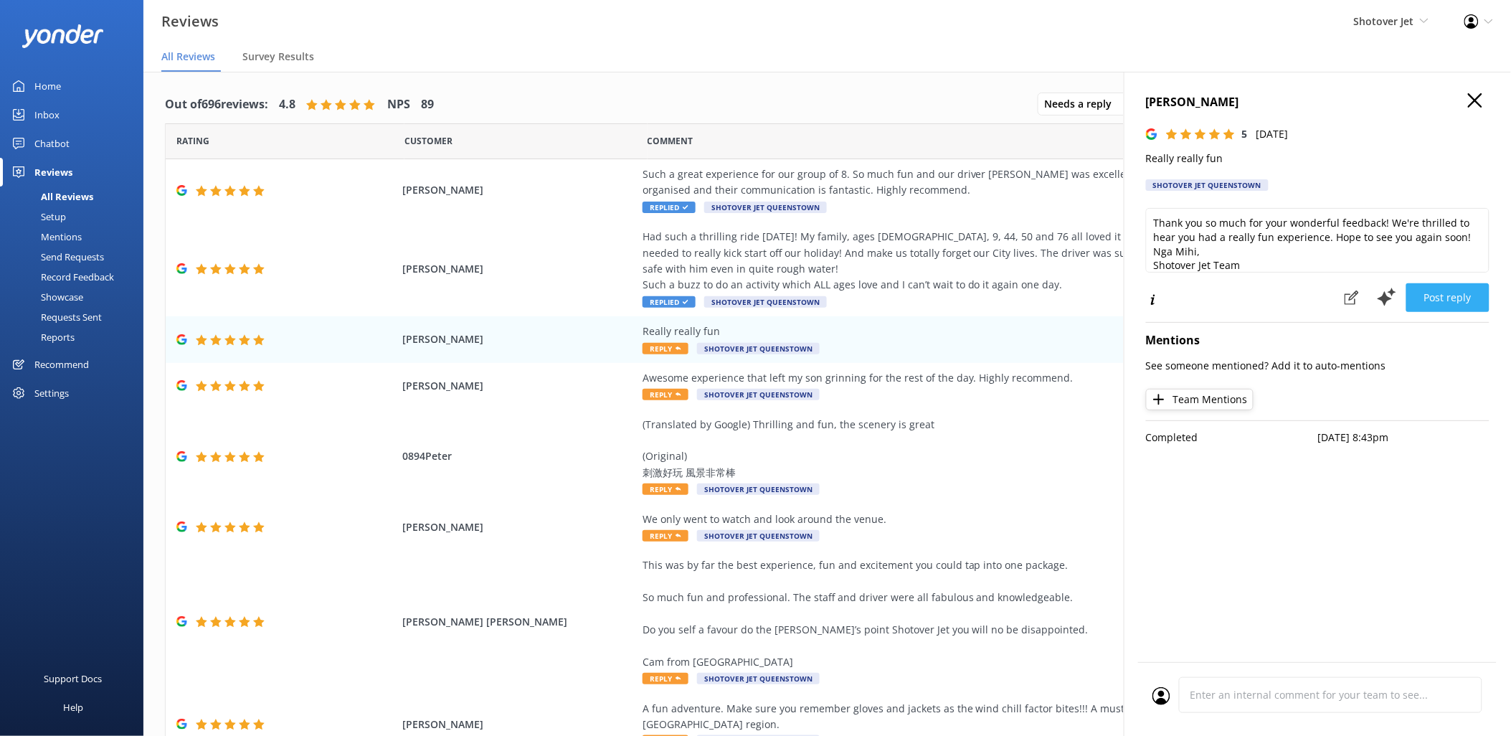
click at [1451, 298] on button "Post reply" at bounding box center [1447, 297] width 83 height 29
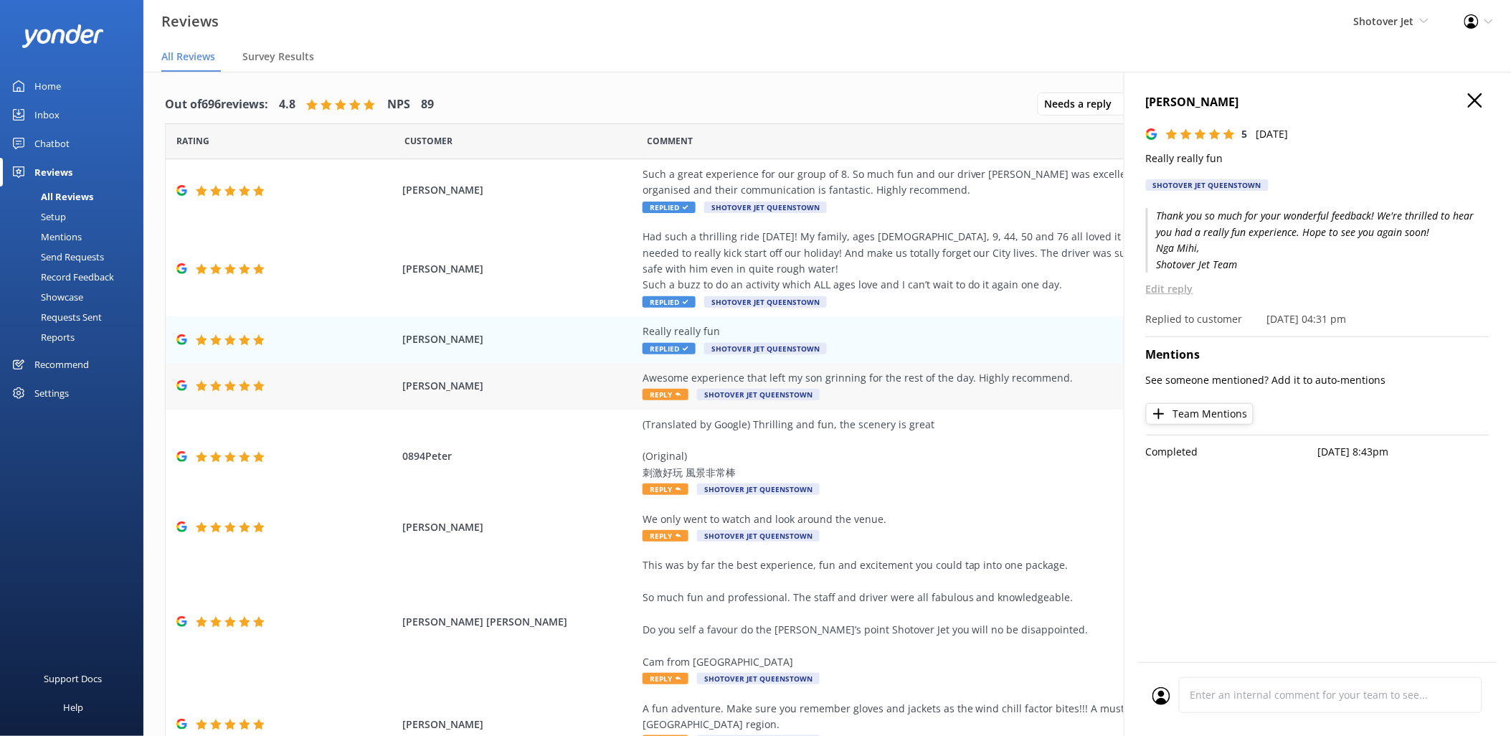
click at [873, 392] on div "Awesome experience that left my son grinning for the rest of the day. Highly re…" at bounding box center [969, 386] width 653 height 32
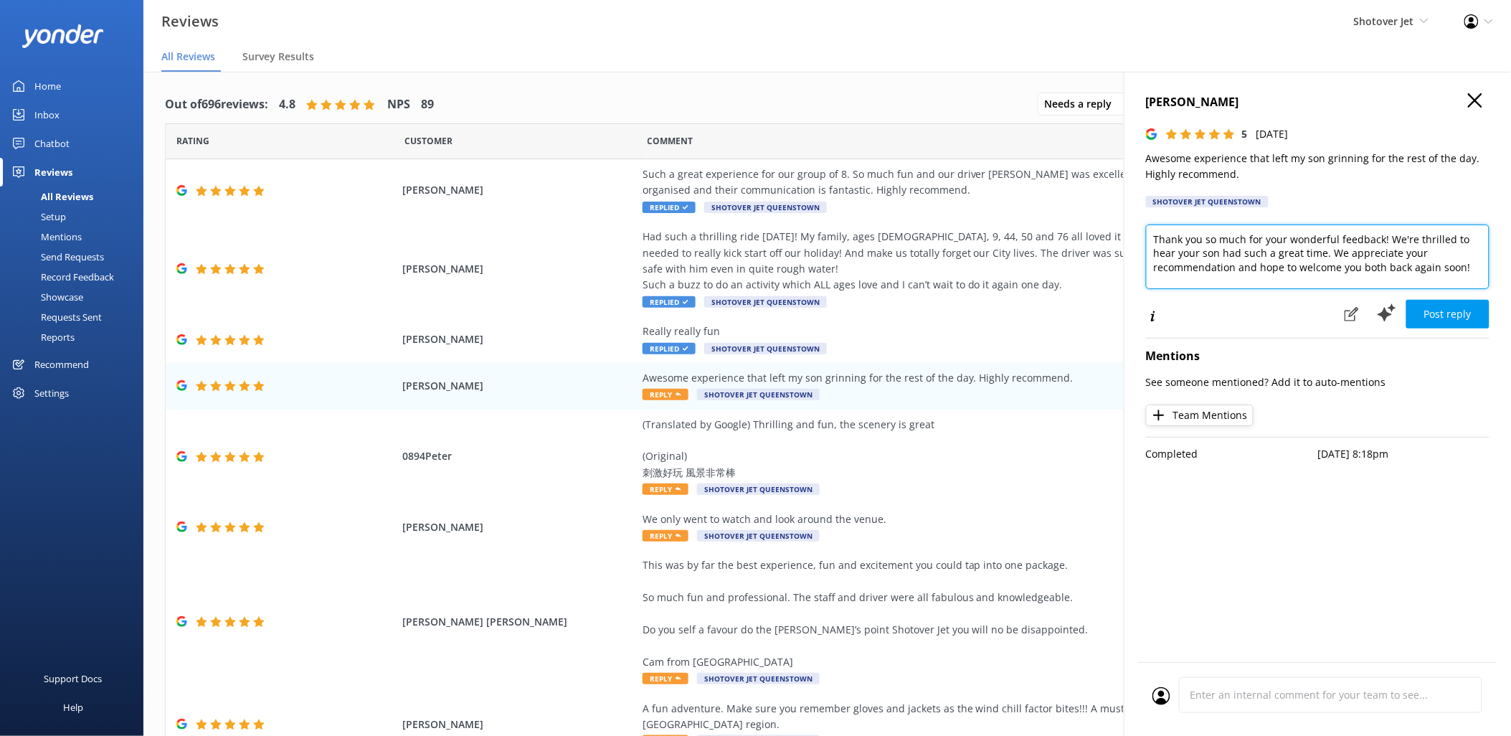
click at [1471, 267] on textarea "Thank you so much for your wonderful feedback! We're thrilled to hear your son …" at bounding box center [1317, 256] width 343 height 65
paste textarea "[PERSON_NAME], Shotover Jet Team"
type textarea "Thank you so much for your wonderful feedback! We're thrilled to hear your son …"
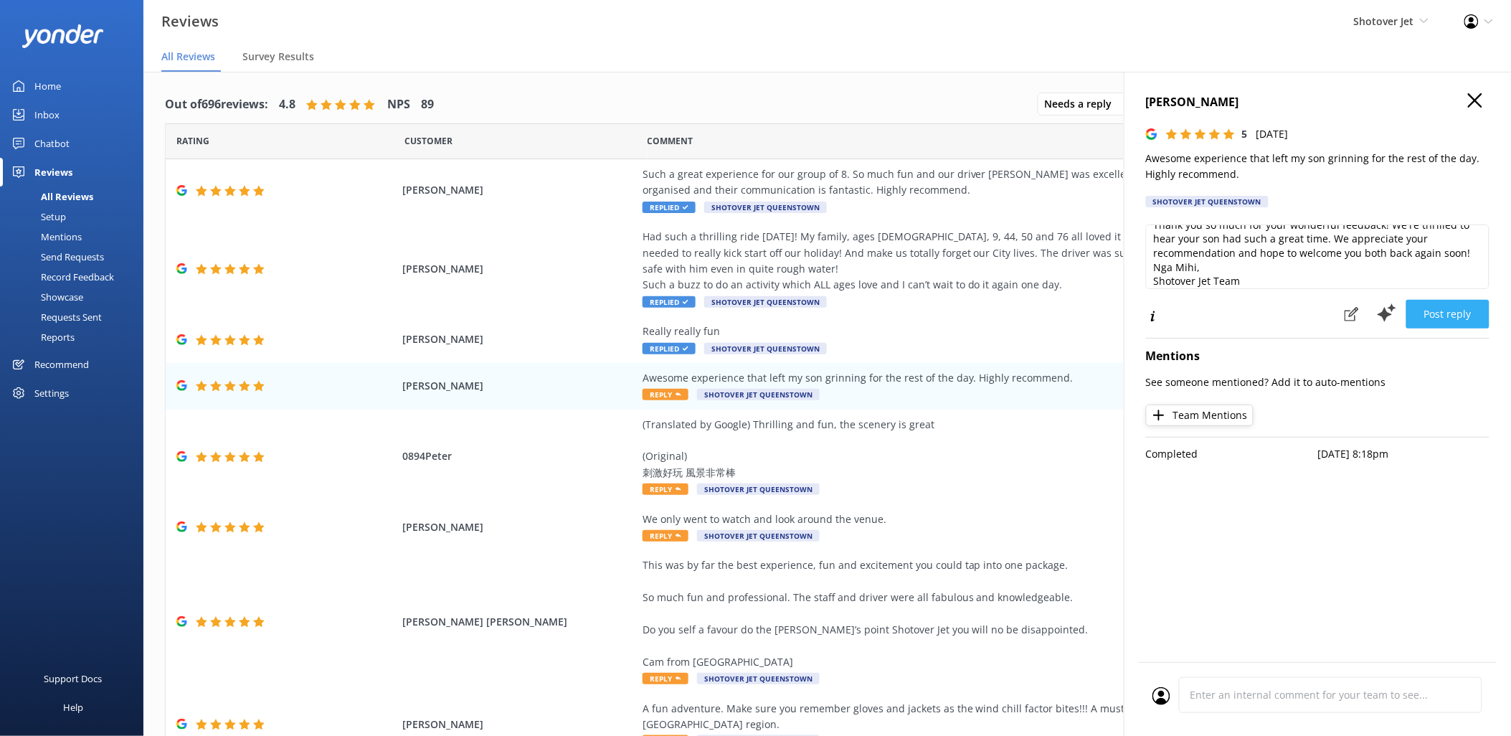
click at [1451, 319] on button "Post reply" at bounding box center [1447, 314] width 83 height 29
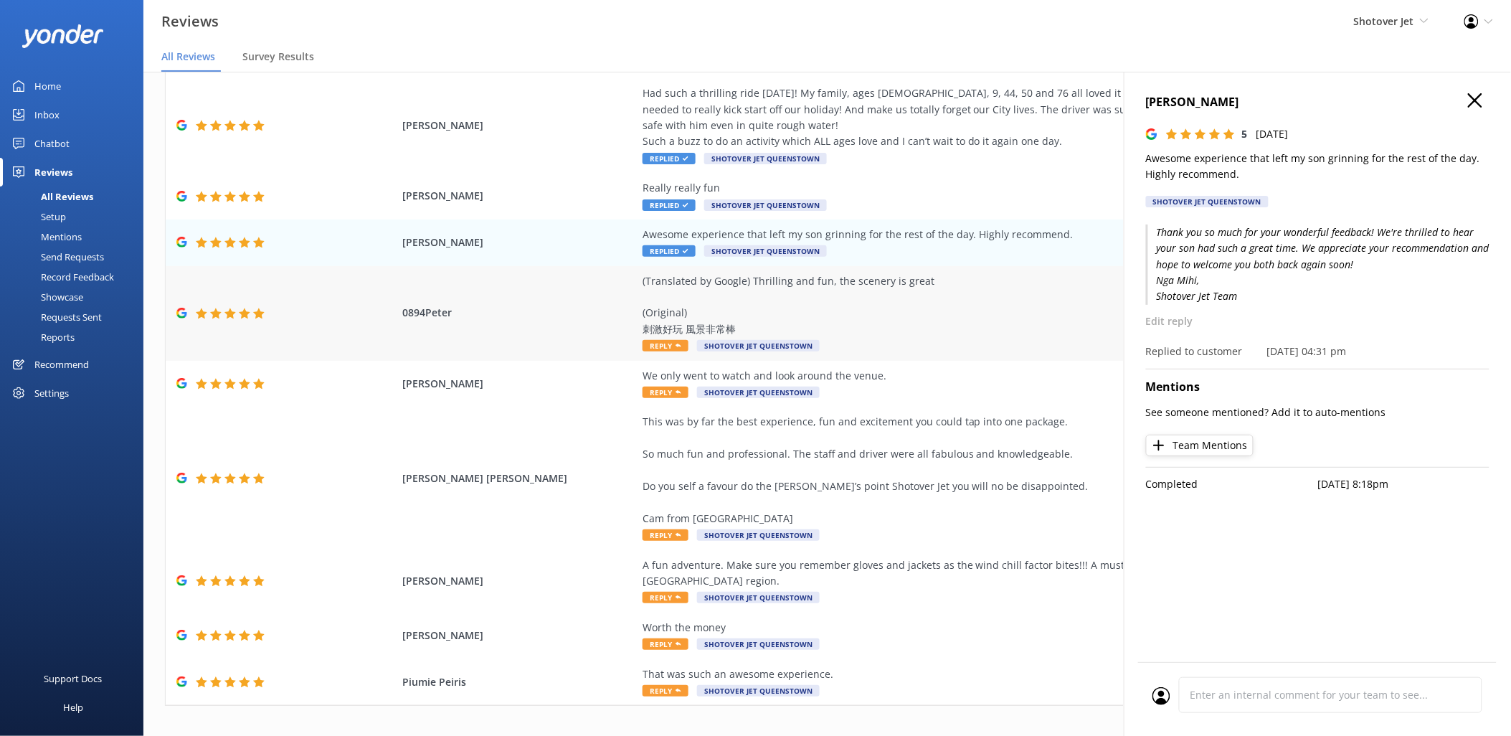
click at [886, 316] on div "(Translated by Google) Thrilling and fun, the scenery is great (Original) 刺激好玩 …" at bounding box center [969, 305] width 653 height 65
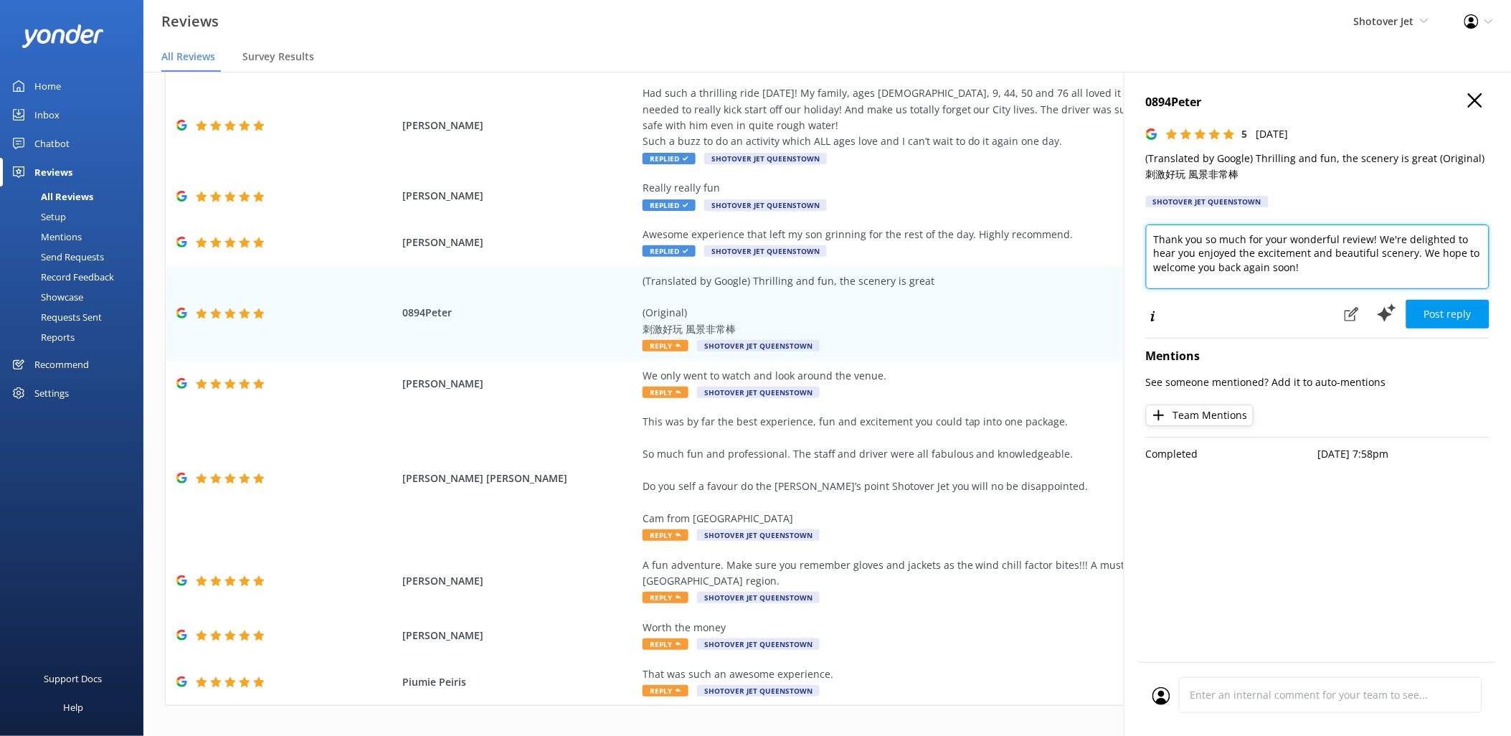
click at [1418, 275] on textarea "Thank you so much for your wonderful review! We're delighted to hear you enjoye…" at bounding box center [1317, 256] width 343 height 65
paste textarea "[PERSON_NAME], Shotover Jet Team"
type textarea "Thank you so much for your wonderful review! We're delighted to hear you enjoye…"
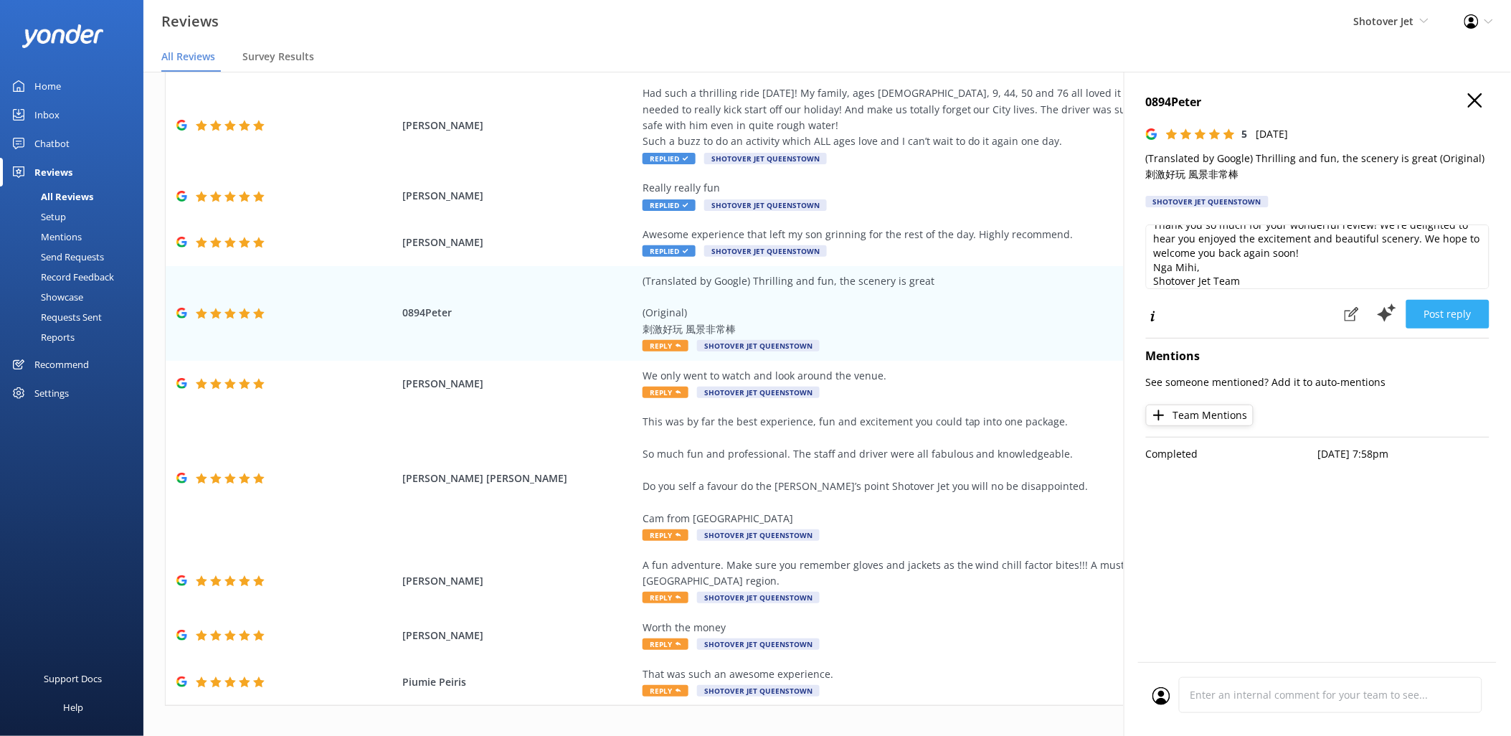
click at [1443, 318] on button "Post reply" at bounding box center [1447, 314] width 83 height 29
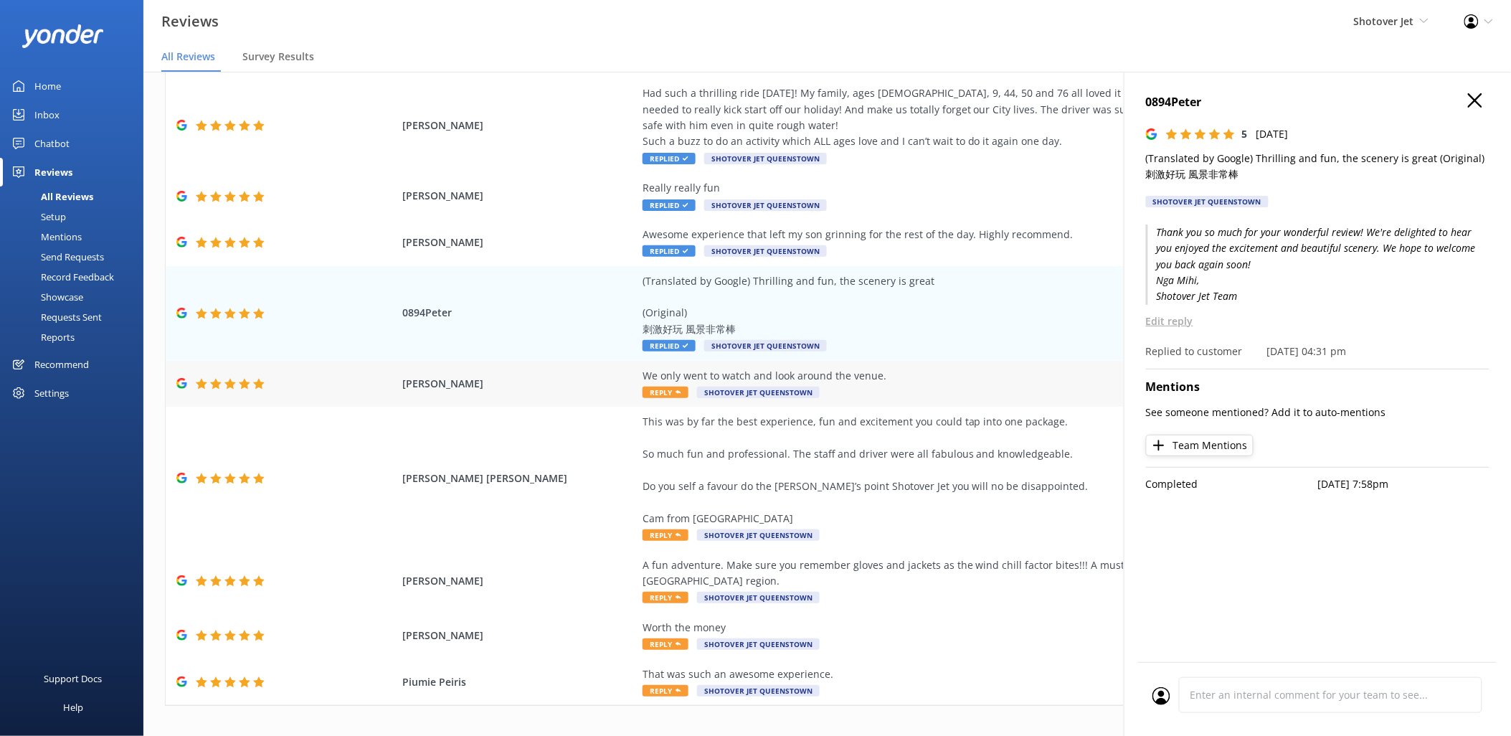
click at [927, 389] on div "We only went to watch and look around the venue. Reply Shotover Jet [GEOGRAPHIC…" at bounding box center [969, 384] width 653 height 32
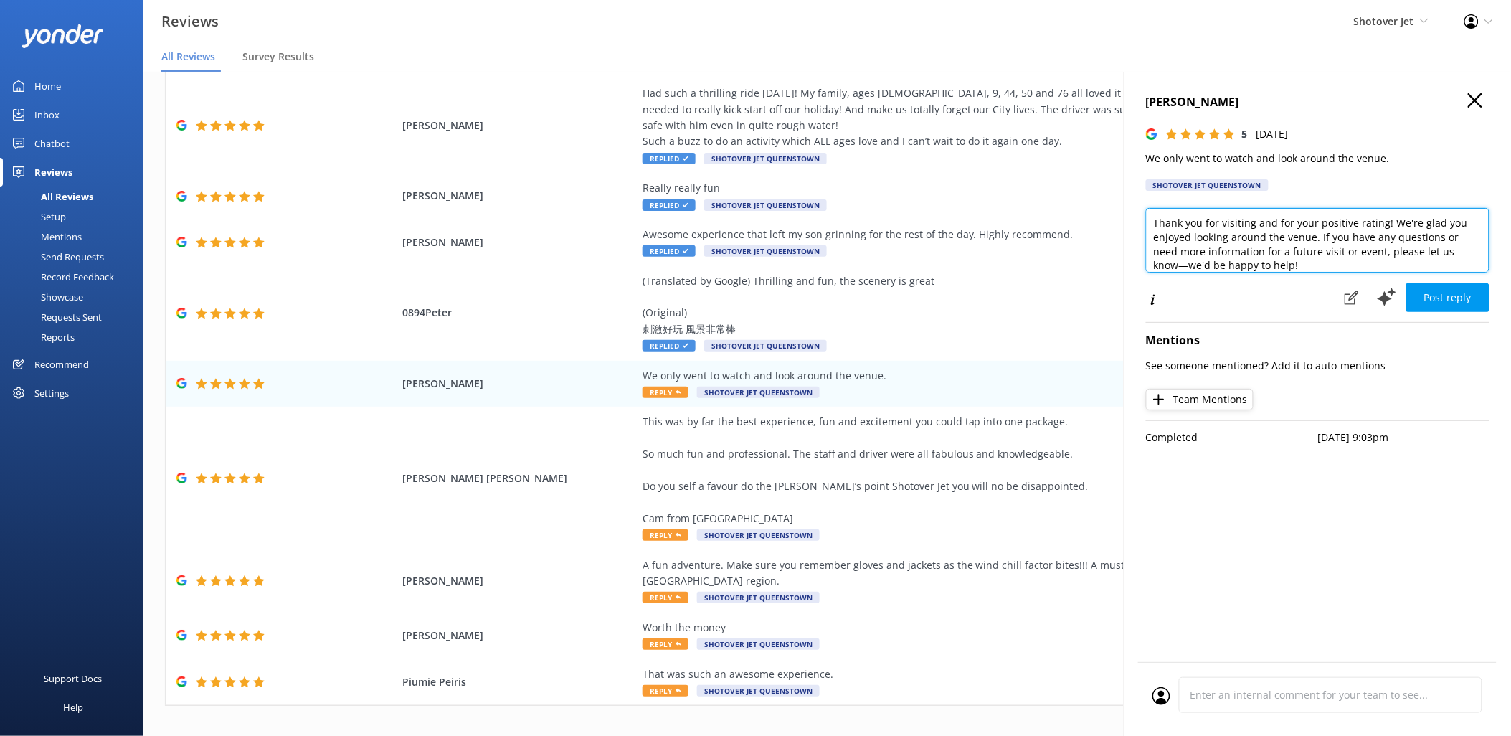
click at [1400, 263] on textarea "Thank you for visiting and for your positive rating! We're glad you enjoyed loo…" at bounding box center [1317, 240] width 343 height 65
paste textarea "[PERSON_NAME], Shotover Jet Team"
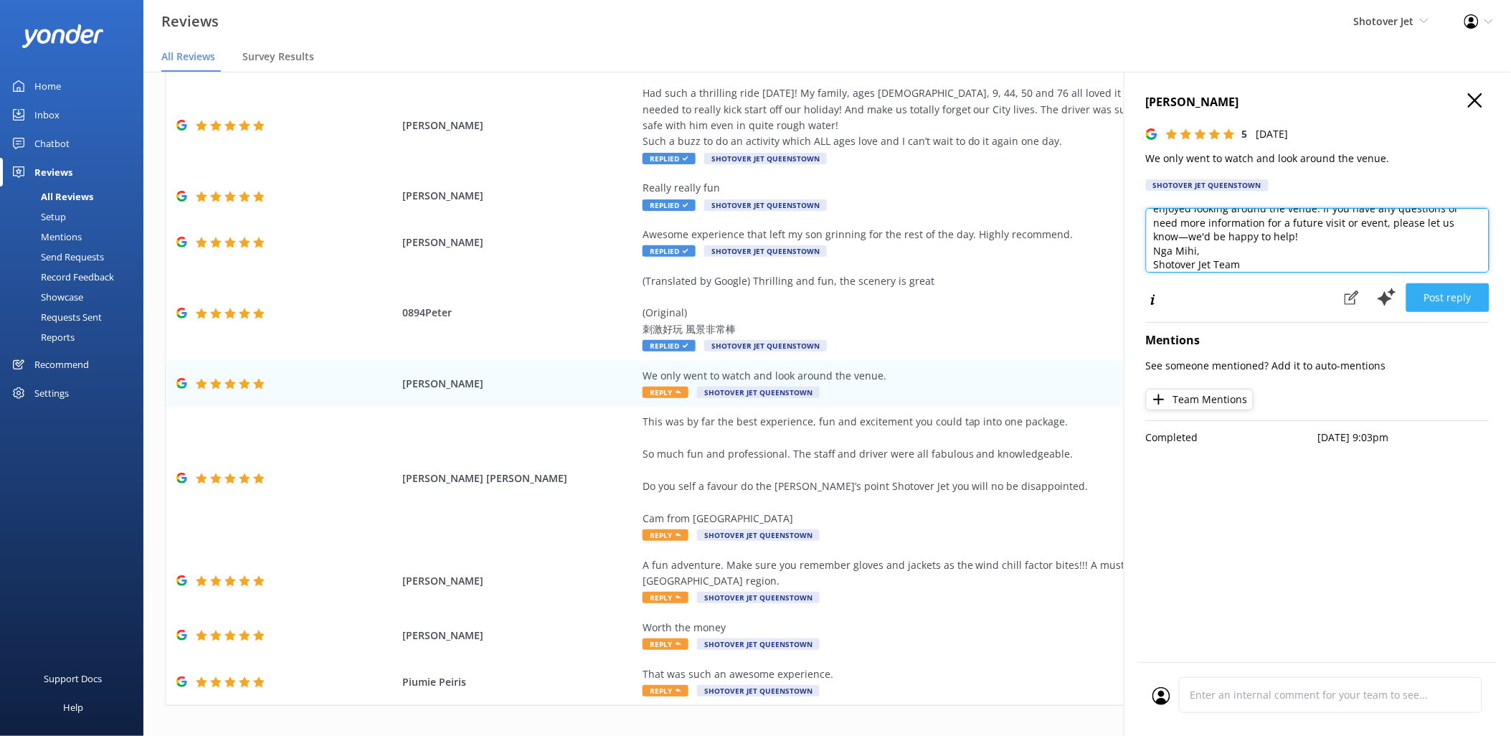
type textarea "Thank you for visiting and for your positive rating! We're glad you enjoyed loo…"
click at [1464, 296] on button "Post reply" at bounding box center [1447, 297] width 83 height 29
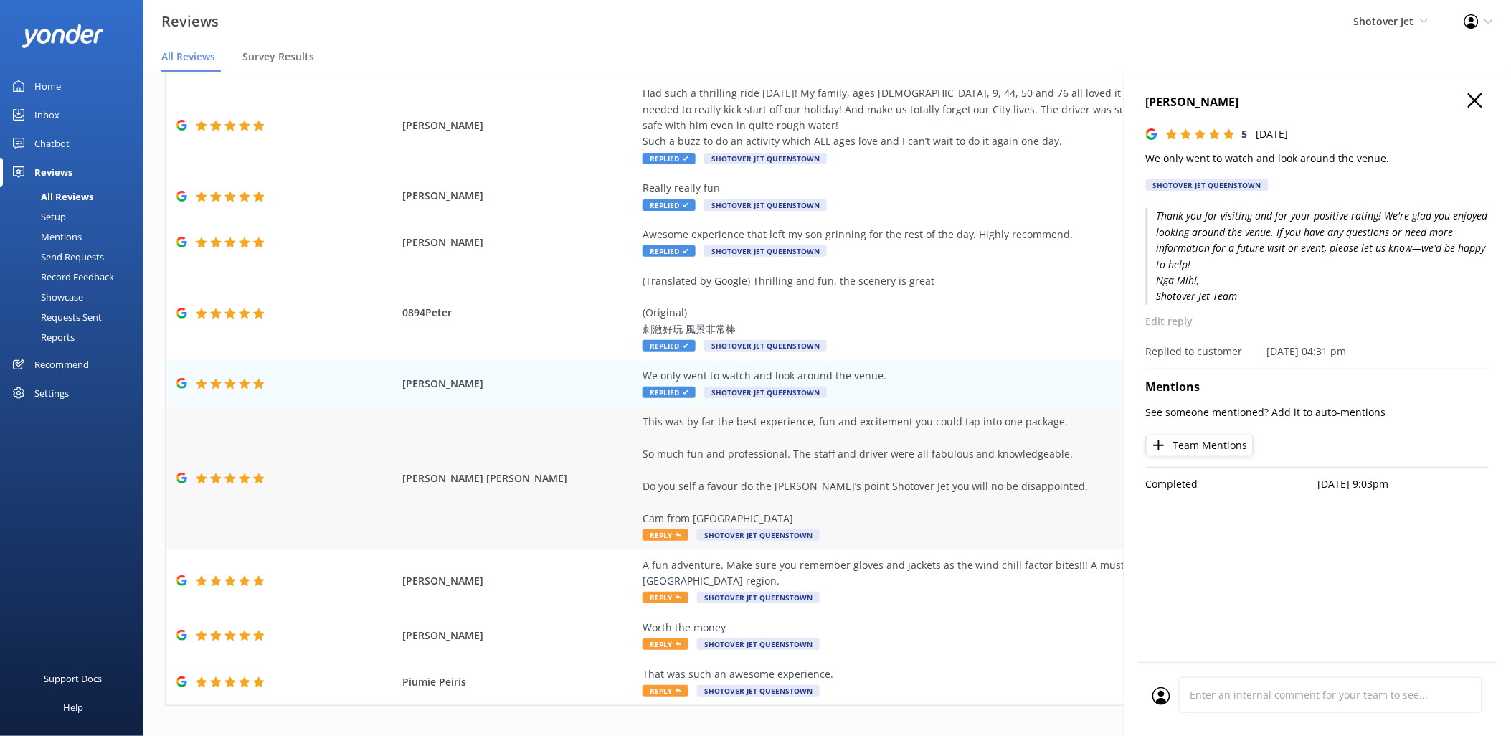
click at [1005, 460] on div "This was by far the best experience, fun and excitement you could tap into one …" at bounding box center [969, 470] width 653 height 113
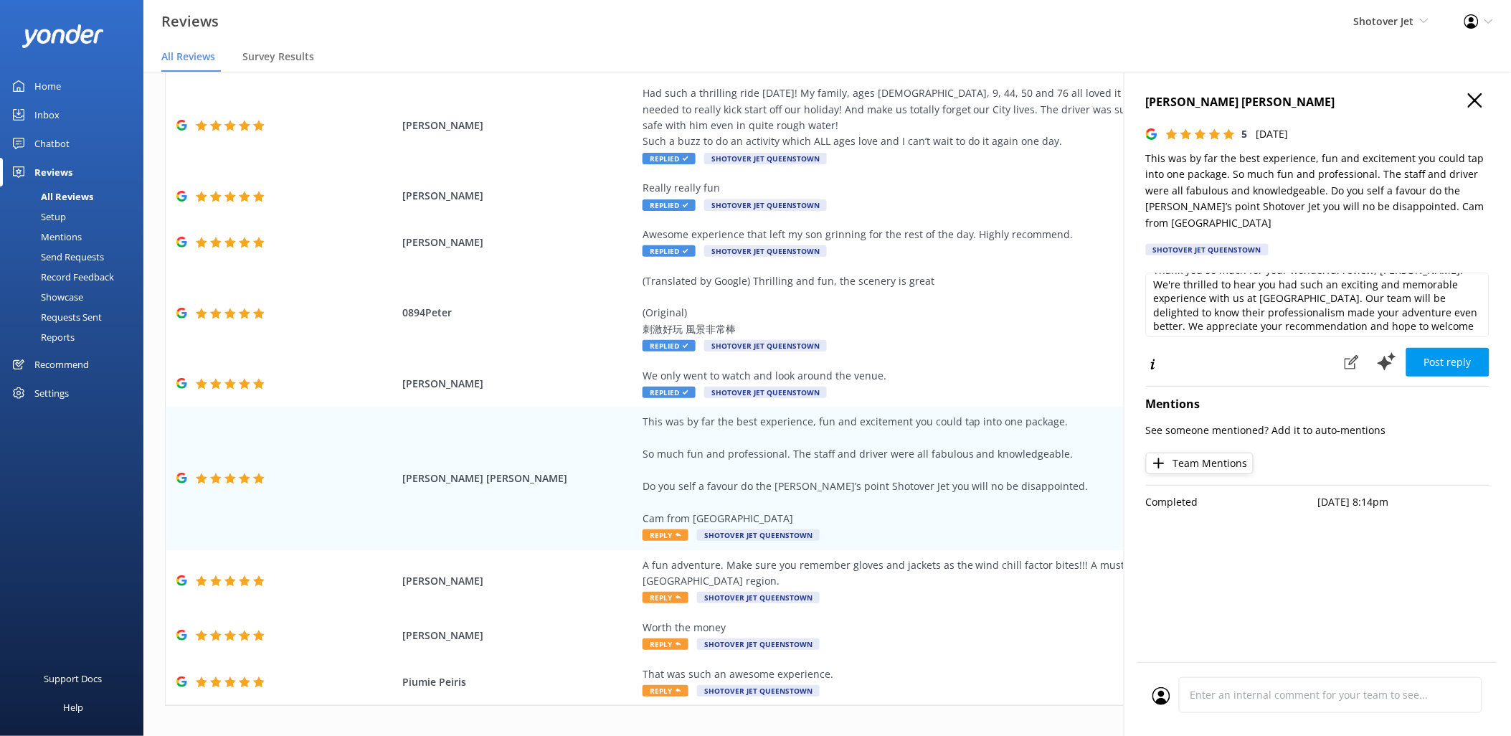
scroll to position [22, 0]
click at [1471, 324] on textarea "Thank you so much for your wonderful review, [PERSON_NAME]! We're thrilled to h…" at bounding box center [1317, 304] width 343 height 65
paste textarea "[PERSON_NAME], Shotover Jet Team"
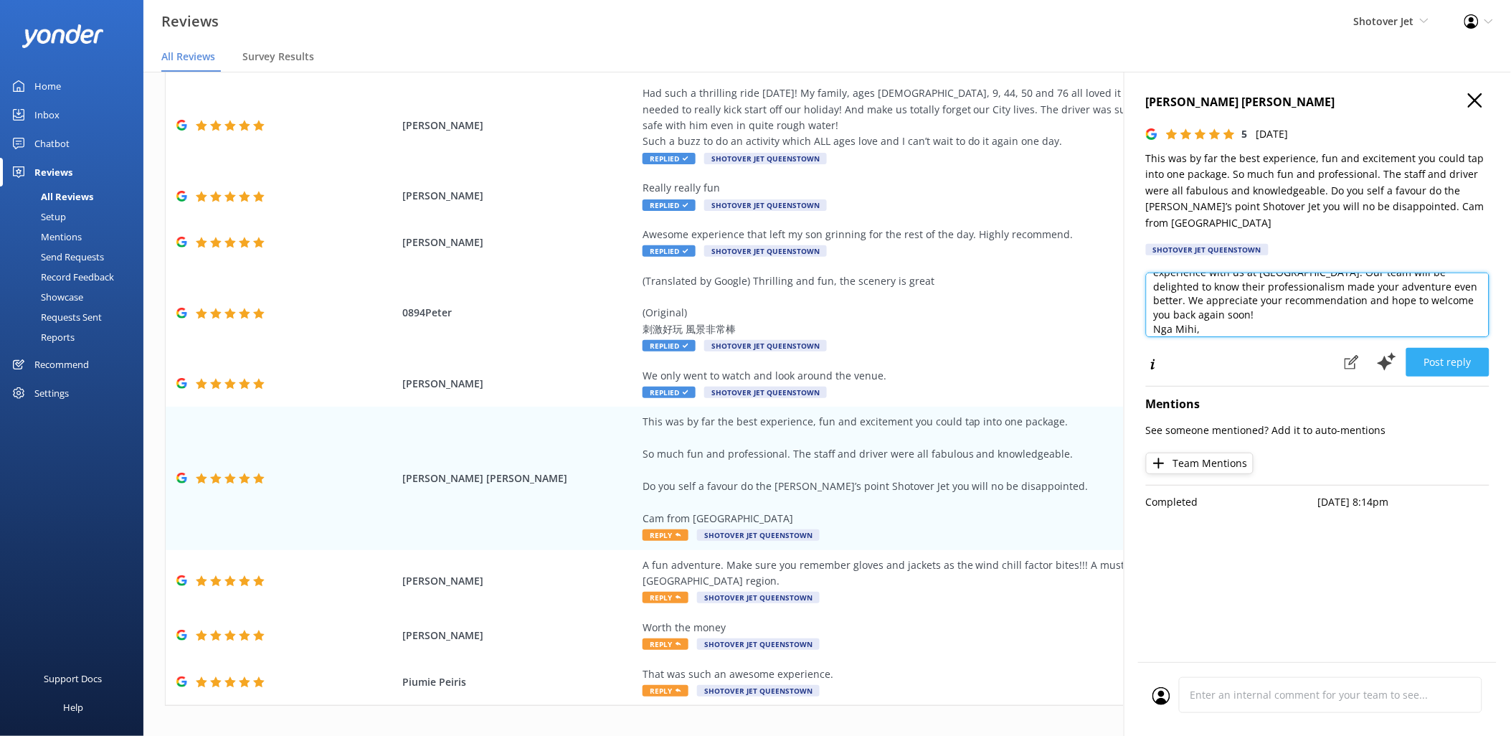
type textarea "Thank you so much for your wonderful review, [PERSON_NAME]! We're thrilled to h…"
click at [1471, 369] on button "Post reply" at bounding box center [1447, 362] width 83 height 29
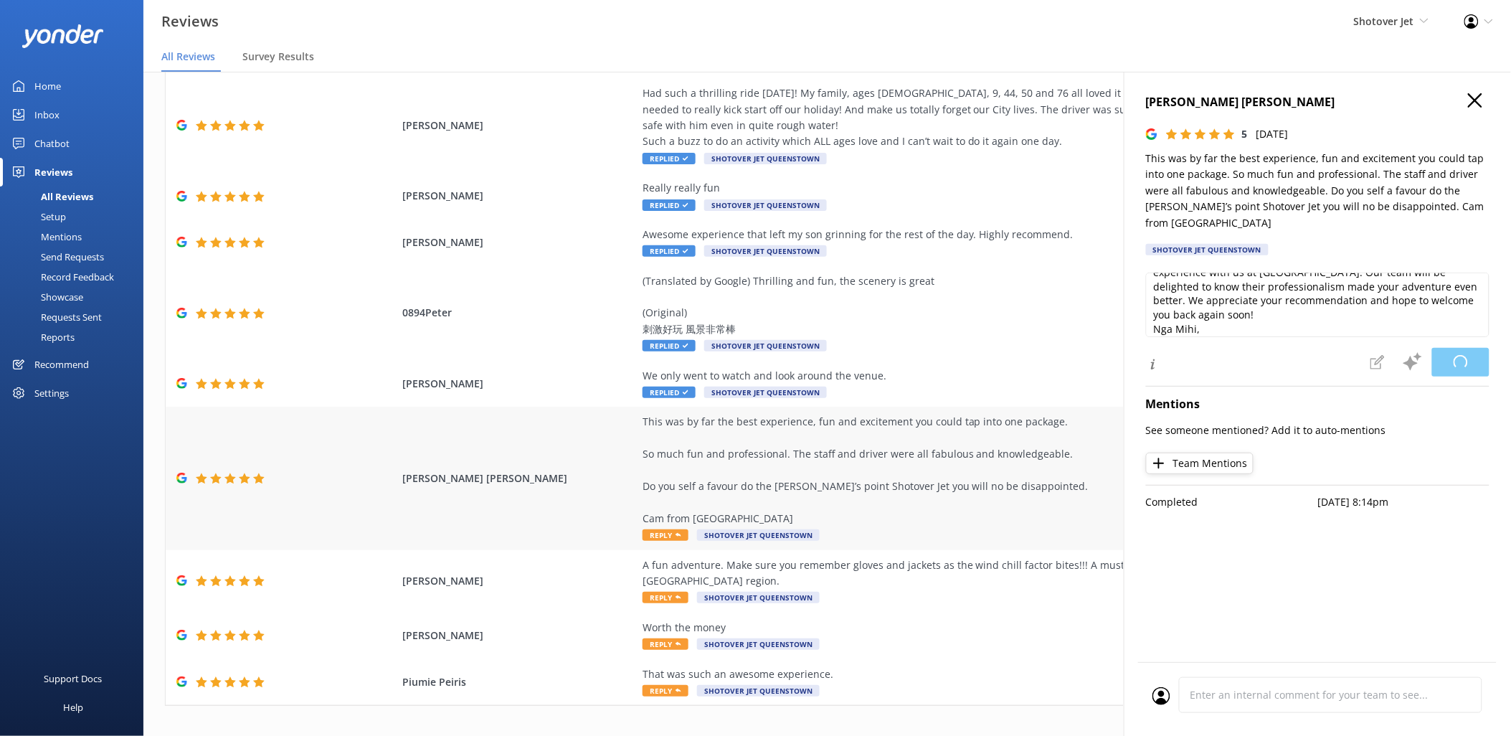
scroll to position [29, 0]
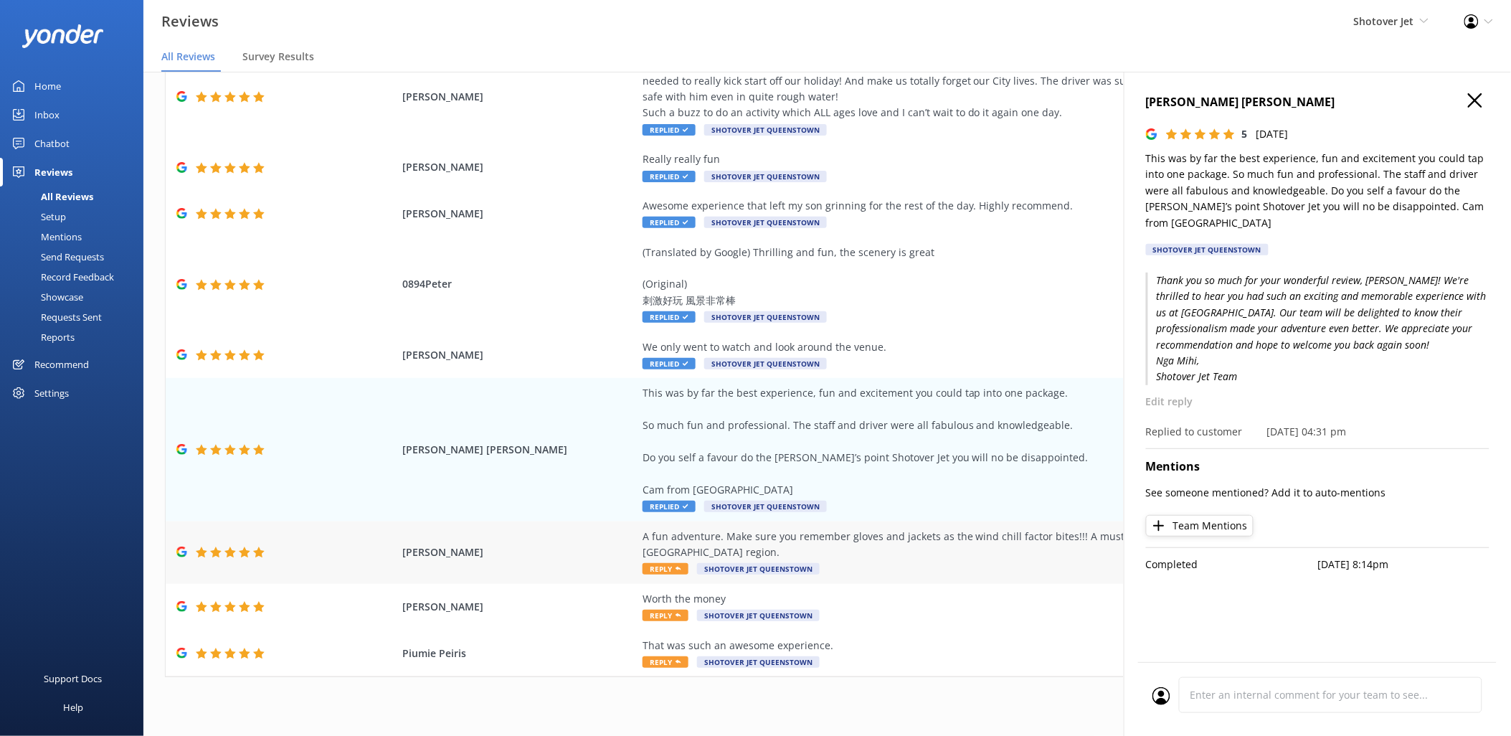
click at [936, 544] on div "A fun adventure. Make sure you remember gloves and jackets as the wind chill fa…" at bounding box center [969, 552] width 653 height 48
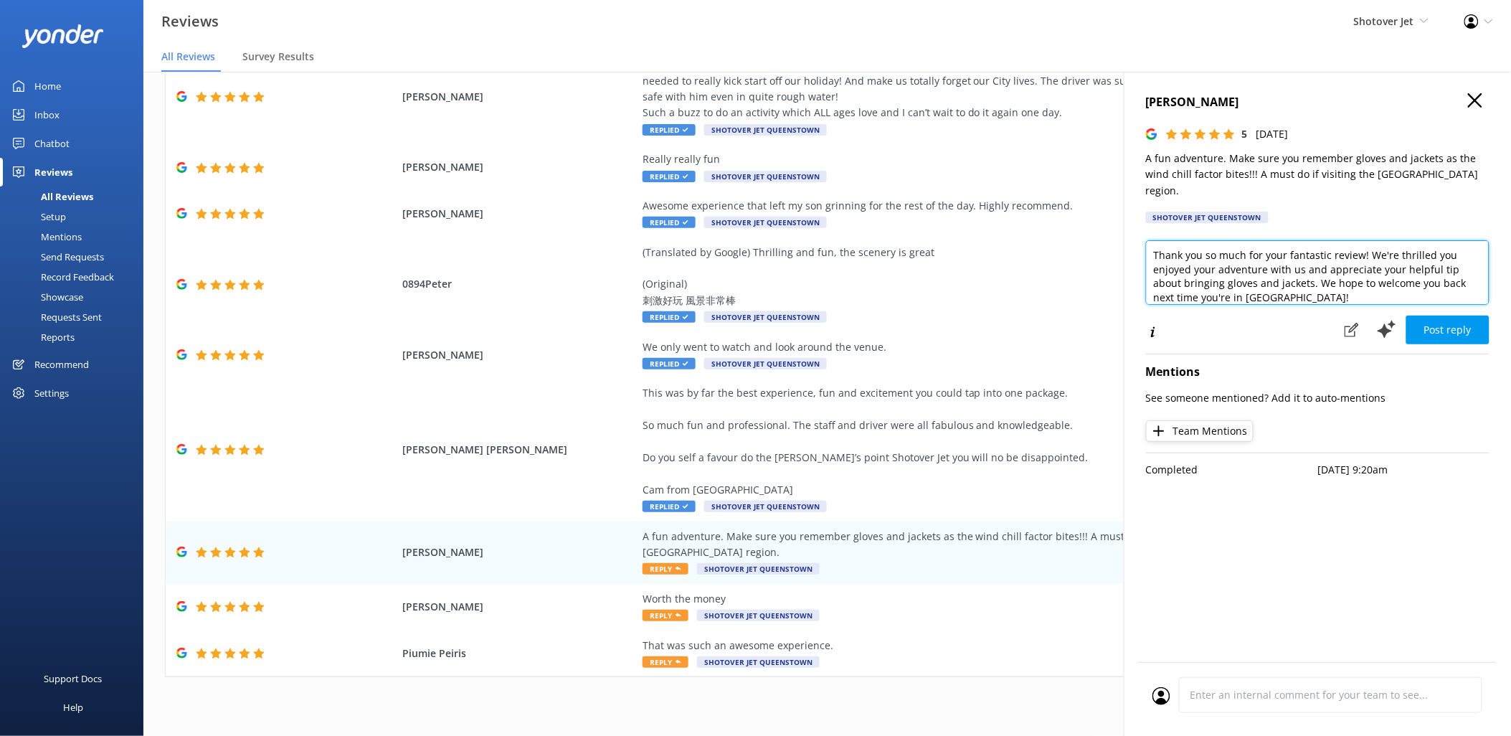
click at [1401, 281] on textarea "Thank you so much for your fantastic review! We're thrilled you enjoyed your ad…" at bounding box center [1317, 272] width 343 height 65
paste textarea "[PERSON_NAME], Shotover Jet Team"
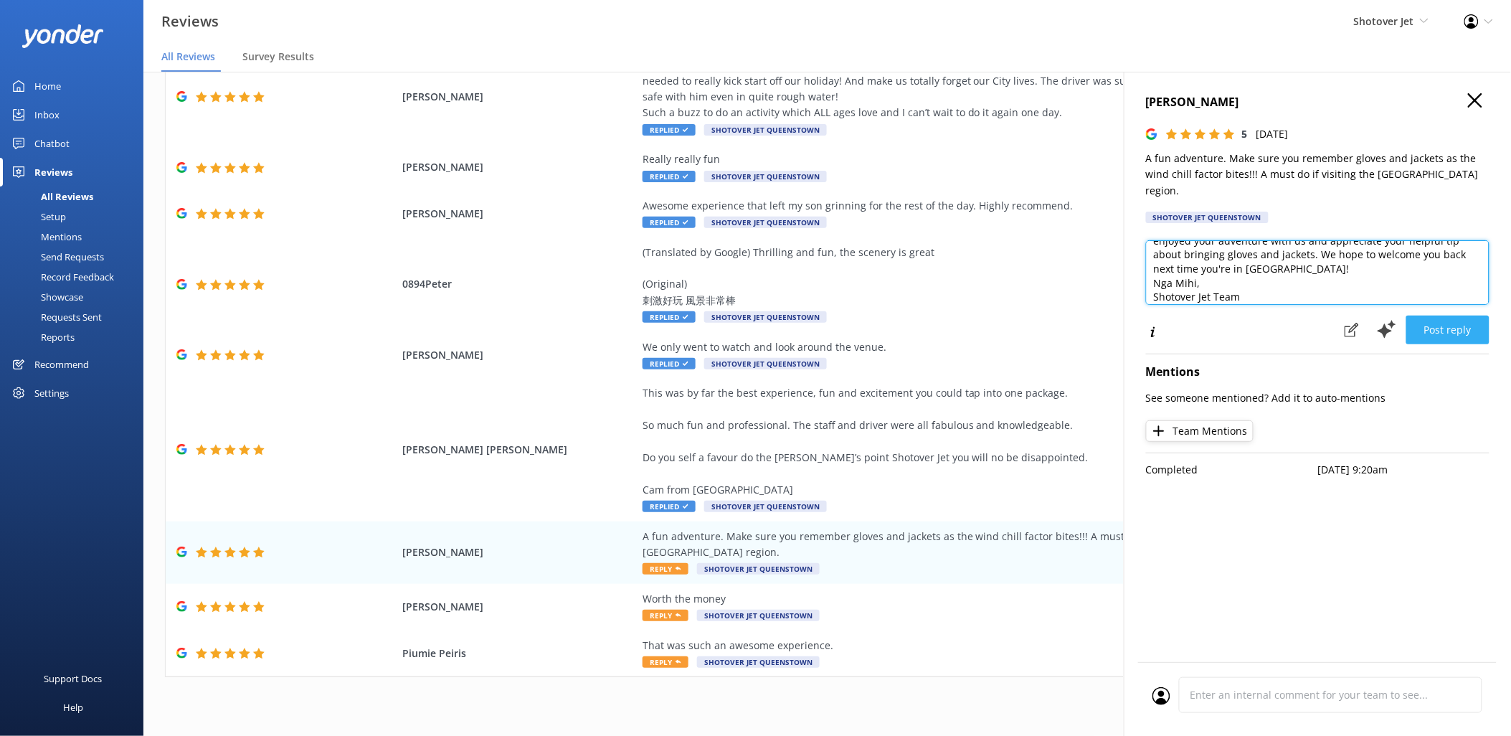
type textarea "Thank you so much for your fantastic review! We're thrilled you enjoyed your ad…"
click at [1459, 316] on button "Post reply" at bounding box center [1447, 330] width 83 height 29
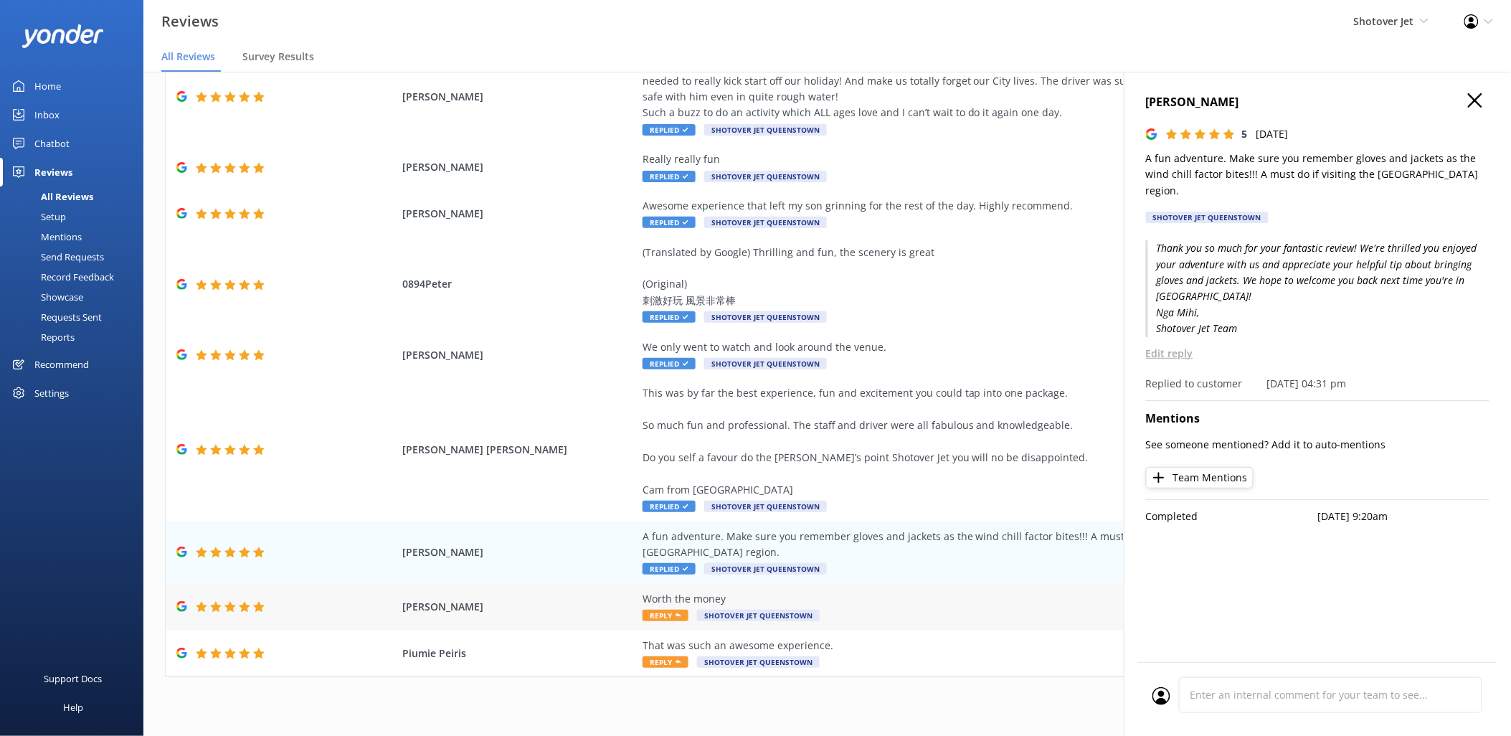
click at [892, 596] on div "Worth the money Reply Shotover Jet [GEOGRAPHIC_DATA]" at bounding box center [969, 607] width 653 height 32
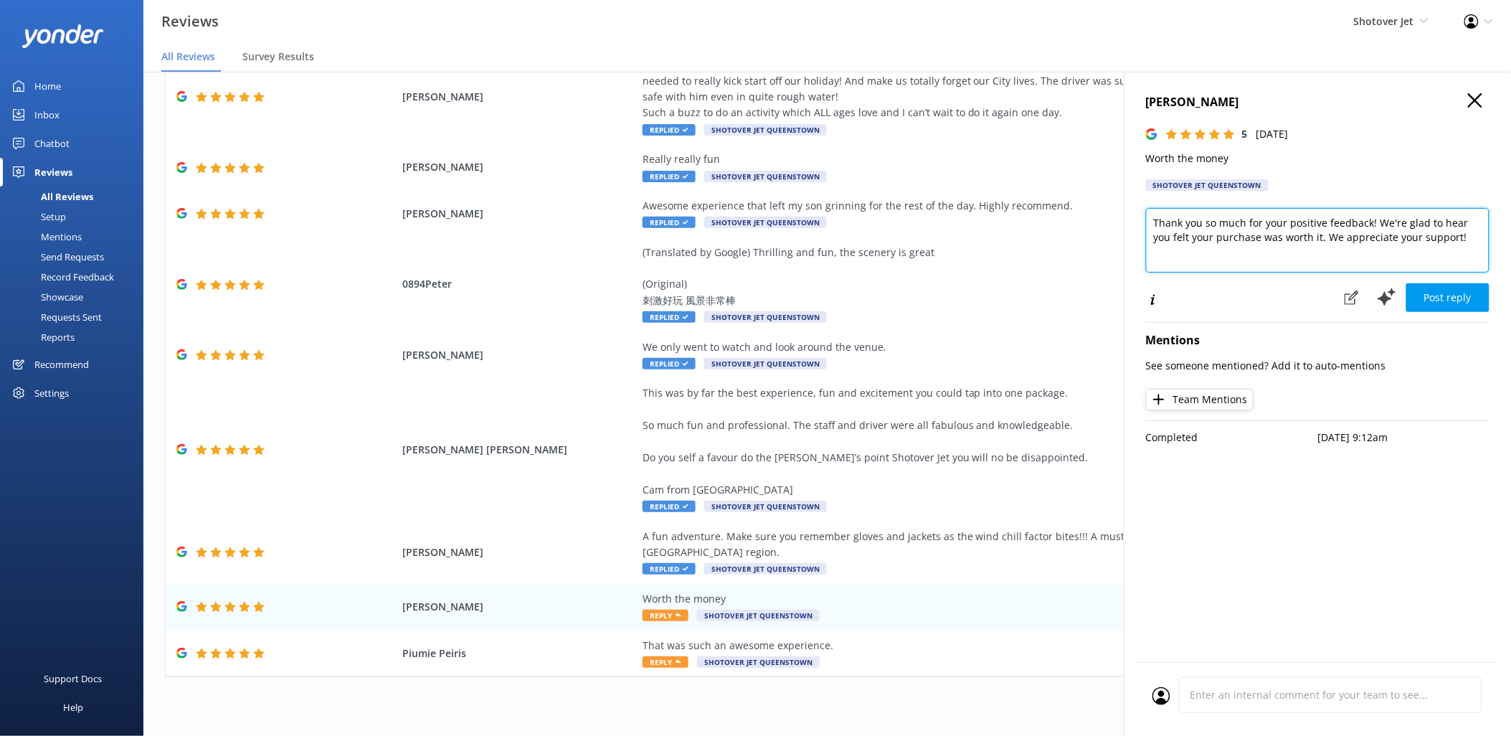
click at [1456, 239] on textarea "Thank you so much for your positive feedback! We're glad to hear you felt your …" at bounding box center [1317, 240] width 343 height 65
paste textarea "[PERSON_NAME], Shotover Jet Team"
type textarea "Thank you so much for your positive feedback! We're glad to hear you felt your …"
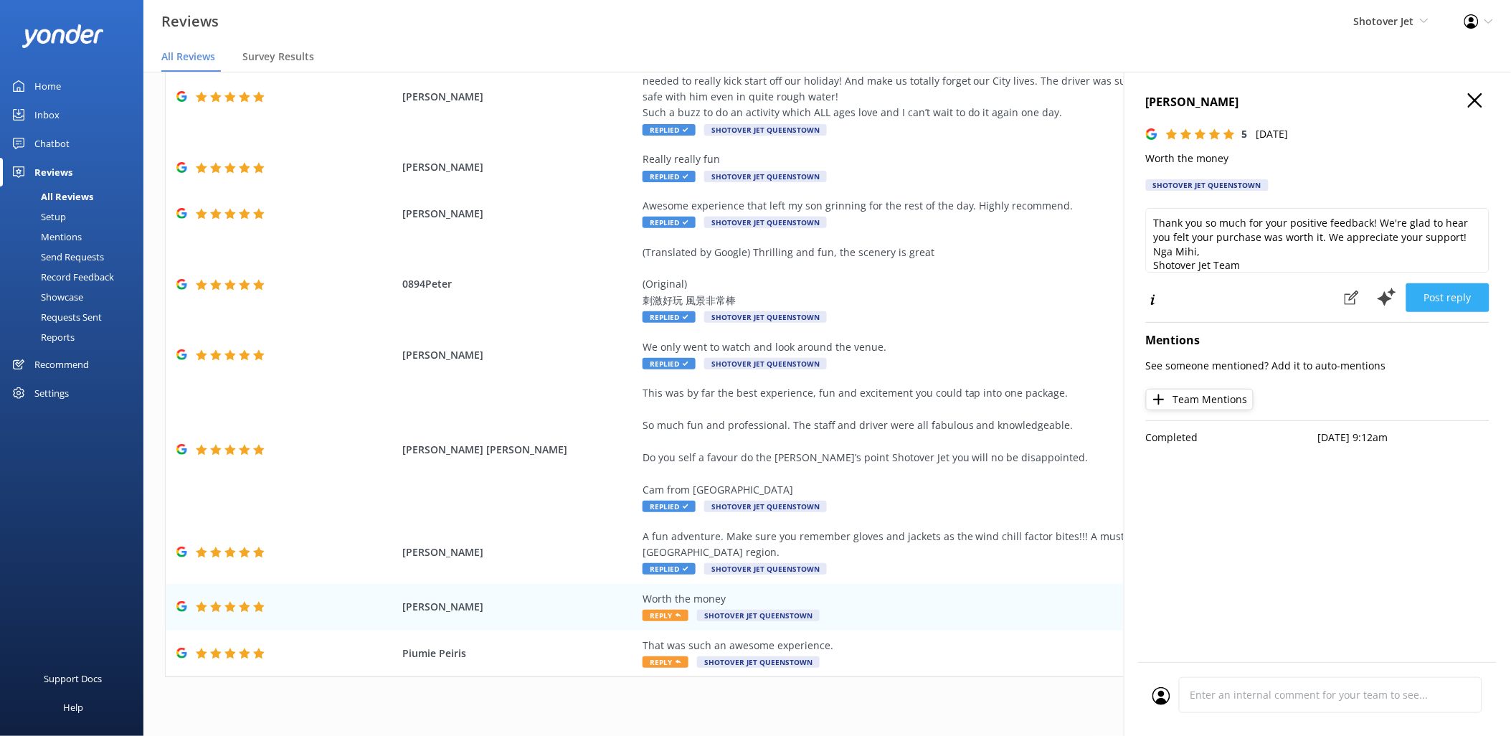
click at [1446, 295] on button "Post reply" at bounding box center [1447, 297] width 83 height 29
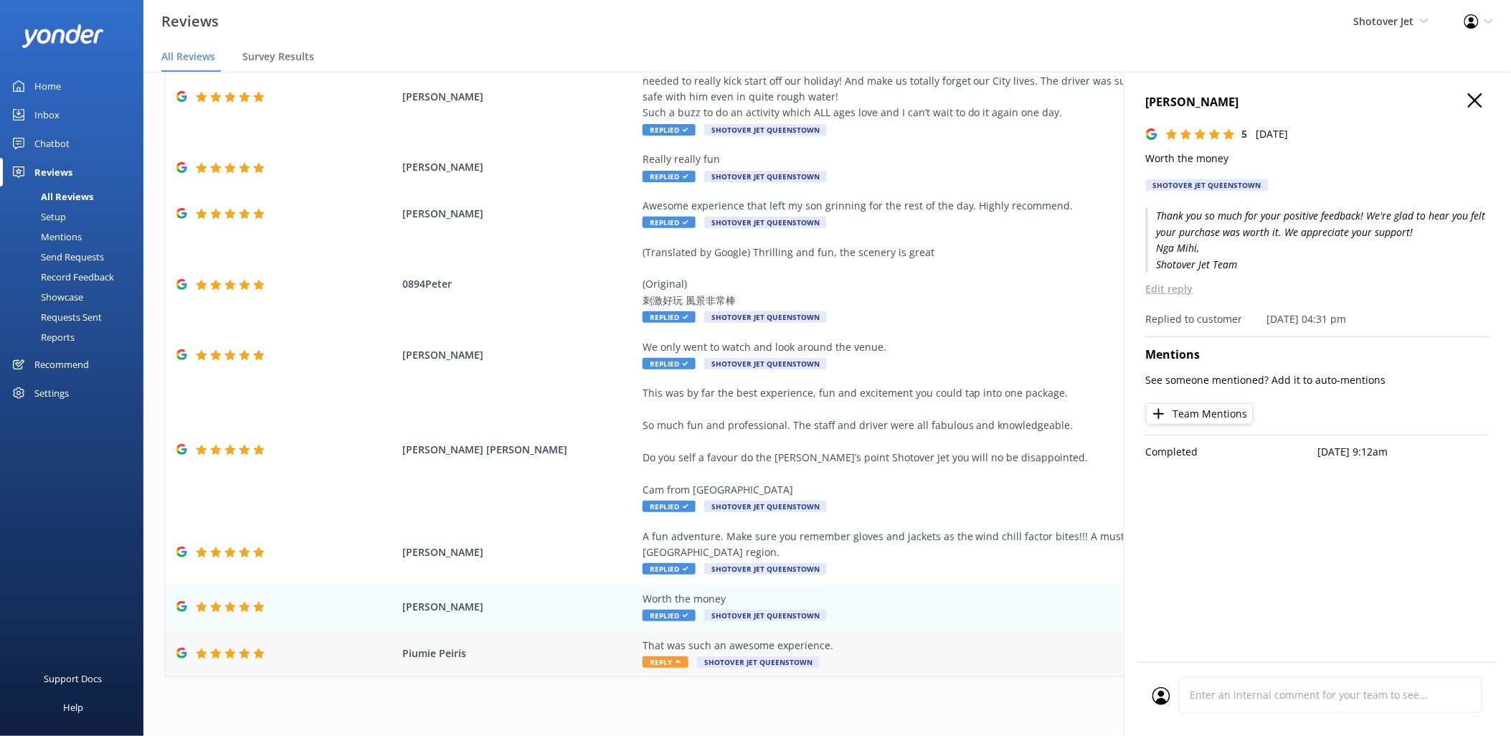
click at [942, 641] on div "That was such an awesome experience. Reply Shotover Jet [GEOGRAPHIC_DATA]" at bounding box center [969, 653] width 653 height 32
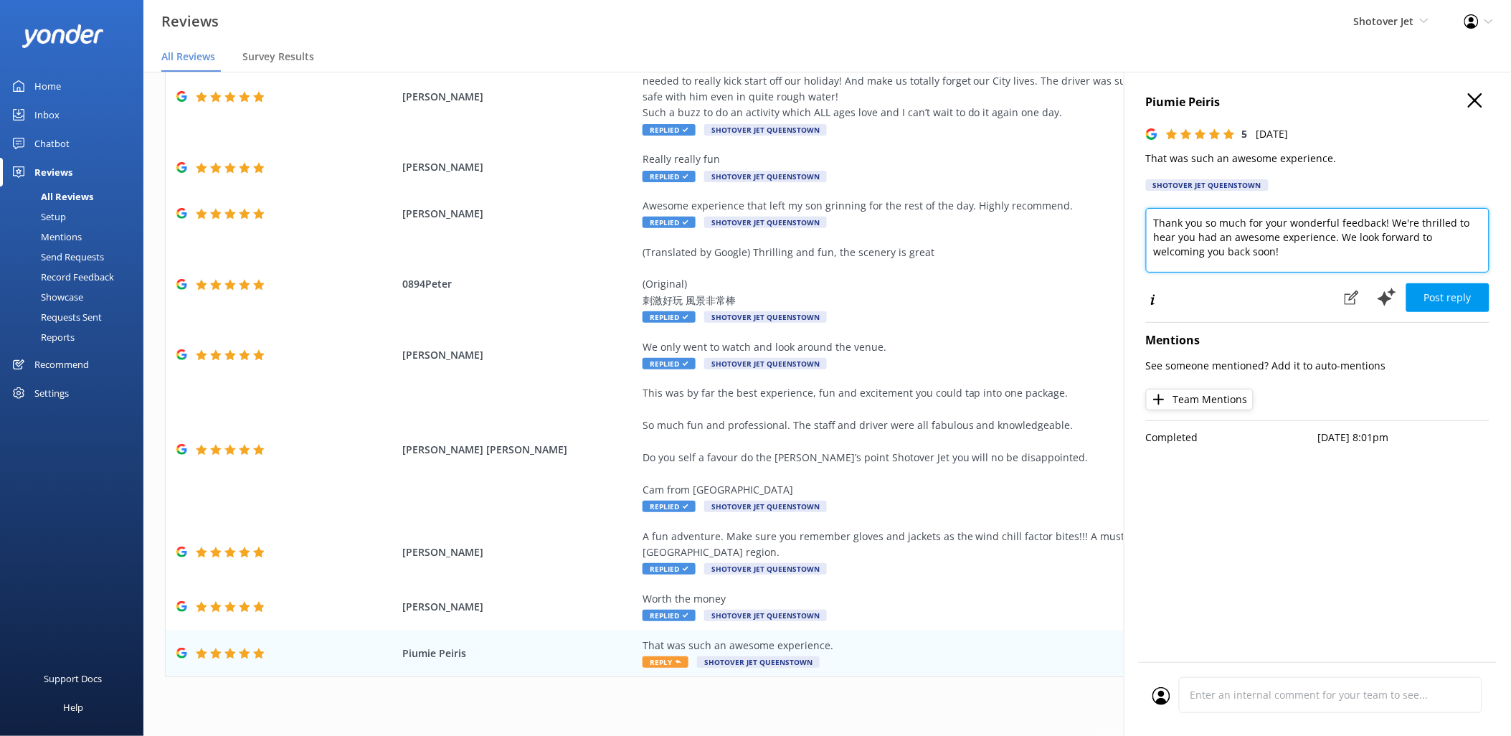
click at [1447, 255] on textarea "Thank you so much for your wonderful feedback! We're thrilled to hear you had a…" at bounding box center [1317, 240] width 343 height 65
paste textarea "[PERSON_NAME], Shotover Jet Team"
type textarea "Thank you so much for your wonderful feedback! We're thrilled to hear you had a…"
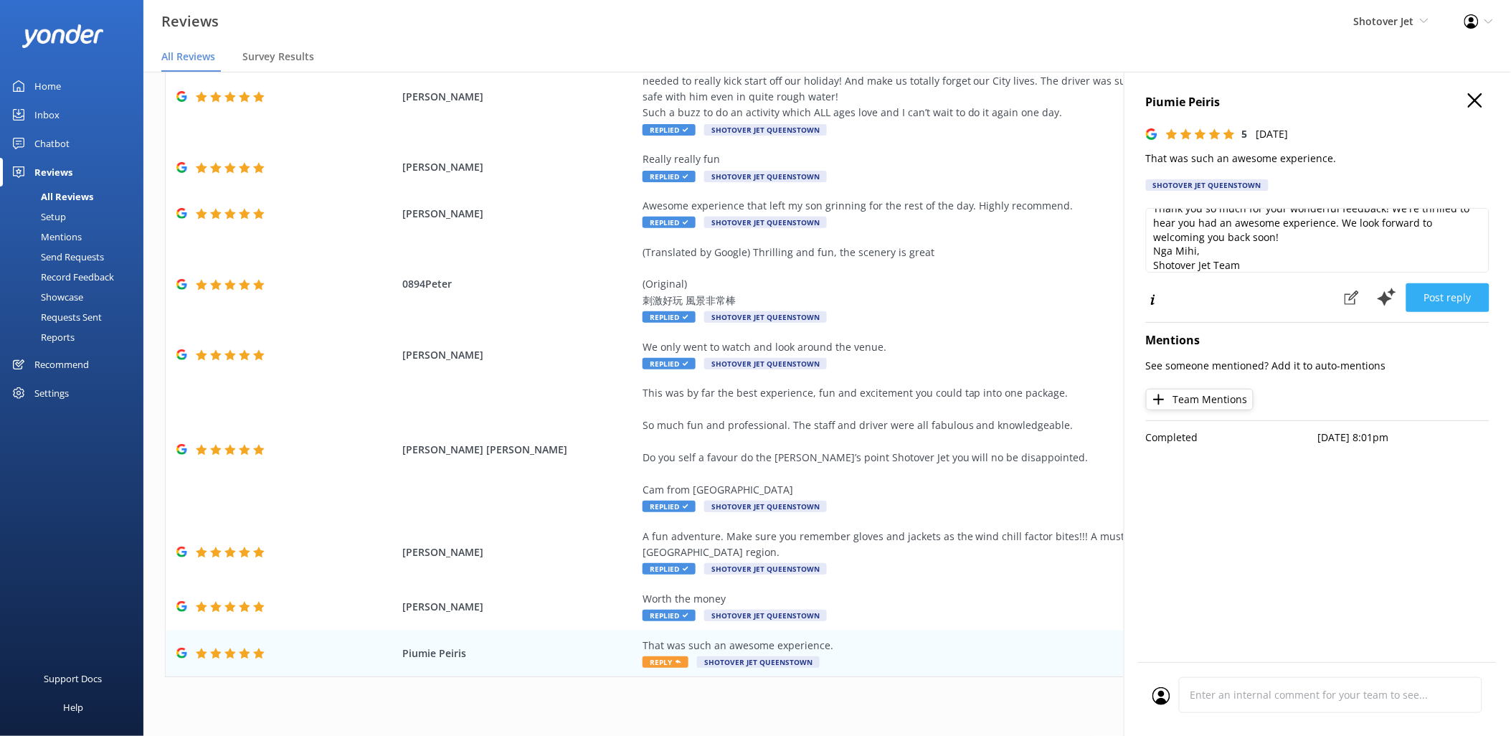
click at [1440, 301] on button "Post reply" at bounding box center [1447, 297] width 83 height 29
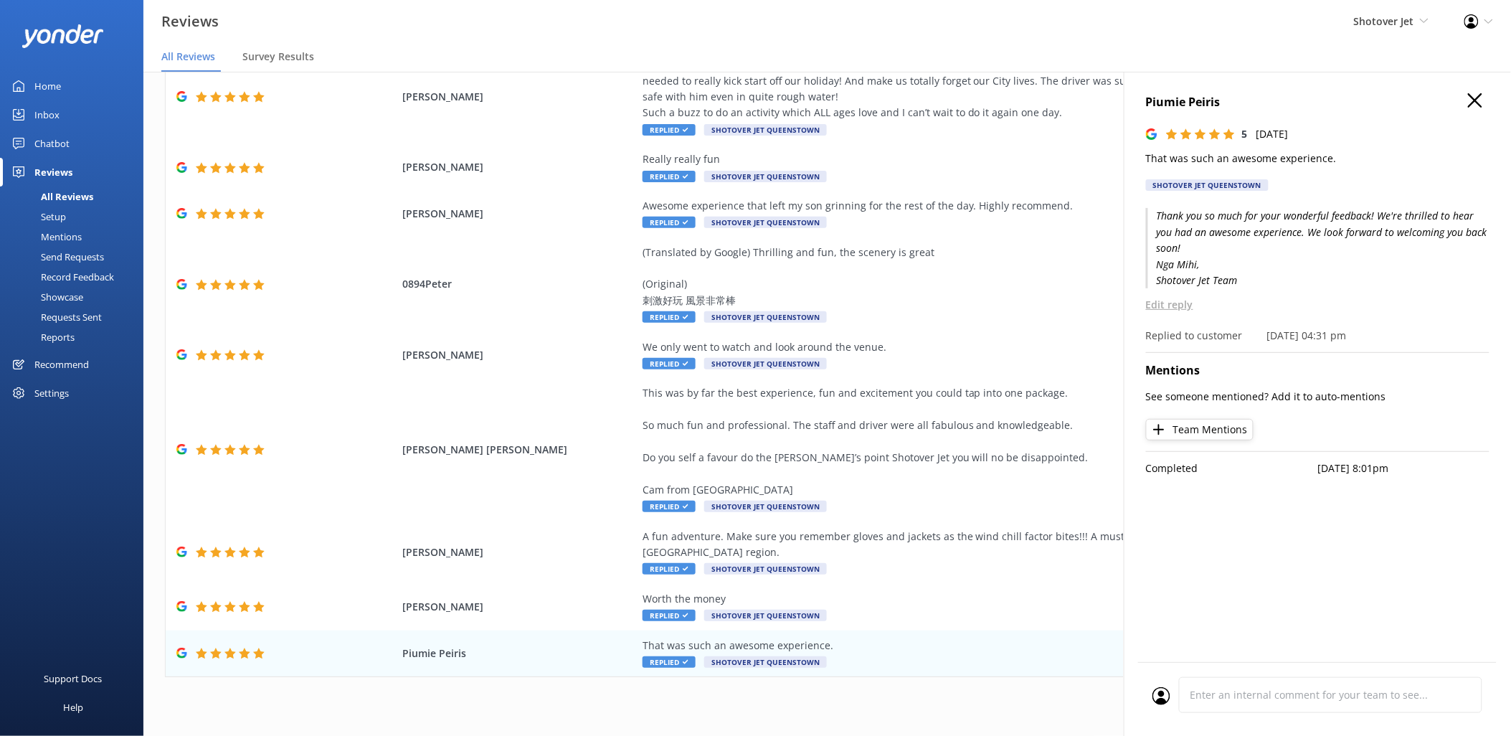
click at [1485, 100] on h4 "Piumie Peiris" at bounding box center [1317, 102] width 343 height 19
click at [1479, 98] on icon "button" at bounding box center [1475, 100] width 14 height 14
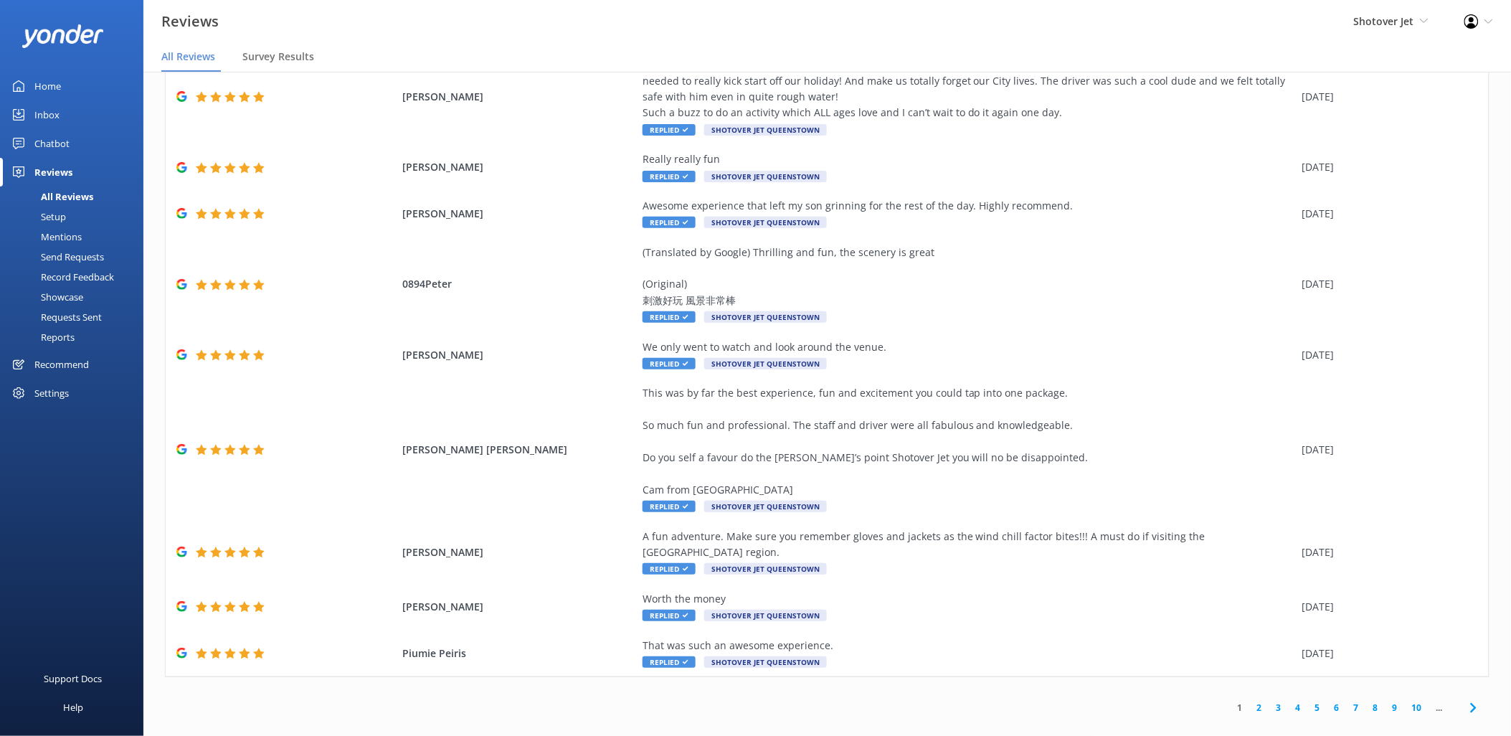
click at [1250, 701] on link "2" at bounding box center [1259, 708] width 19 height 14
